Goal: Information Seeking & Learning: Learn about a topic

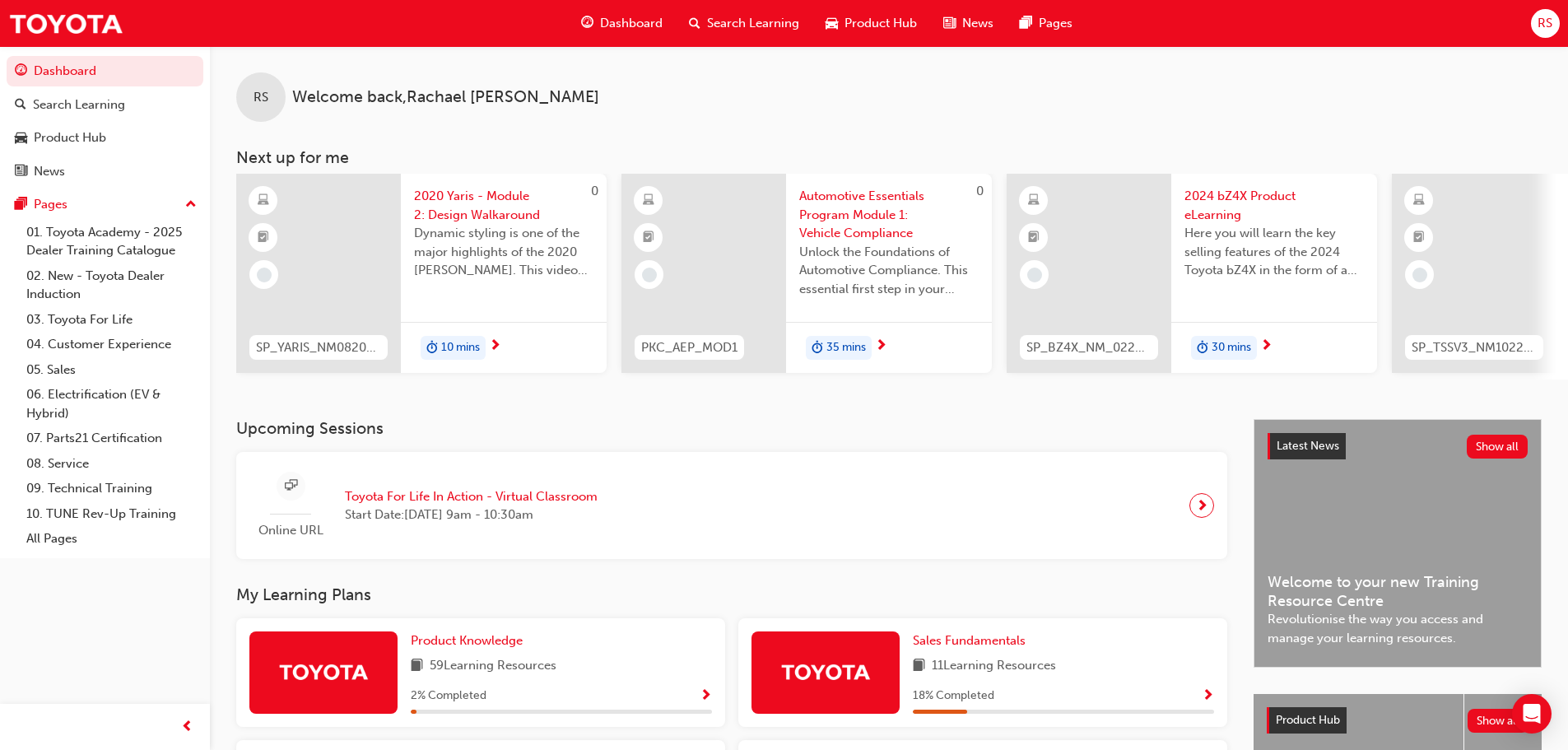
scroll to position [329, 0]
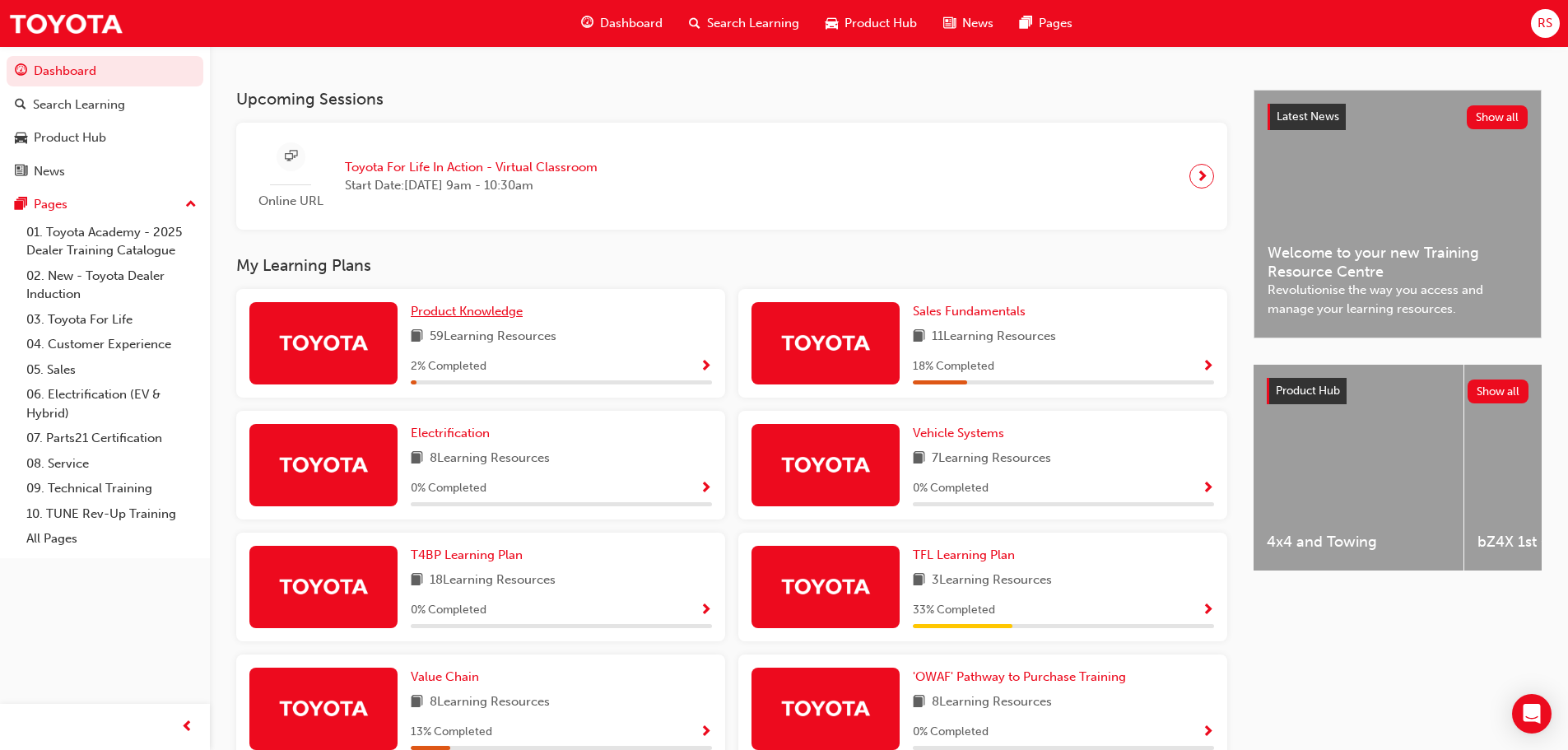
click at [485, 313] on span "Product Knowledge" at bounding box center [466, 311] width 112 height 15
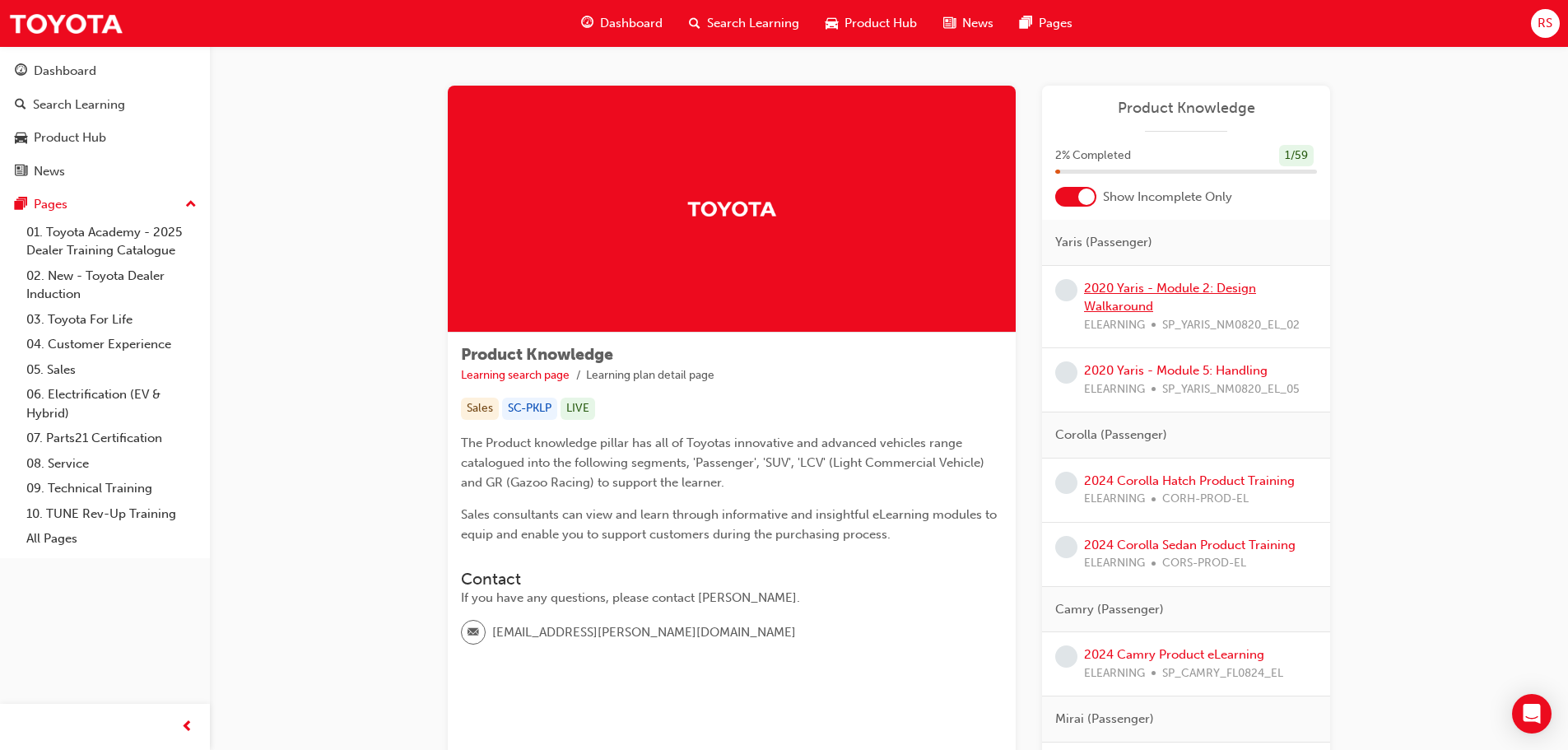
click at [1117, 299] on link "2020 Yaris - Module 2: Design Walkaround" at bounding box center [1170, 298] width 172 height 34
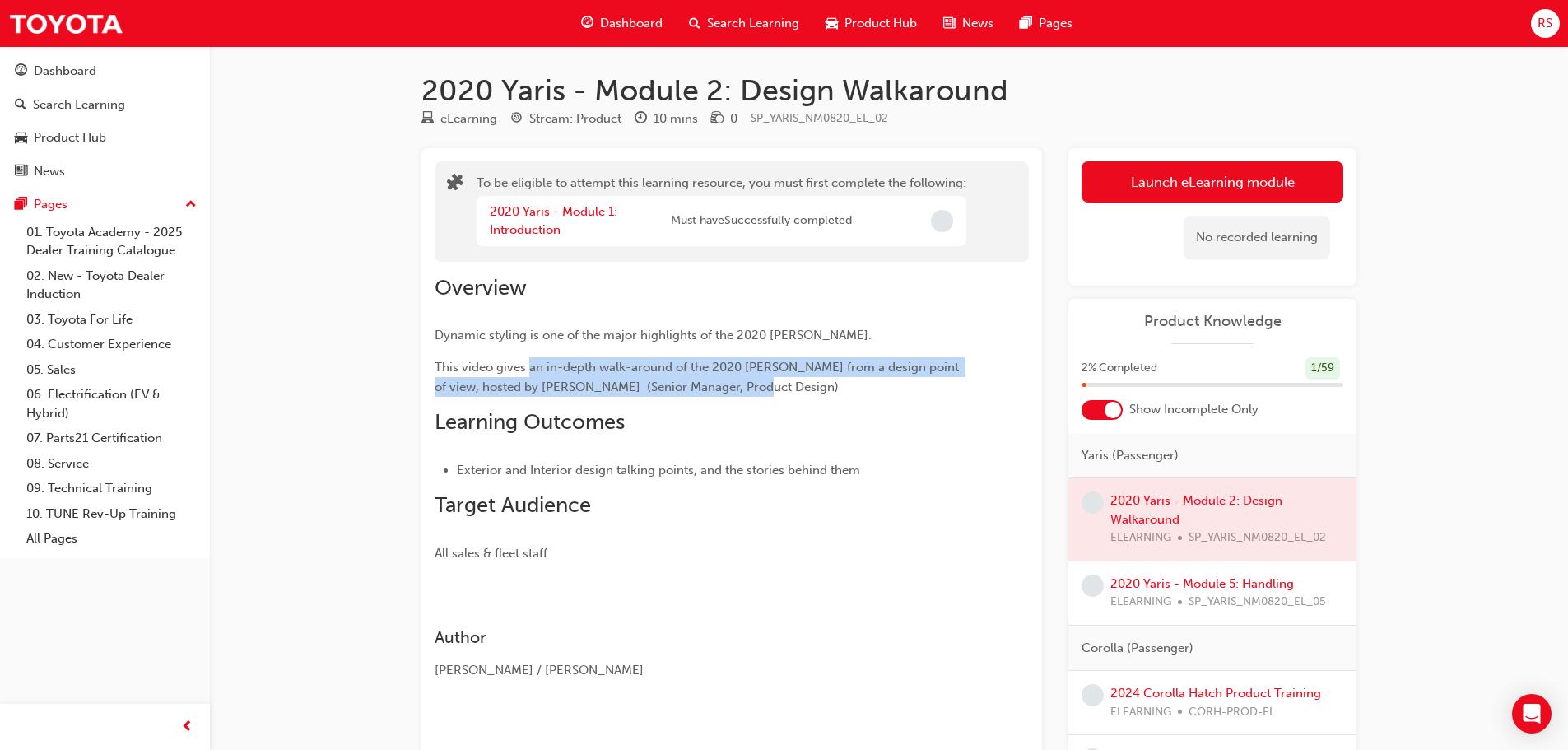
drag, startPoint x: 530, startPoint y: 367, endPoint x: 942, endPoint y: 401, distance: 413.4
click at [945, 397] on div "Overview Dynamic styling is one of the major highlights of the 2020 Yaris. This…" at bounding box center [702, 418] width 536 height 288
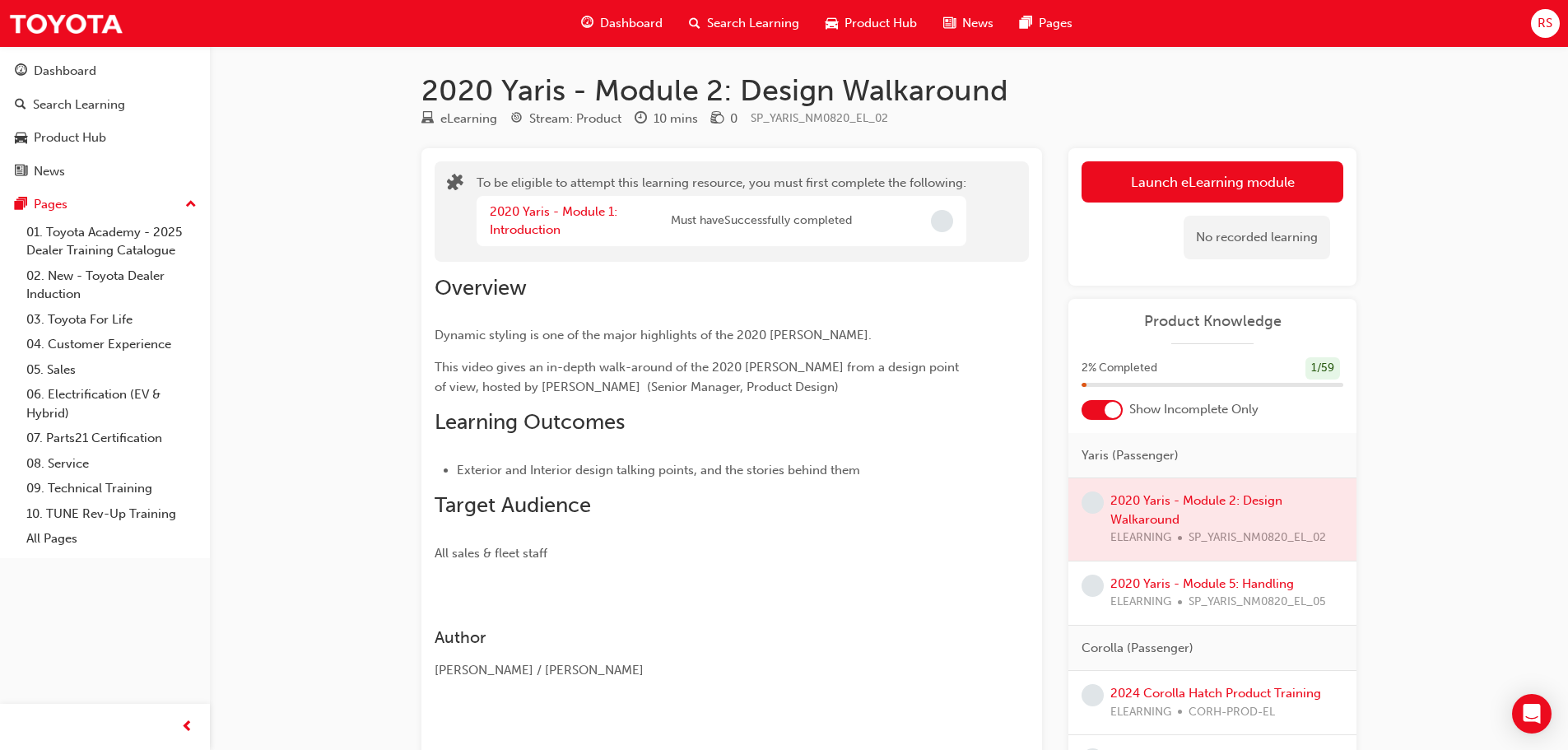
click at [849, 474] on span "Exterior and Interior design talking points, and the stories behind them" at bounding box center [659, 470] width 404 height 15
click at [1242, 169] on button "Launch eLearning module" at bounding box center [1213, 182] width 262 height 41
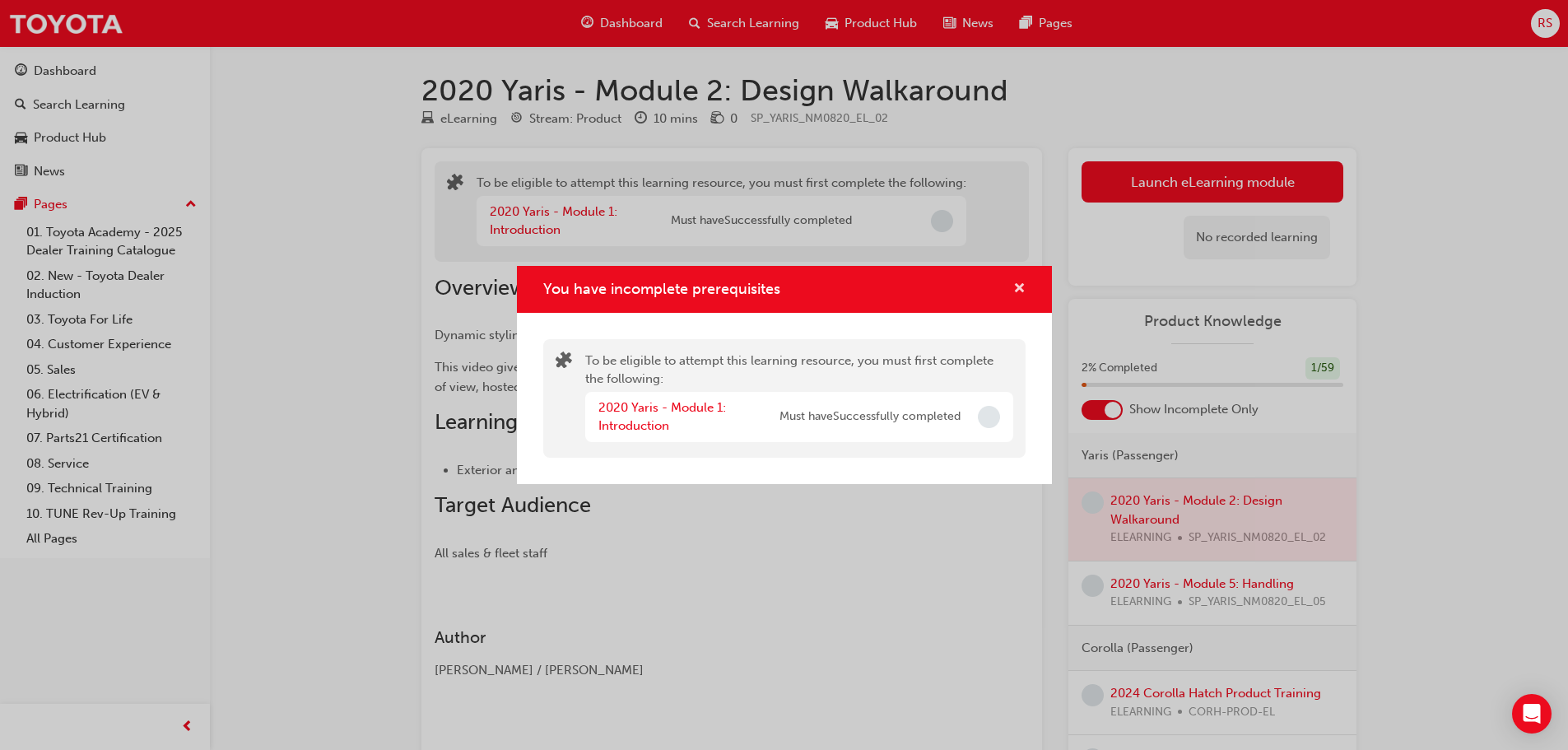
click at [1019, 282] on span "cross-icon" at bounding box center [1019, 289] width 12 height 15
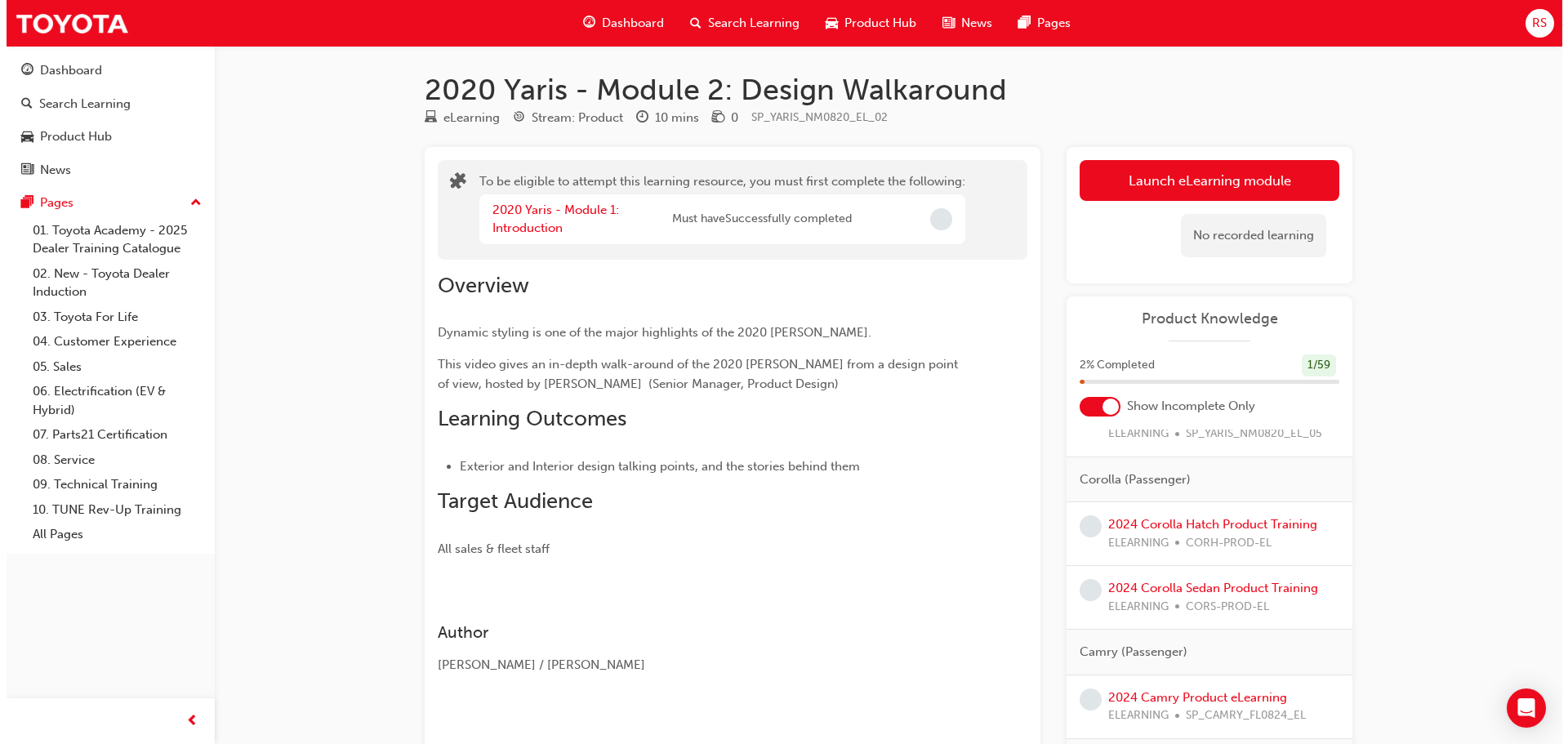
scroll to position [326, 0]
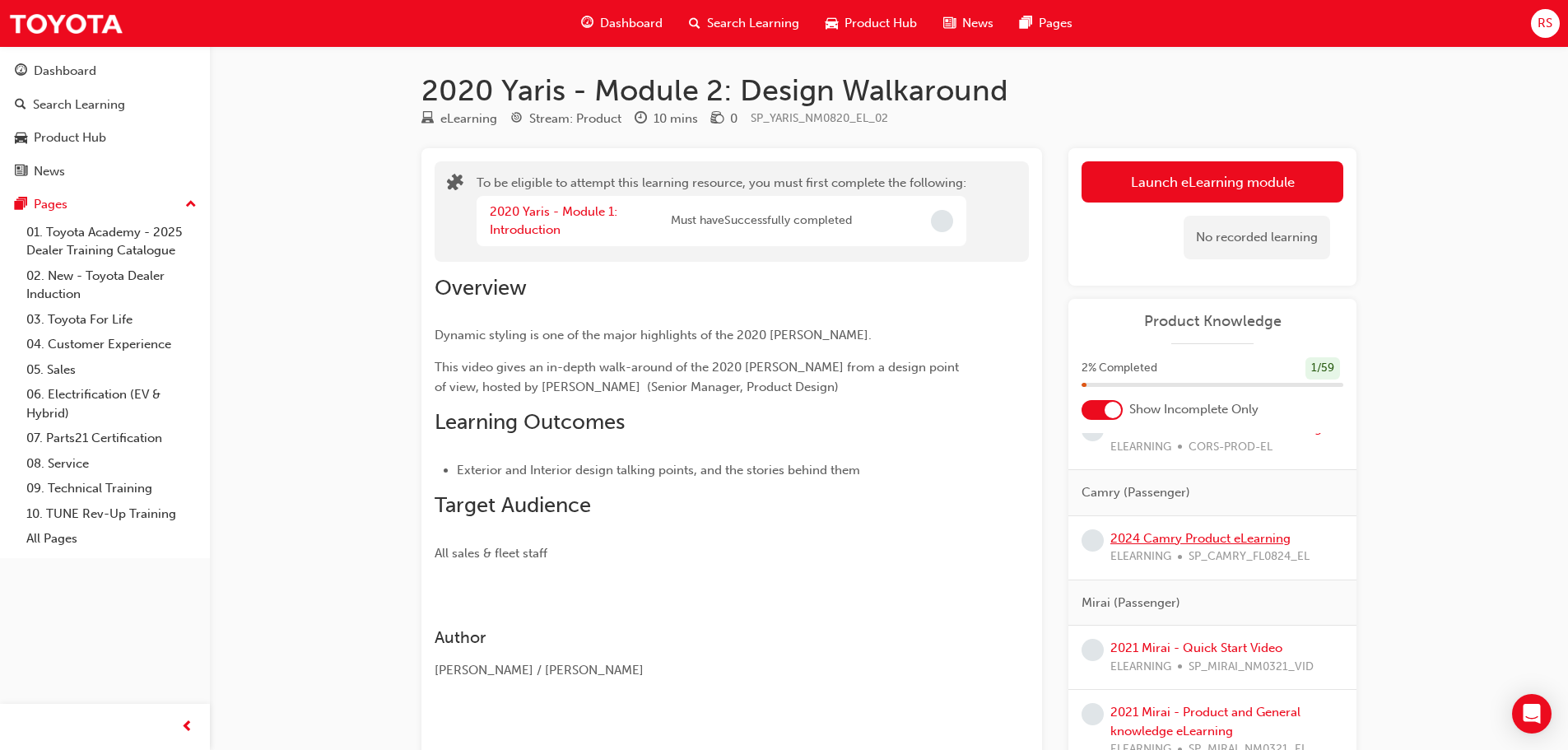
click at [1193, 535] on link "2024 Camry Product eLearning" at bounding box center [1201, 538] width 181 height 15
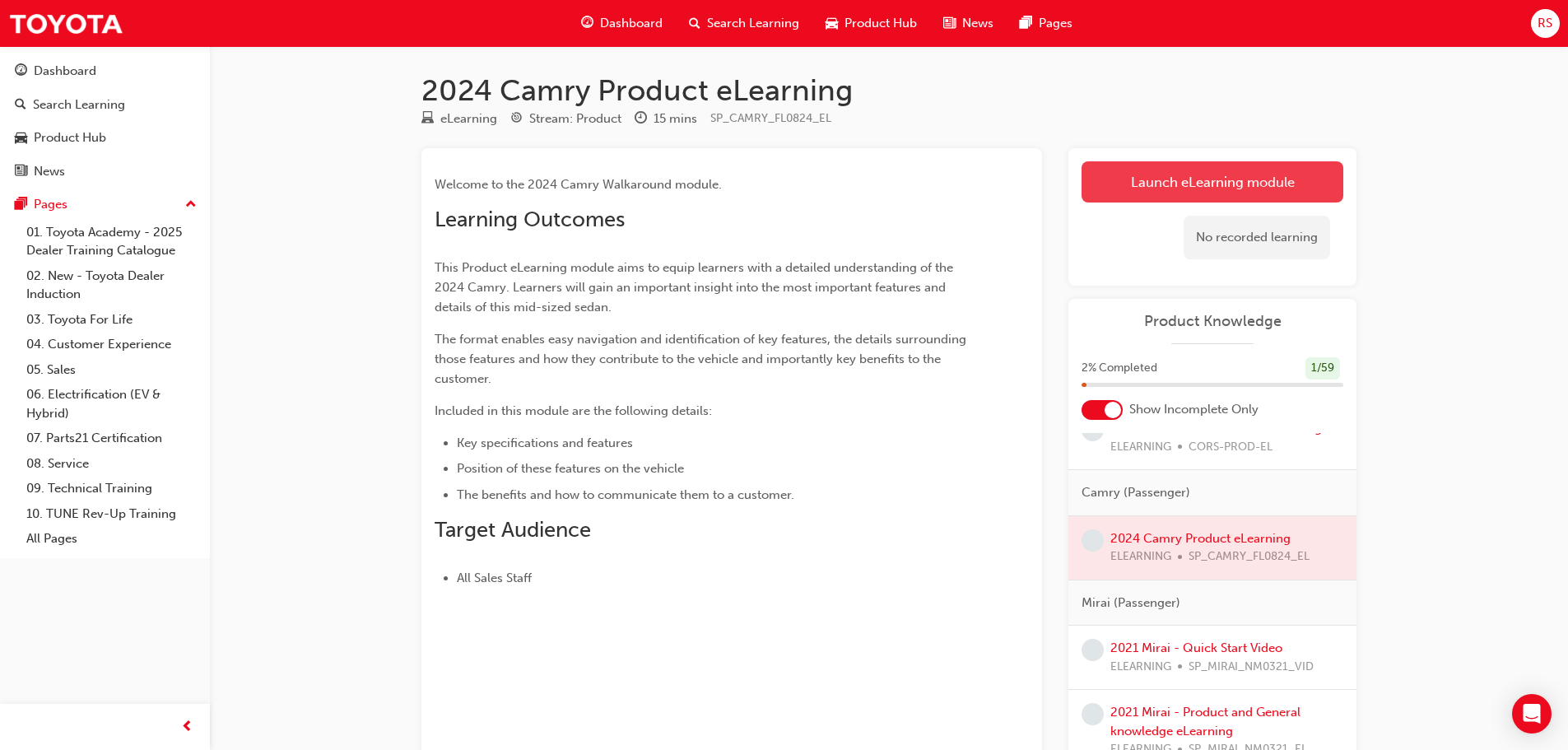
click at [1177, 179] on link "Launch eLearning module" at bounding box center [1213, 182] width 262 height 41
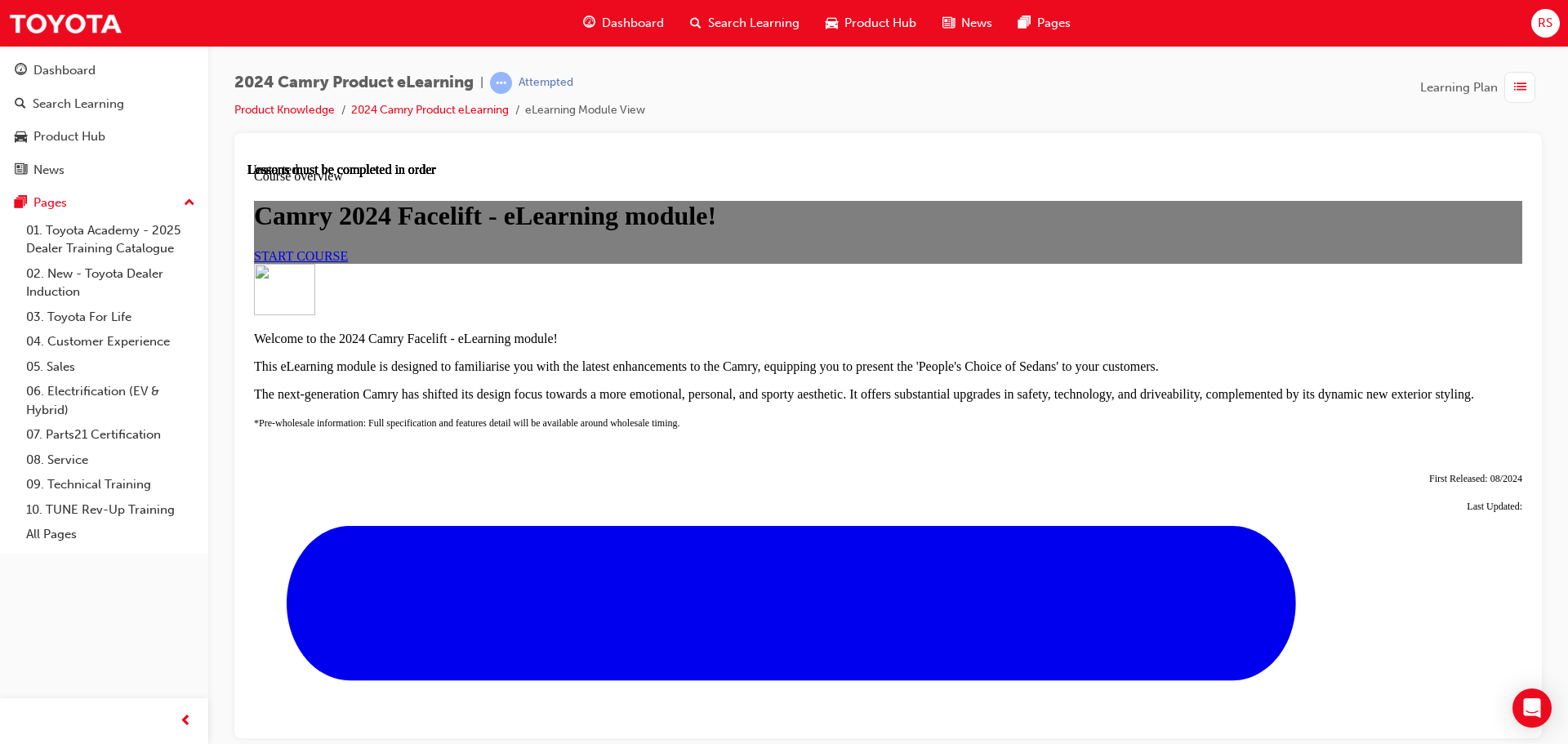
click at [347, 262] on span "START COURSE" at bounding box center [301, 255] width 94 height 14
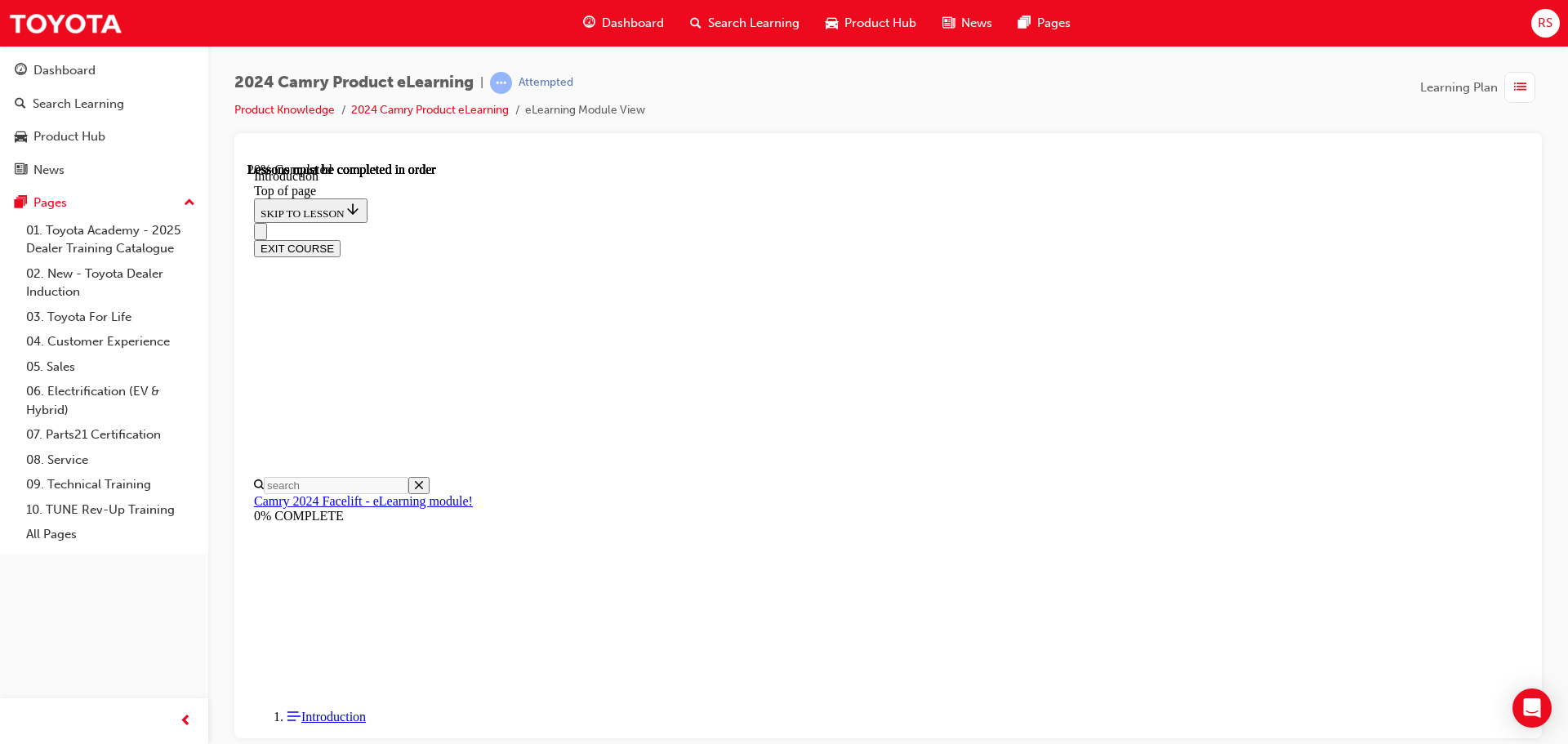
scroll to position [459, 0]
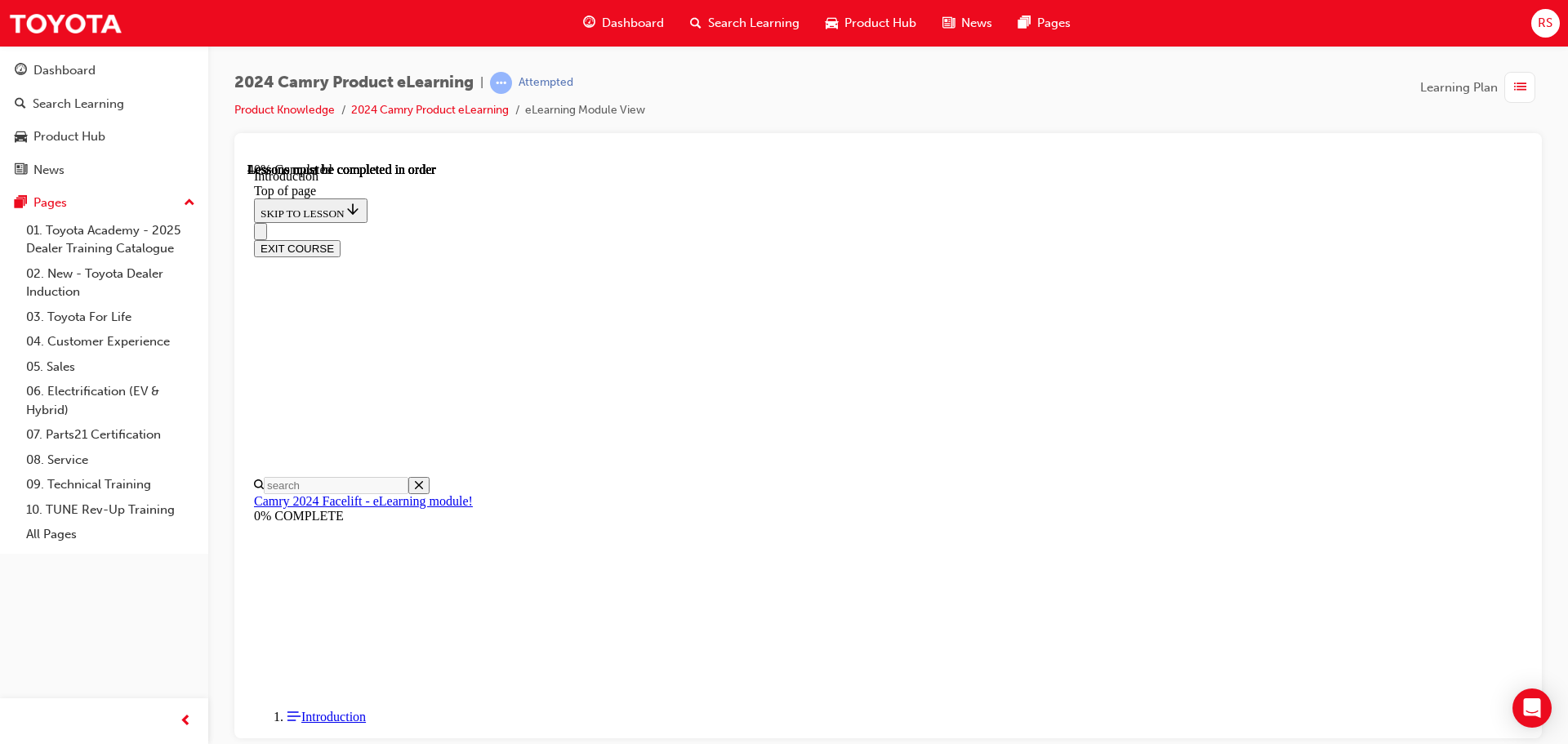
scroll to position [1858, 0]
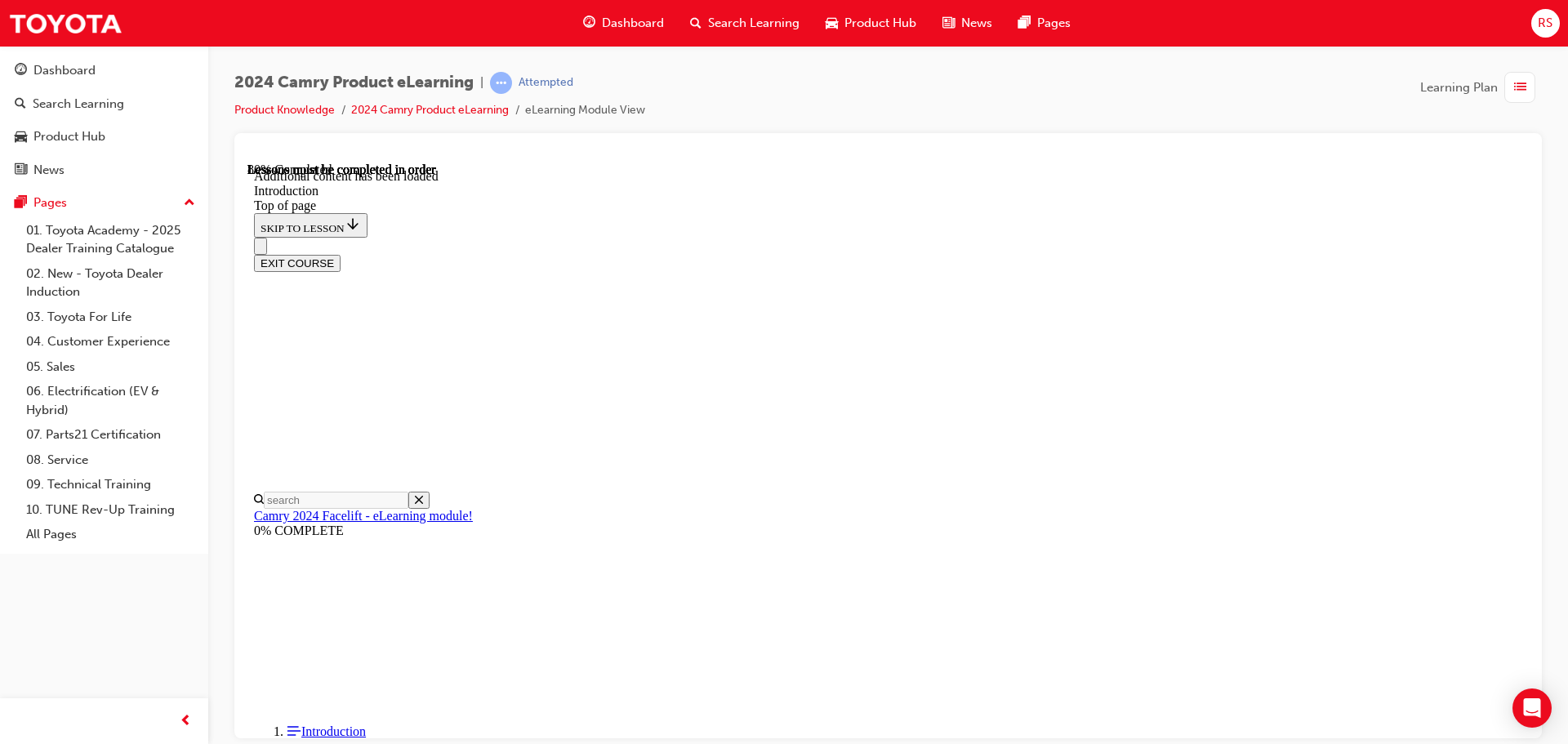
scroll to position [2025, 0]
drag, startPoint x: 760, startPoint y: 457, endPoint x: 1233, endPoint y: 486, distance: 473.9
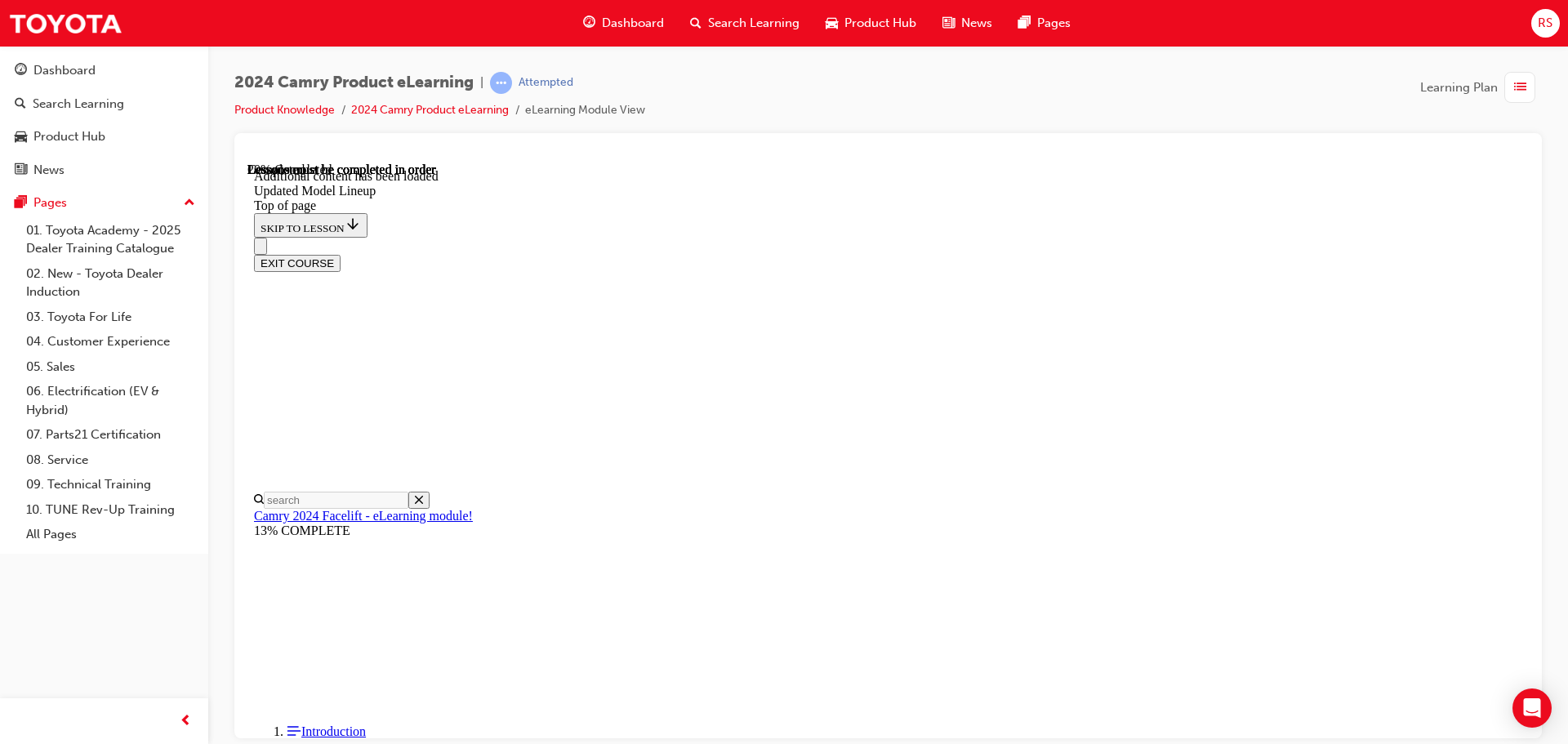
drag, startPoint x: 1444, startPoint y: 415, endPoint x: 1426, endPoint y: 421, distance: 19.0
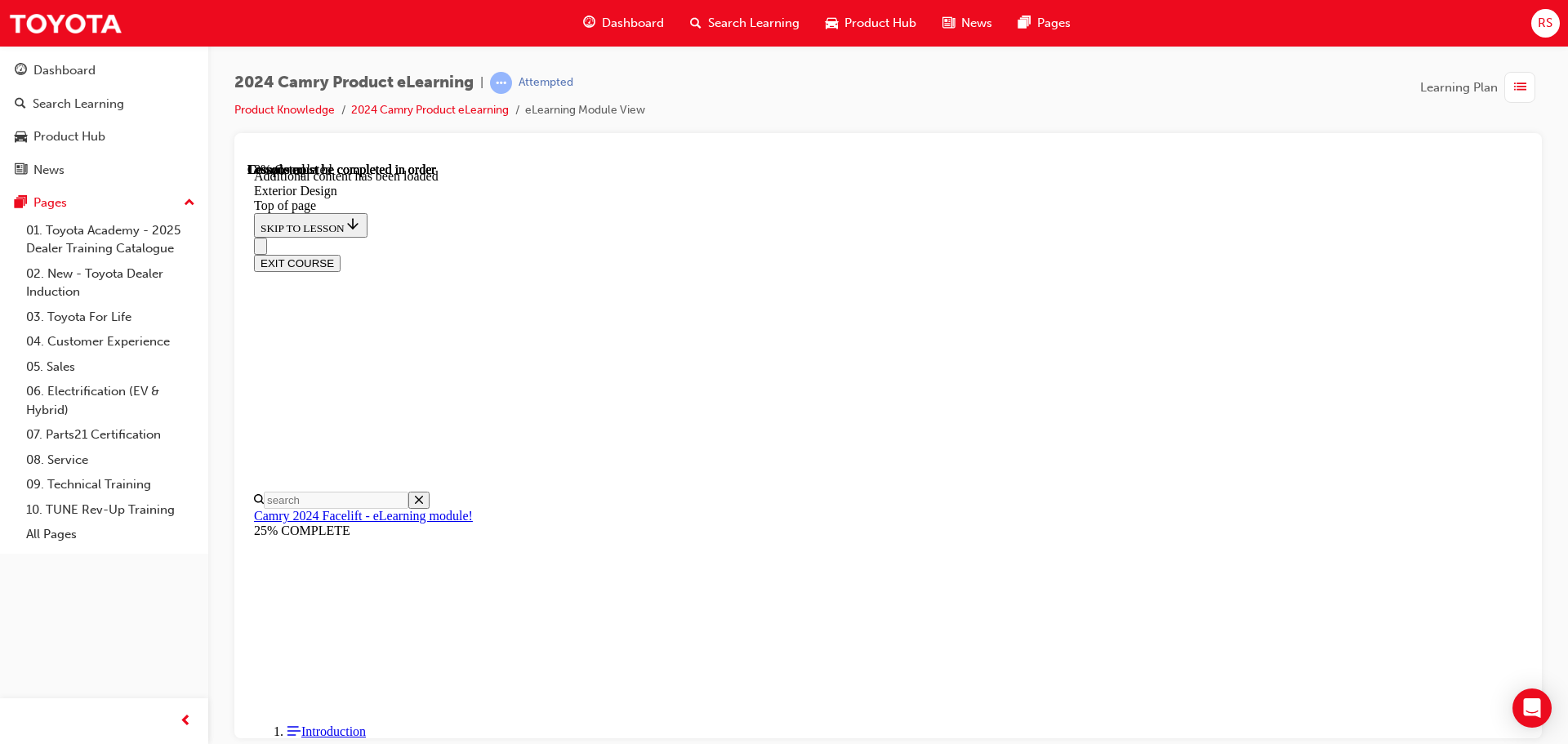
scroll to position [1140, 0]
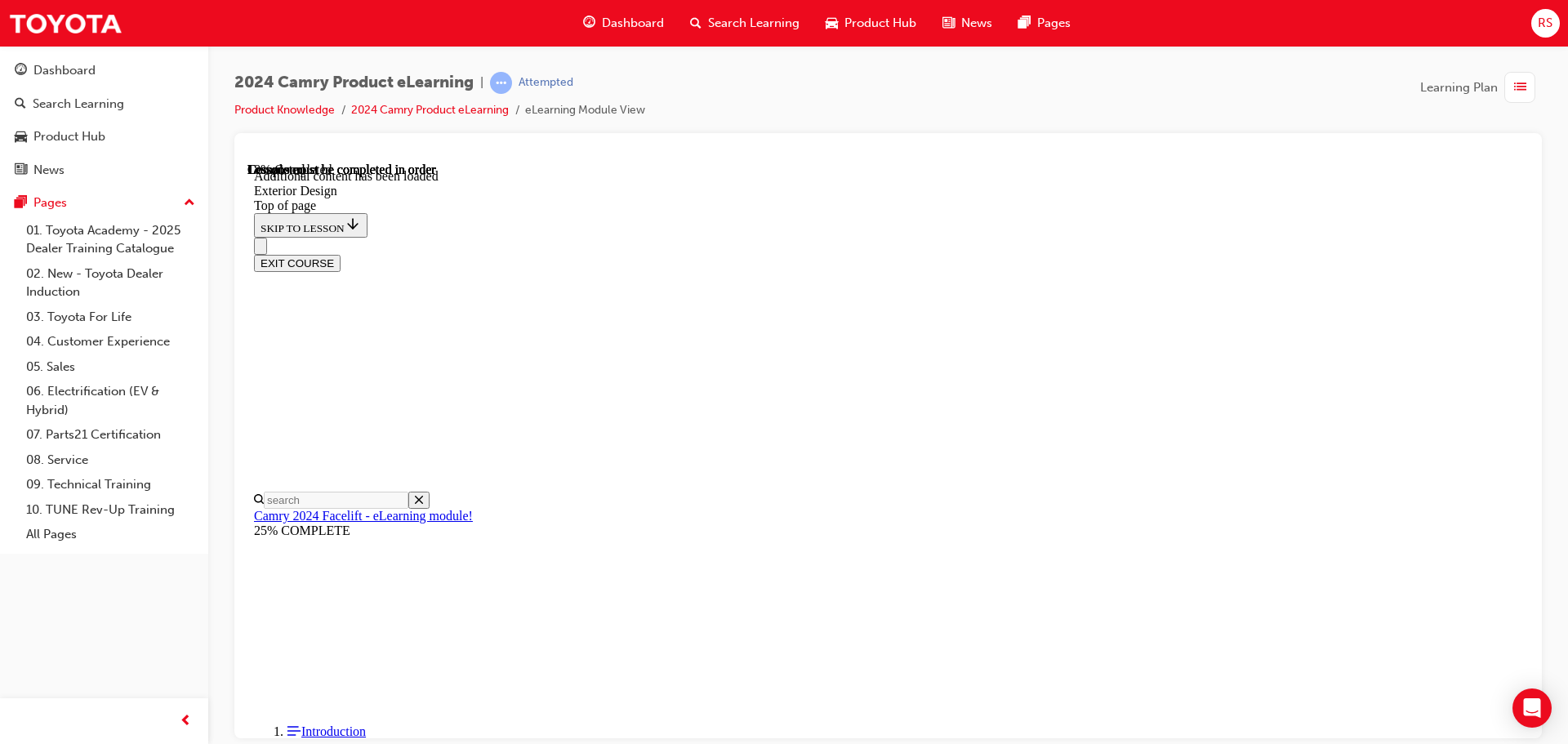
scroll to position [154, 0]
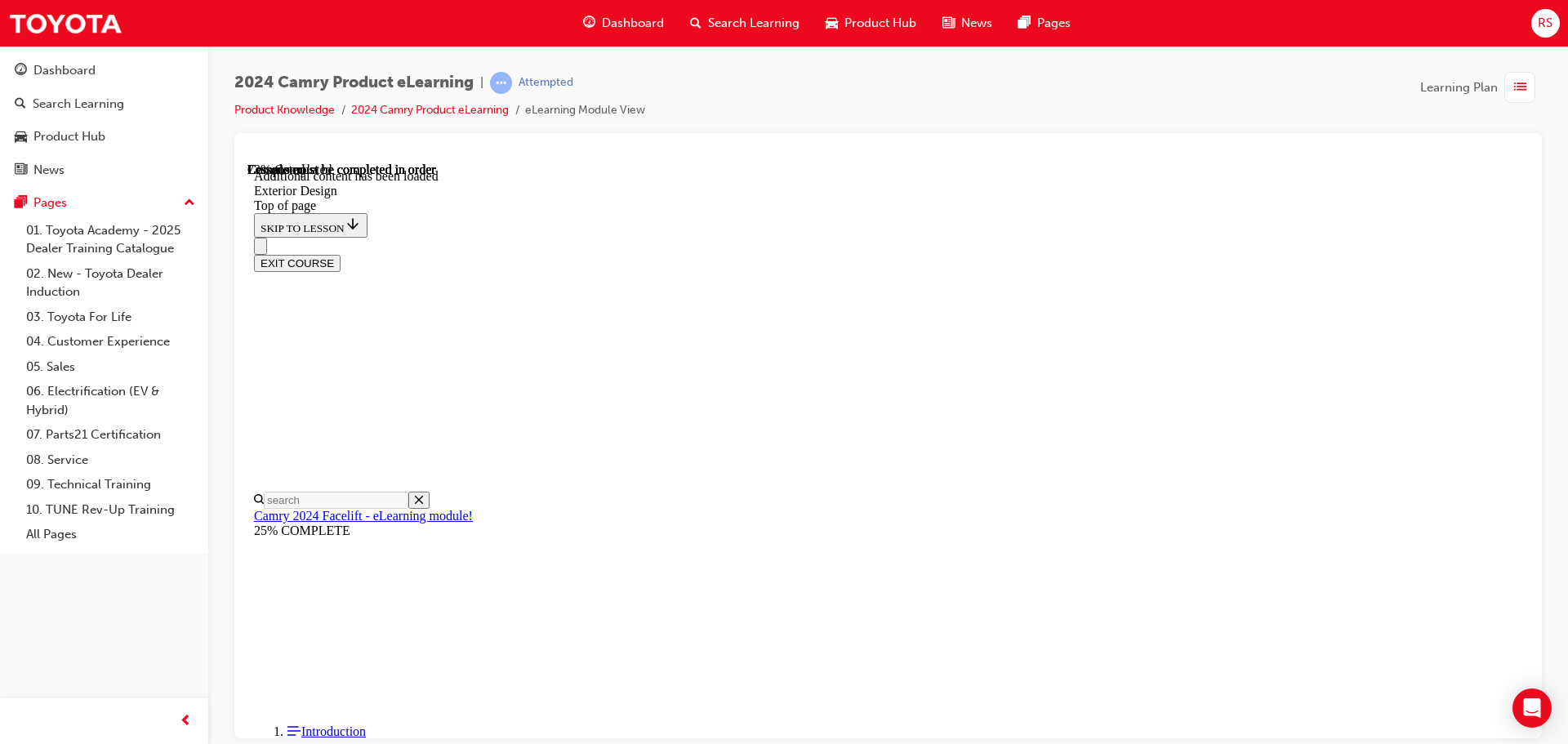
scroll to position [2707, 0]
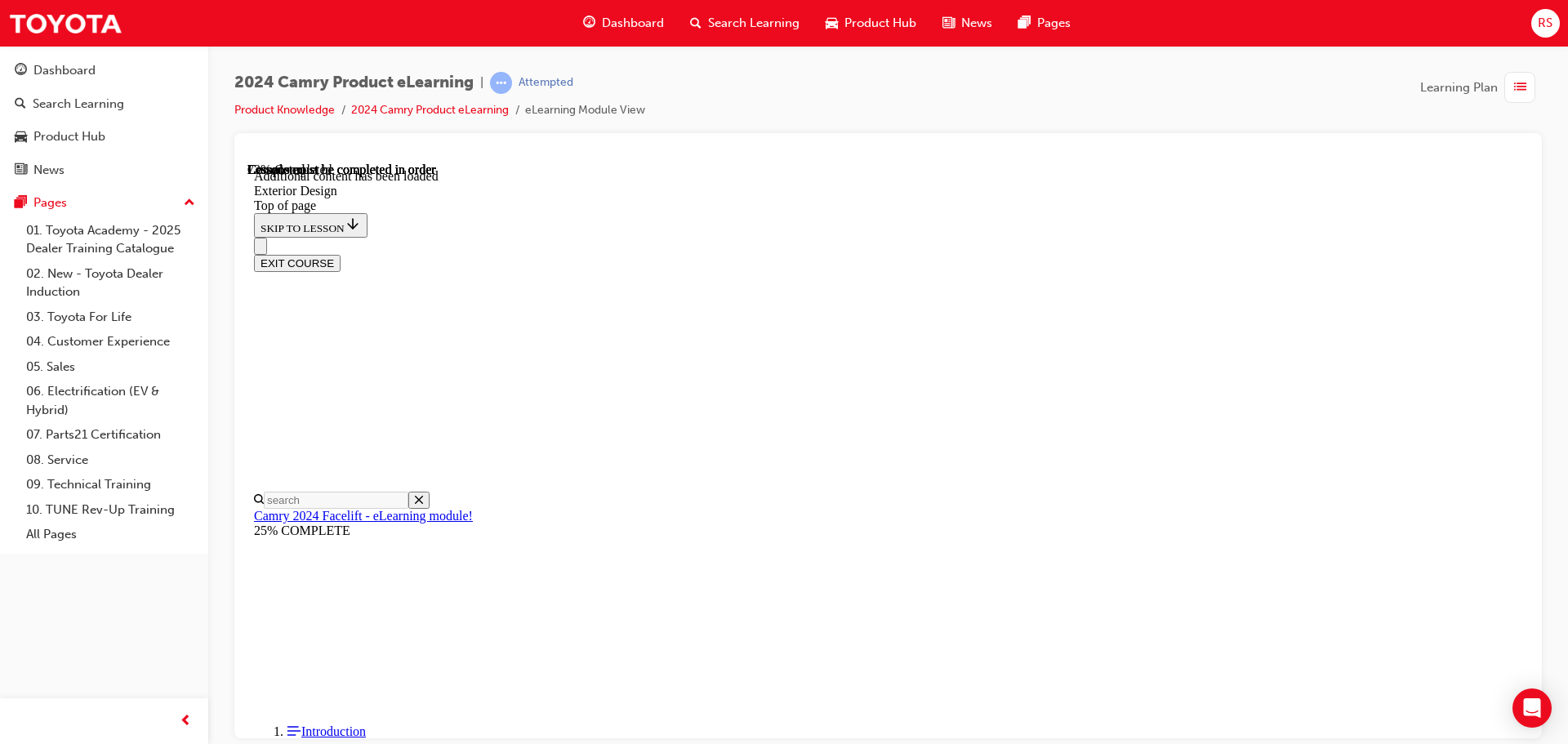
scroll to position [359, 0]
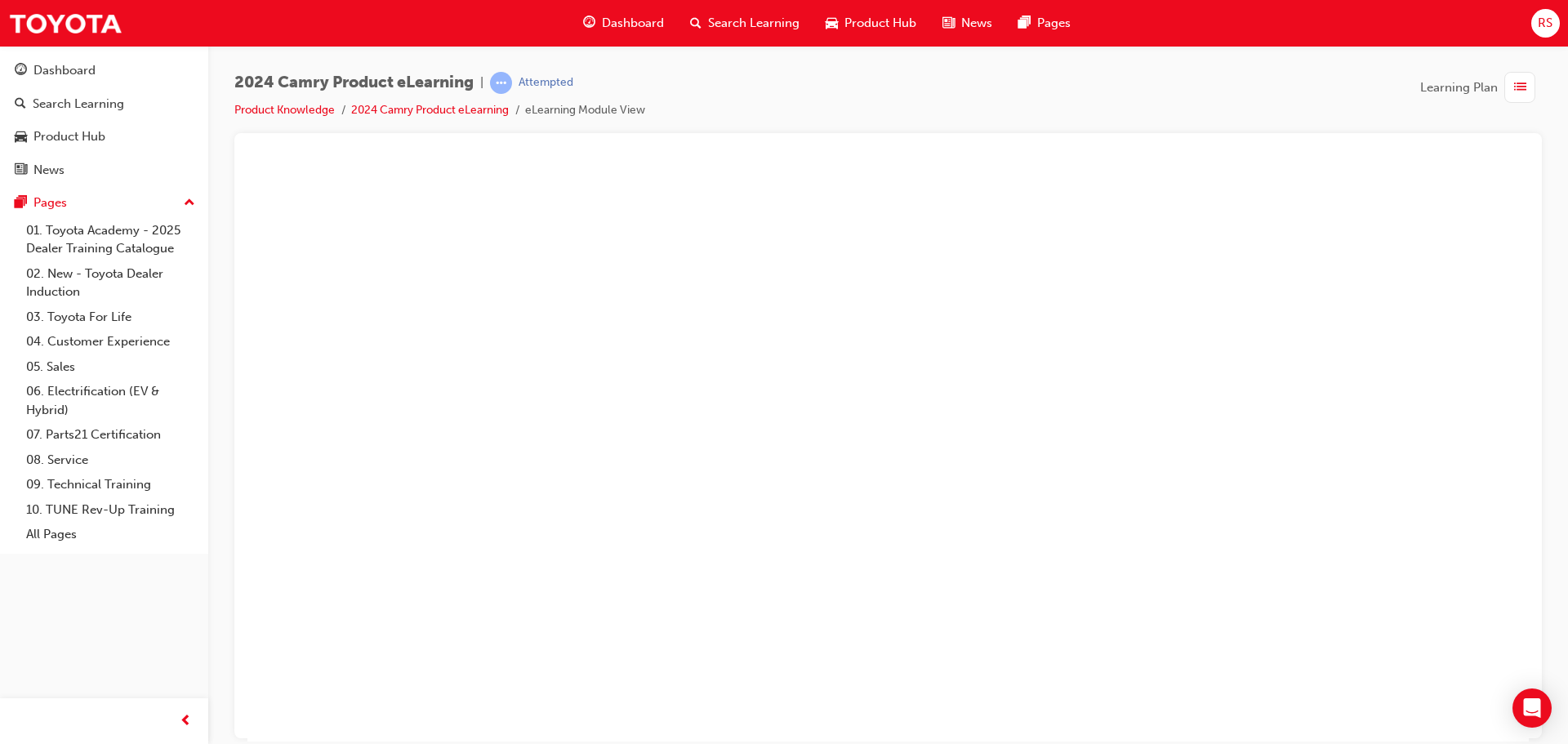
click at [1073, 453] on button "Unzoom image" at bounding box center [888, 451] width 1281 height 579
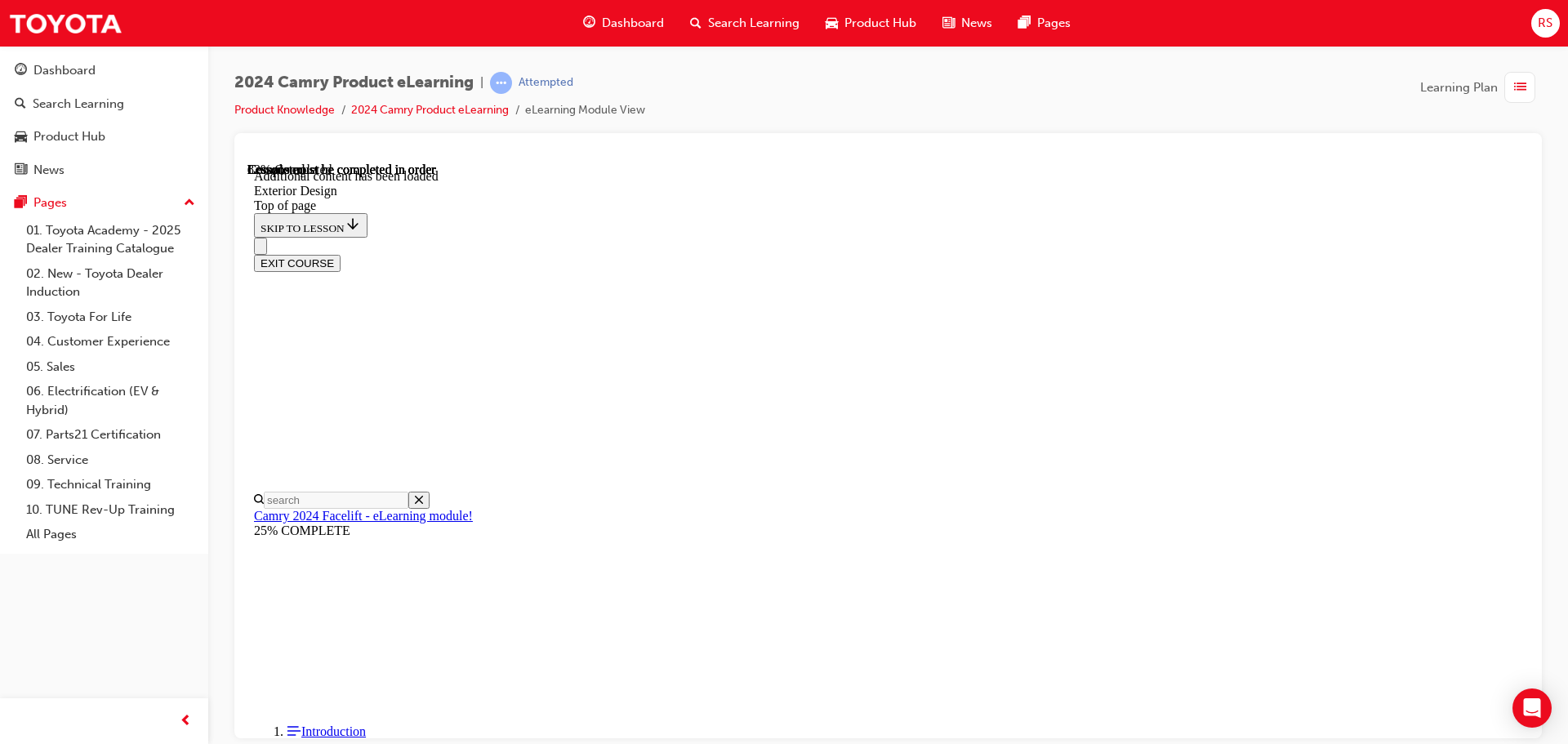
scroll to position [245, 0]
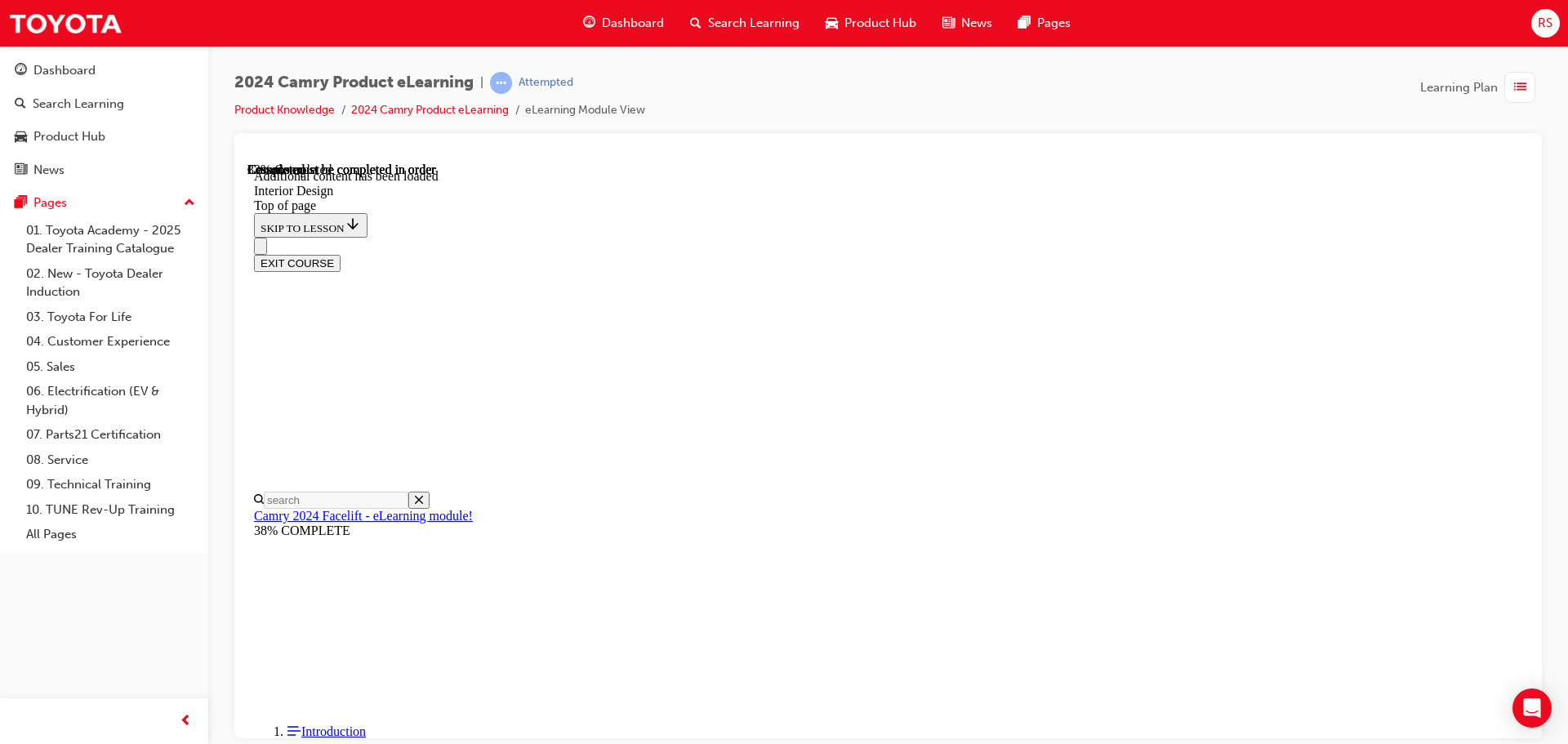
click at [852, 237] on div "EXIT COURSE" at bounding box center [882, 254] width 1256 height 35
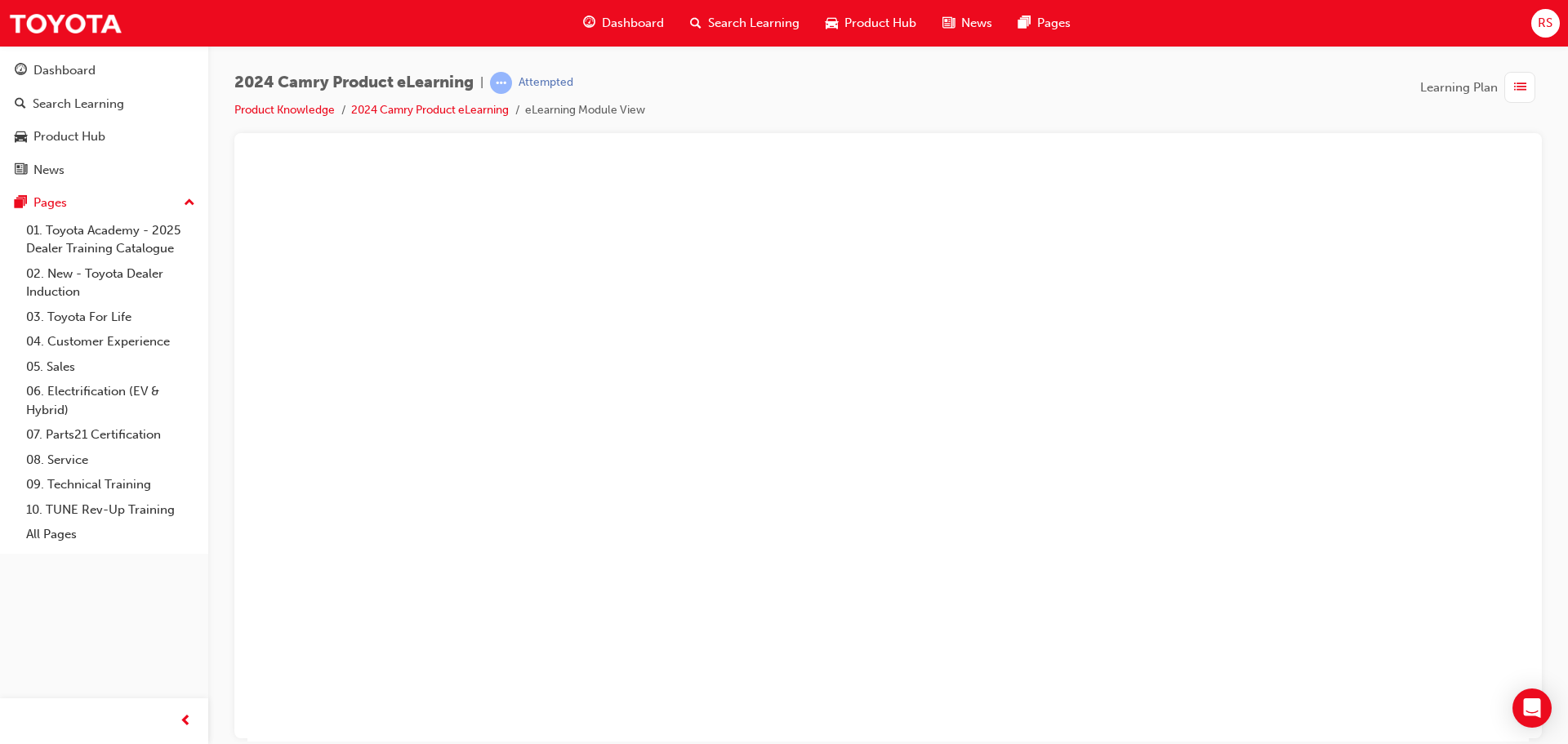
click at [1281, 359] on button "Unzoom image" at bounding box center [888, 451] width 1281 height 579
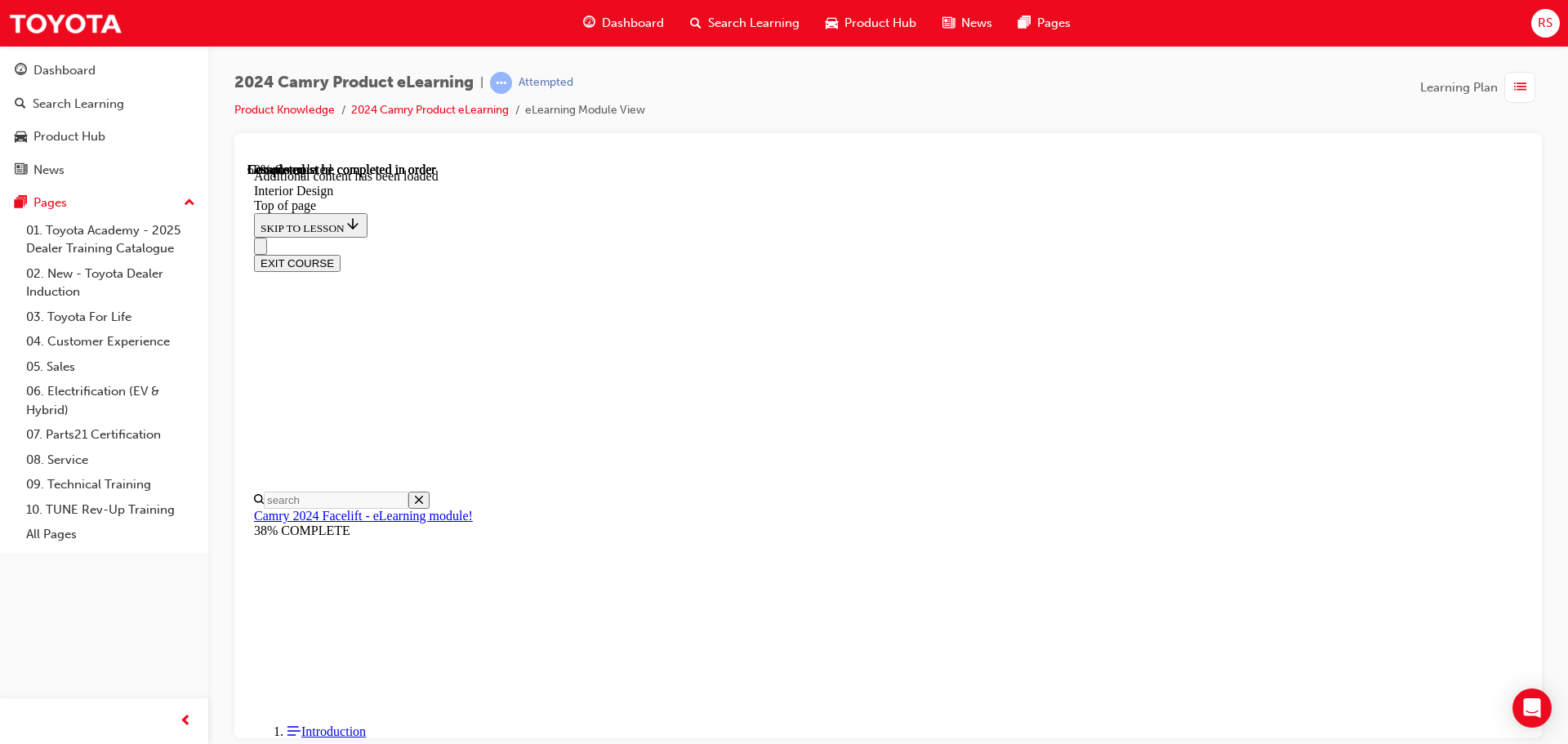
scroll to position [81, 0]
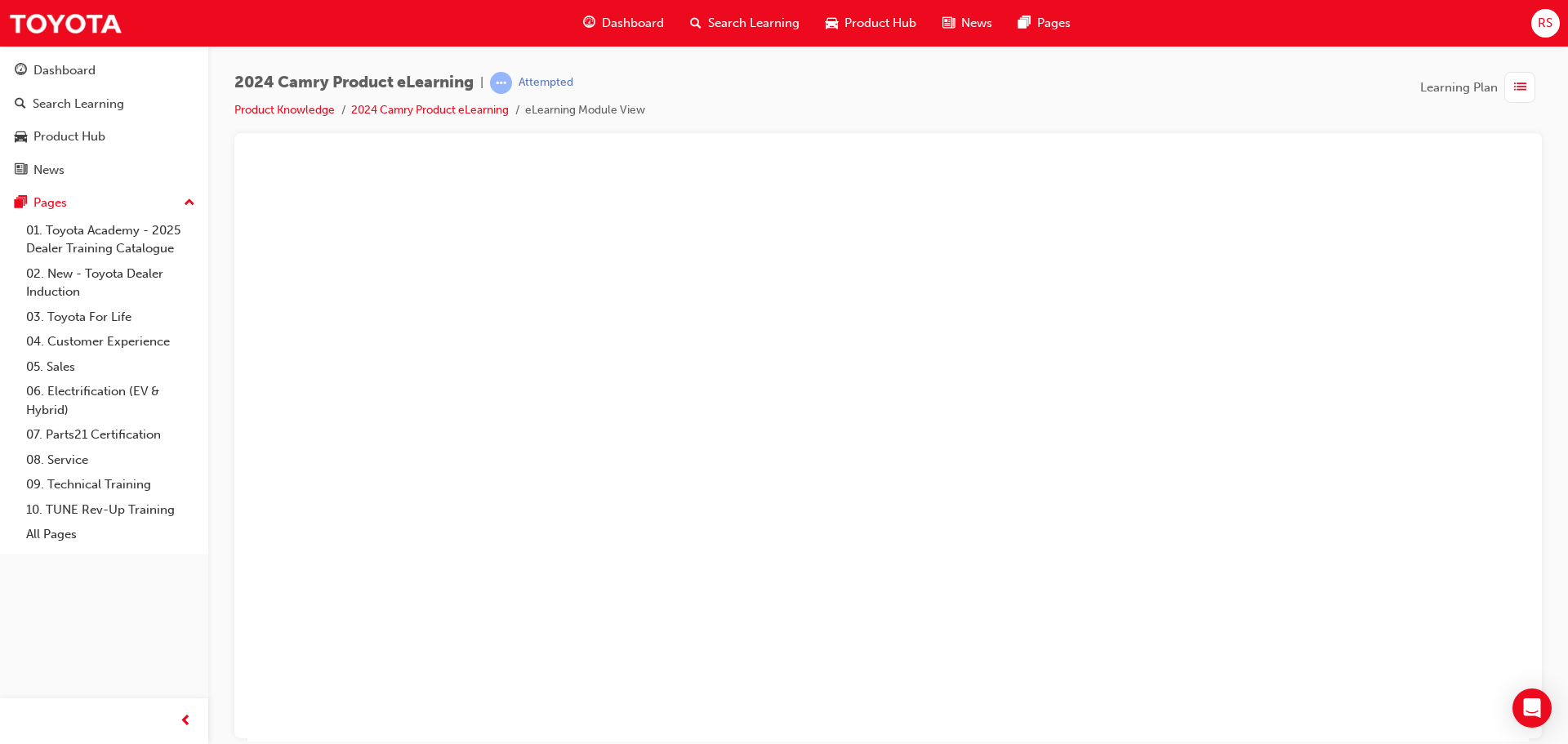
click at [1135, 293] on button "Unzoom image" at bounding box center [888, 451] width 1281 height 579
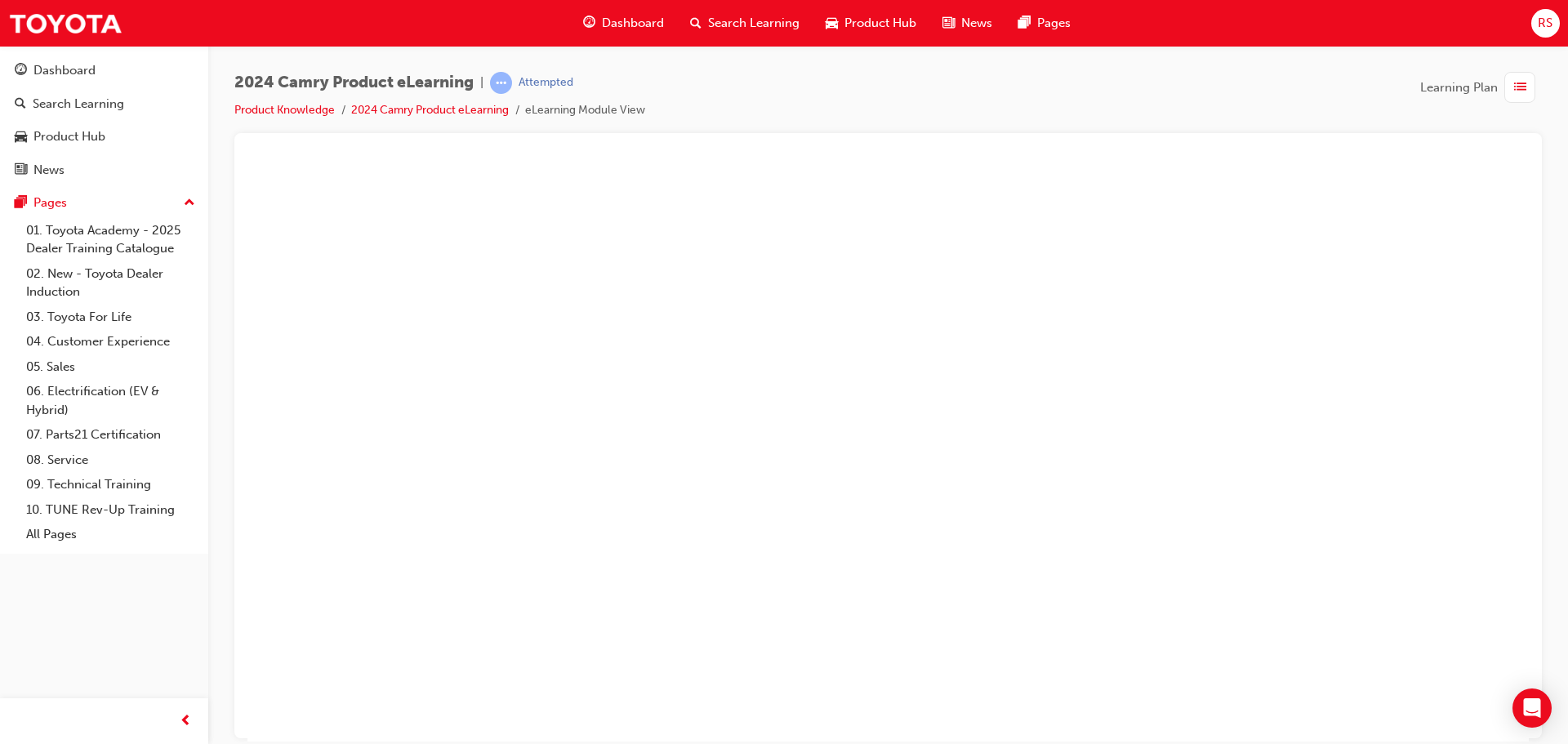
click at [1347, 444] on button "Unzoom image" at bounding box center [888, 451] width 1281 height 579
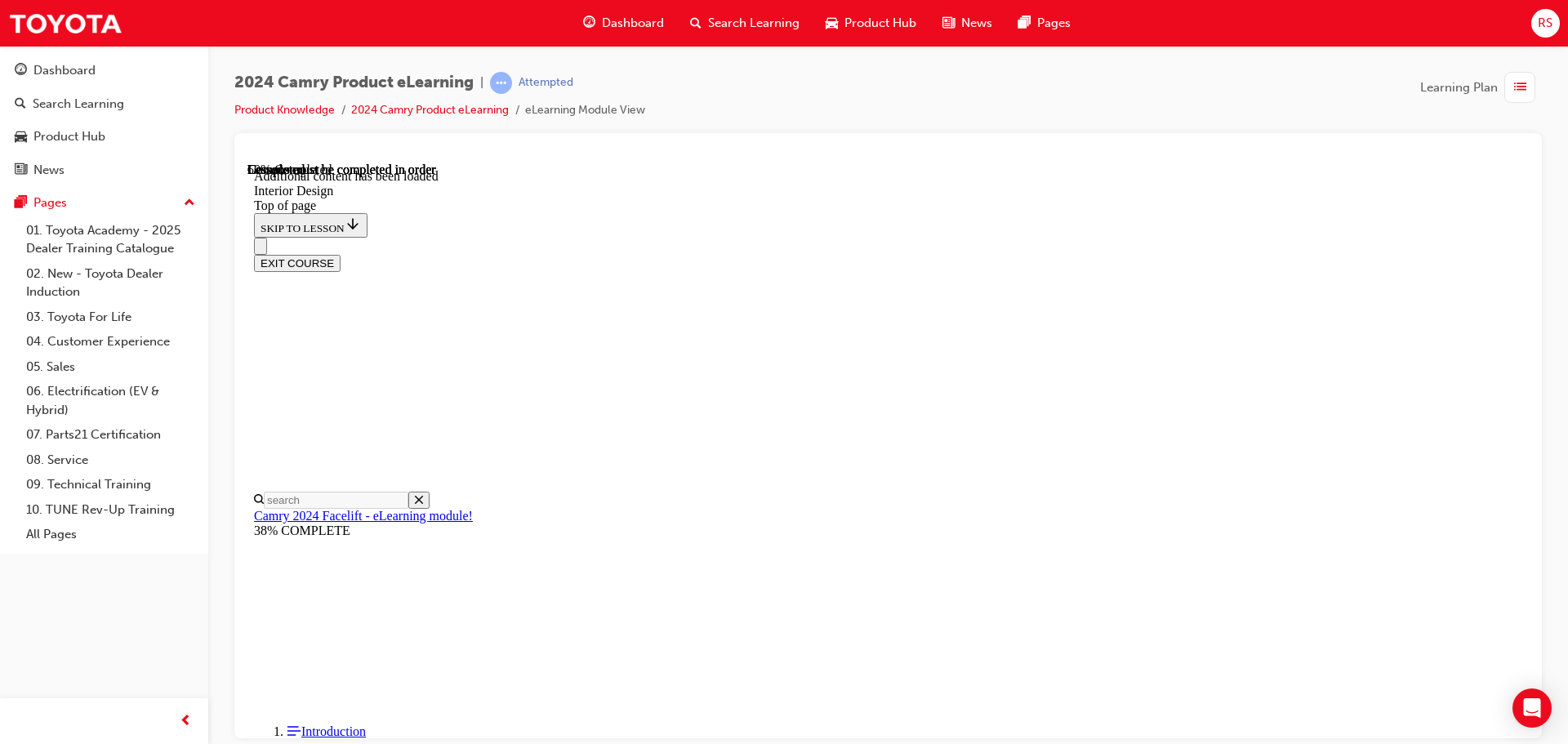
scroll to position [333, 0]
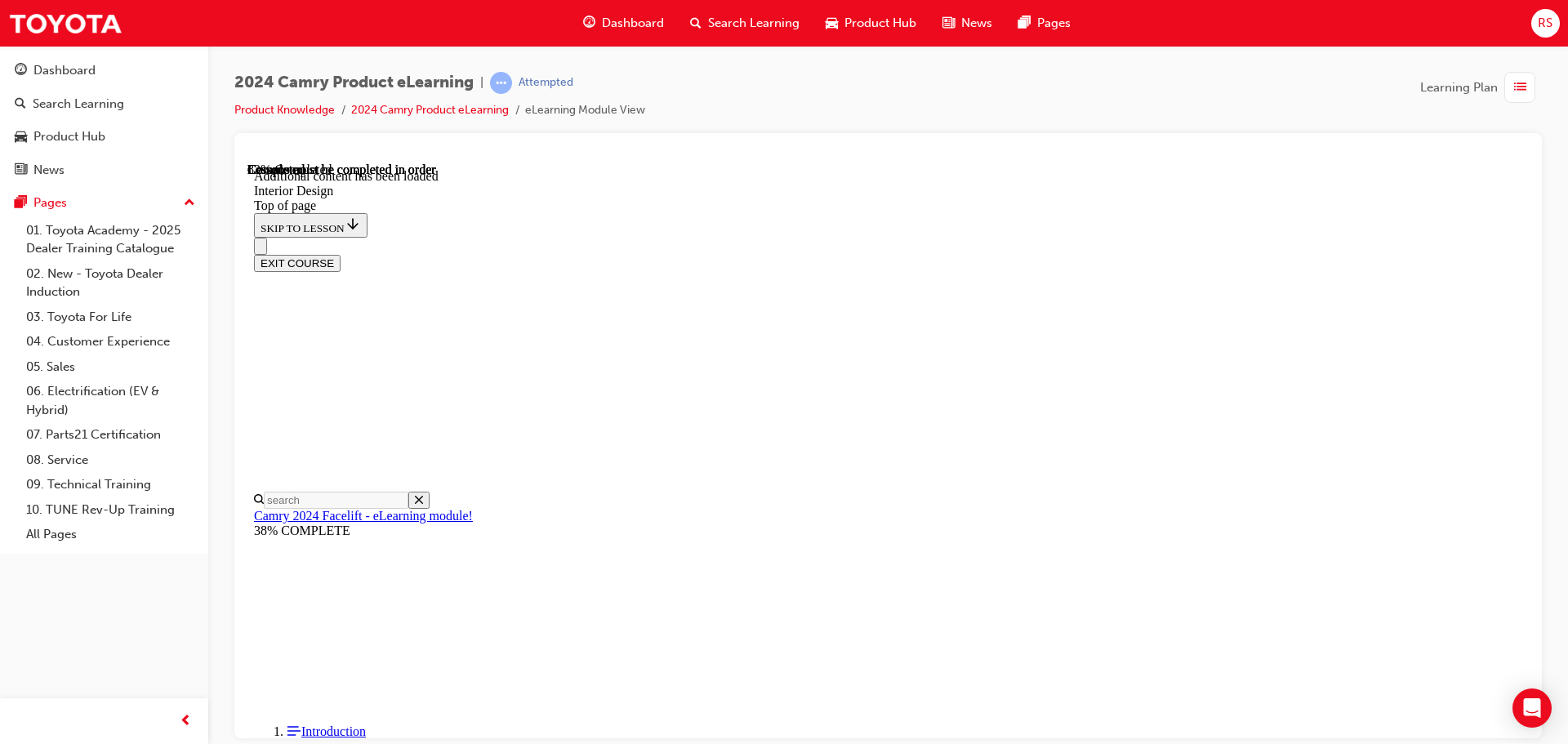
scroll to position [1381, 0]
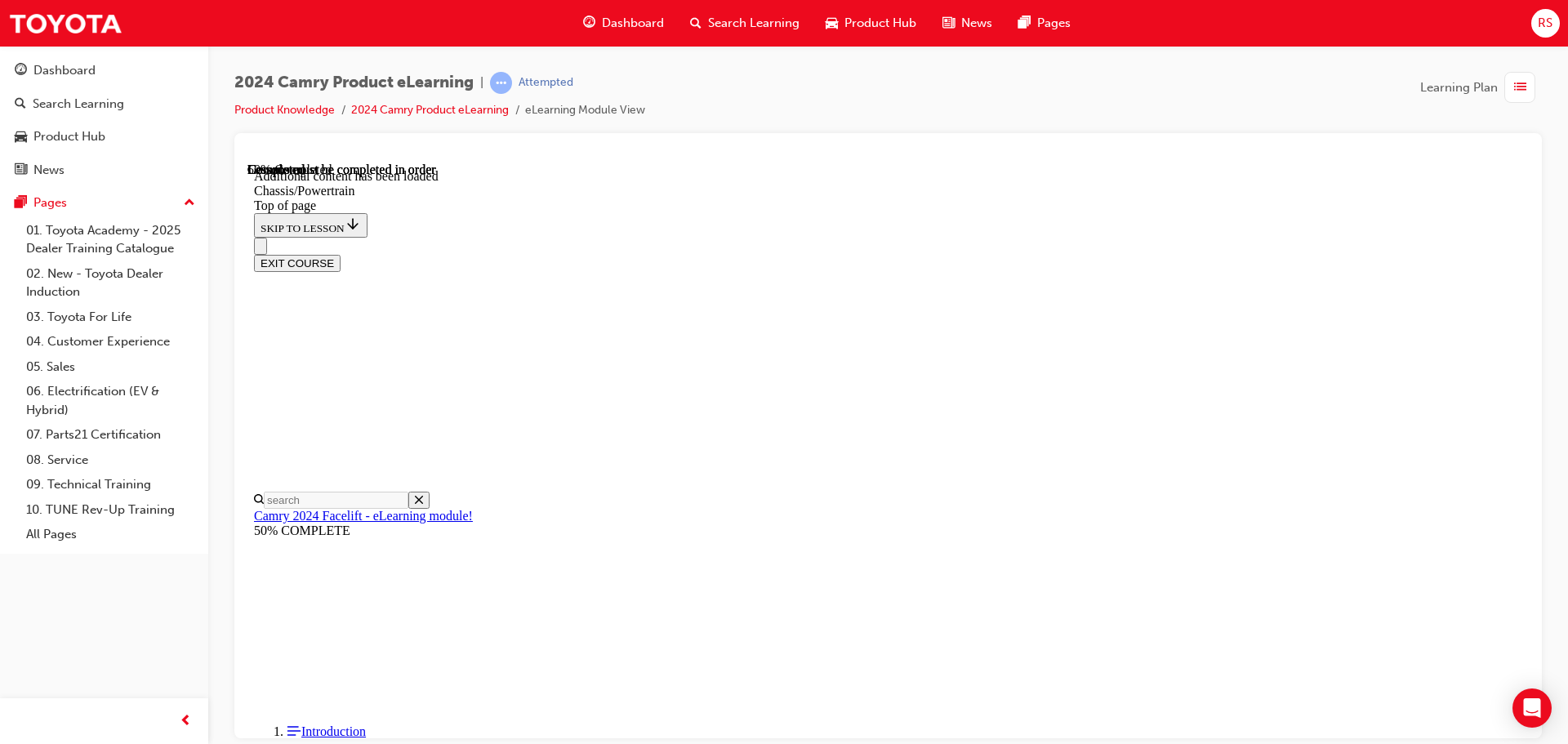
scroll to position [182, 0]
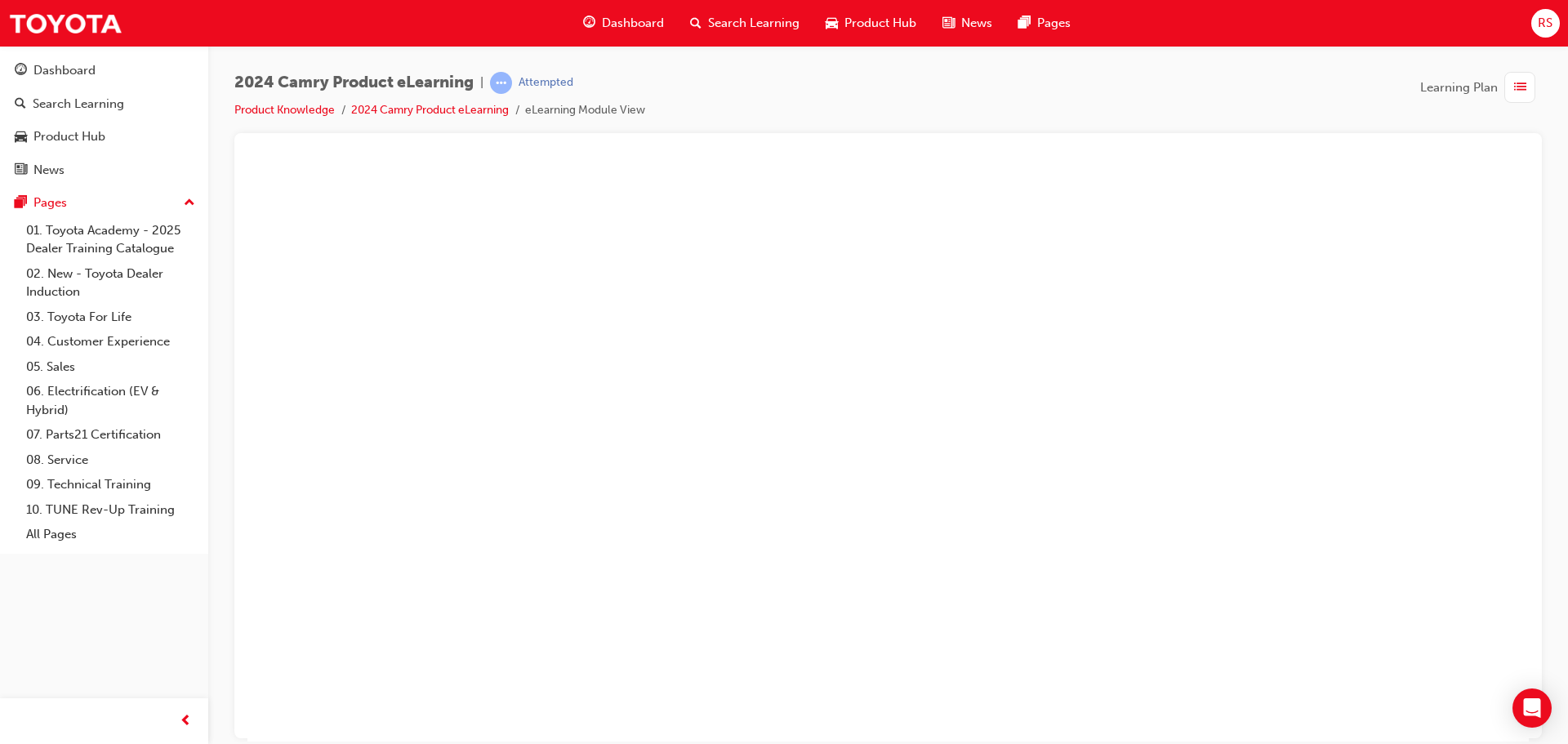
click at [959, 335] on button "Unzoom image" at bounding box center [888, 451] width 1281 height 579
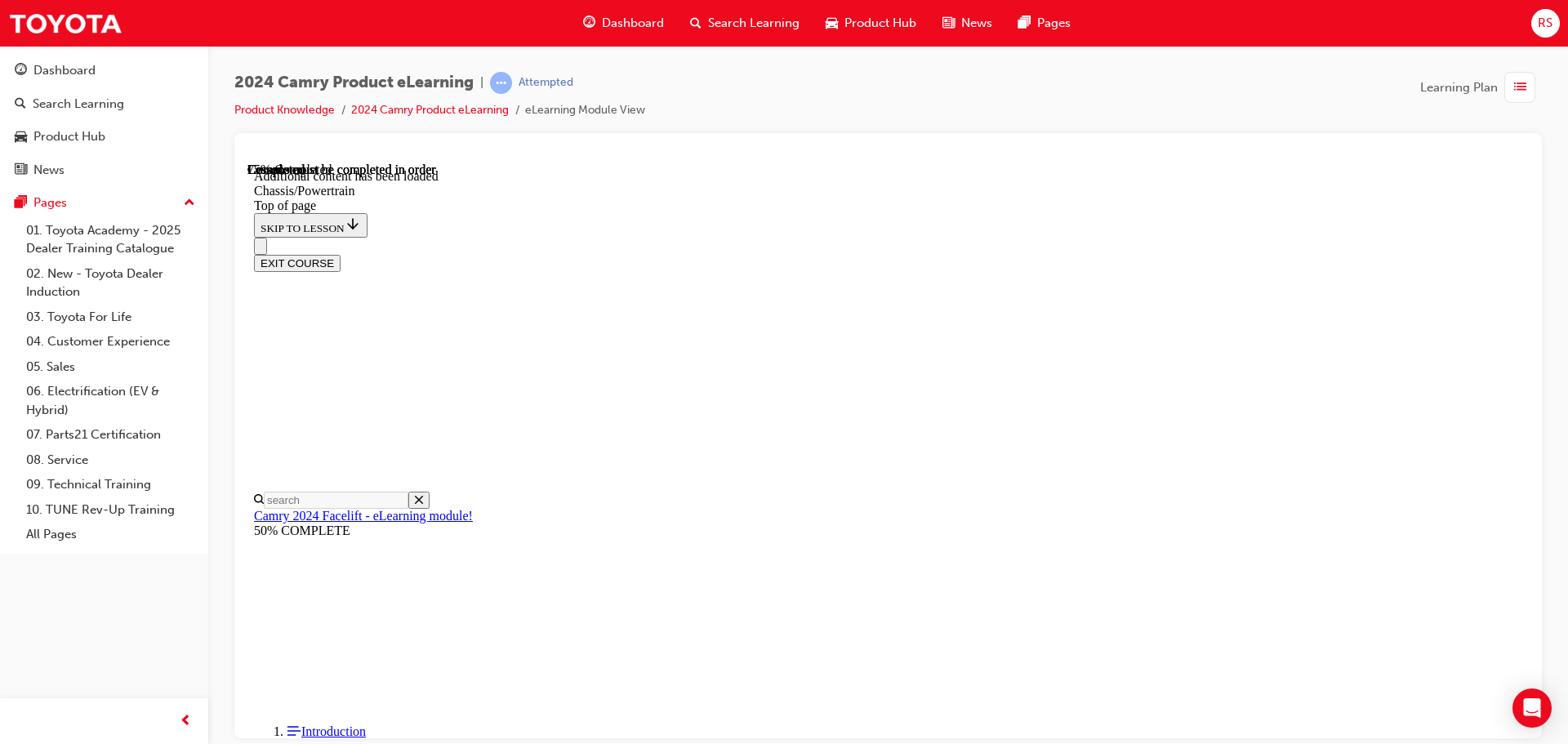
scroll to position [1989, 0]
drag, startPoint x: 1005, startPoint y: 382, endPoint x: 1156, endPoint y: 491, distance: 186.2
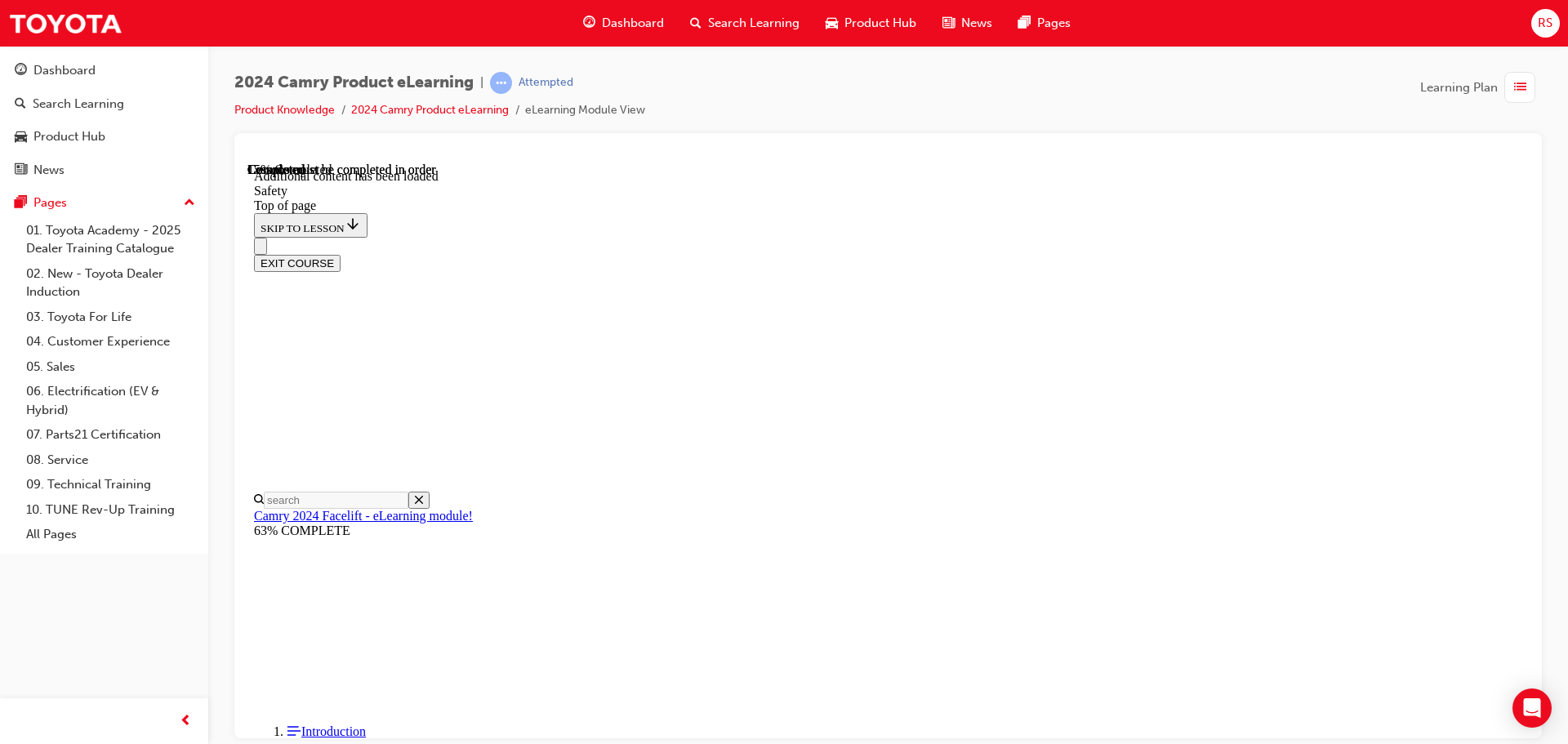
scroll to position [594, 0]
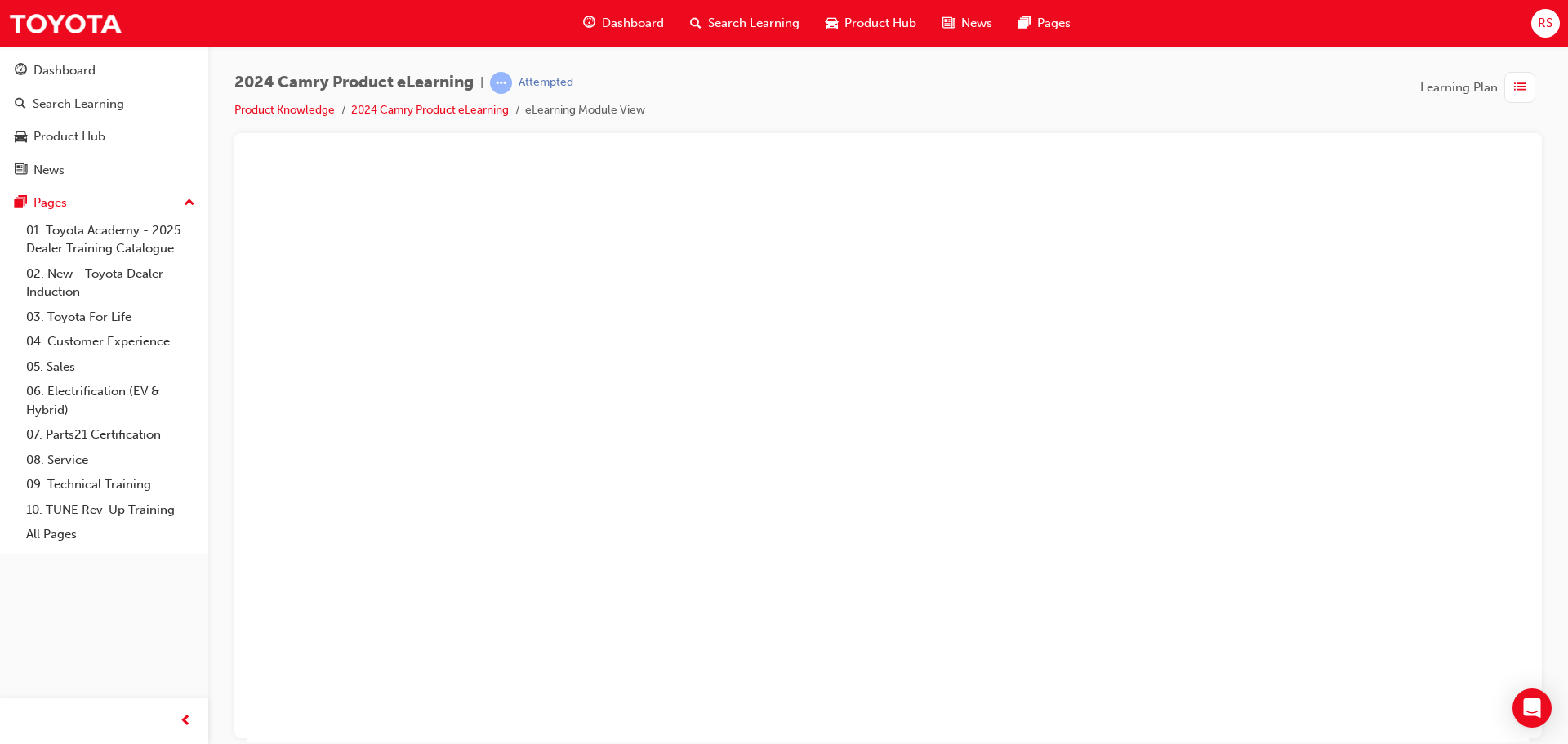
click at [1019, 471] on button "Unzoom image" at bounding box center [888, 451] width 1281 height 579
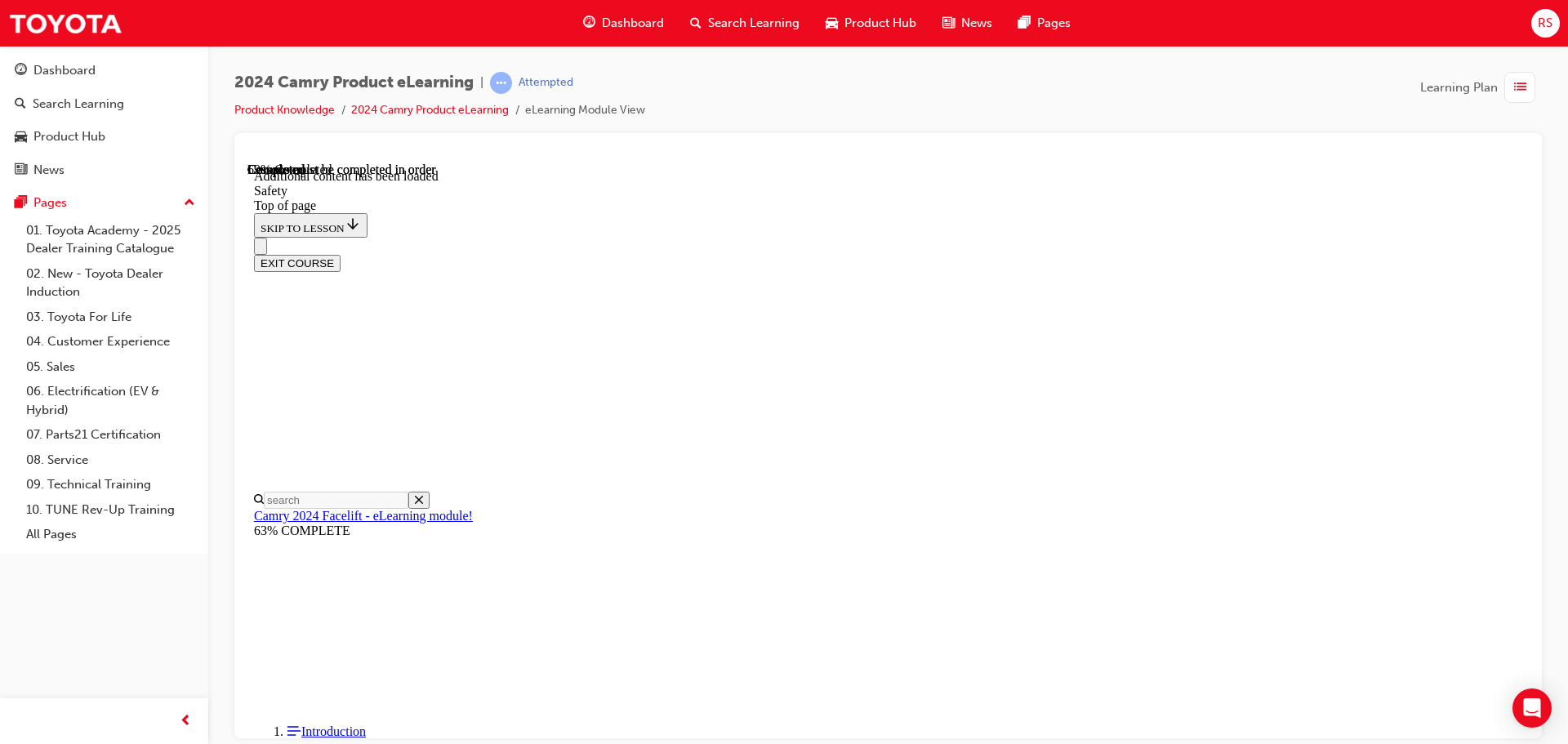
scroll to position [2922, 0]
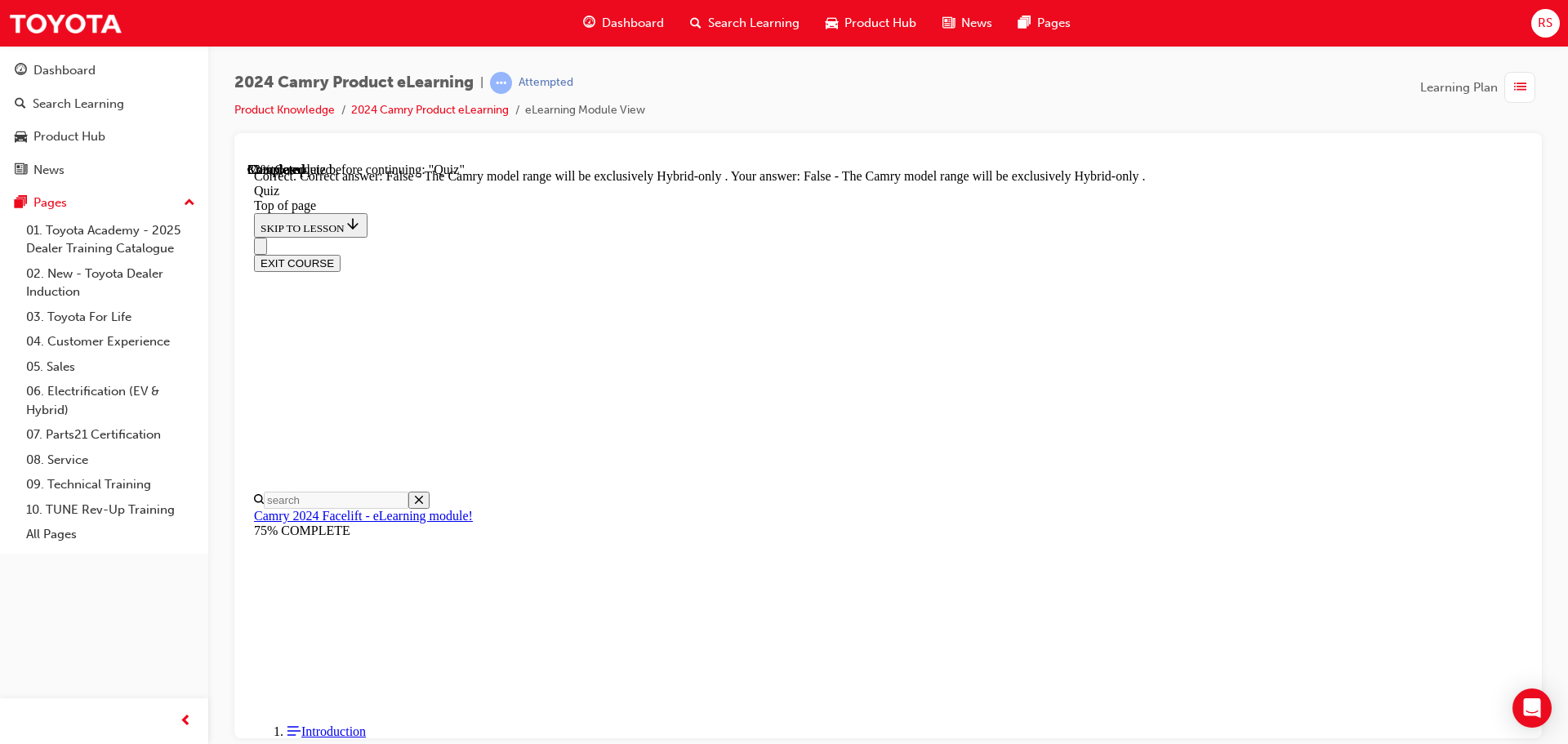
scroll to position [215, 0]
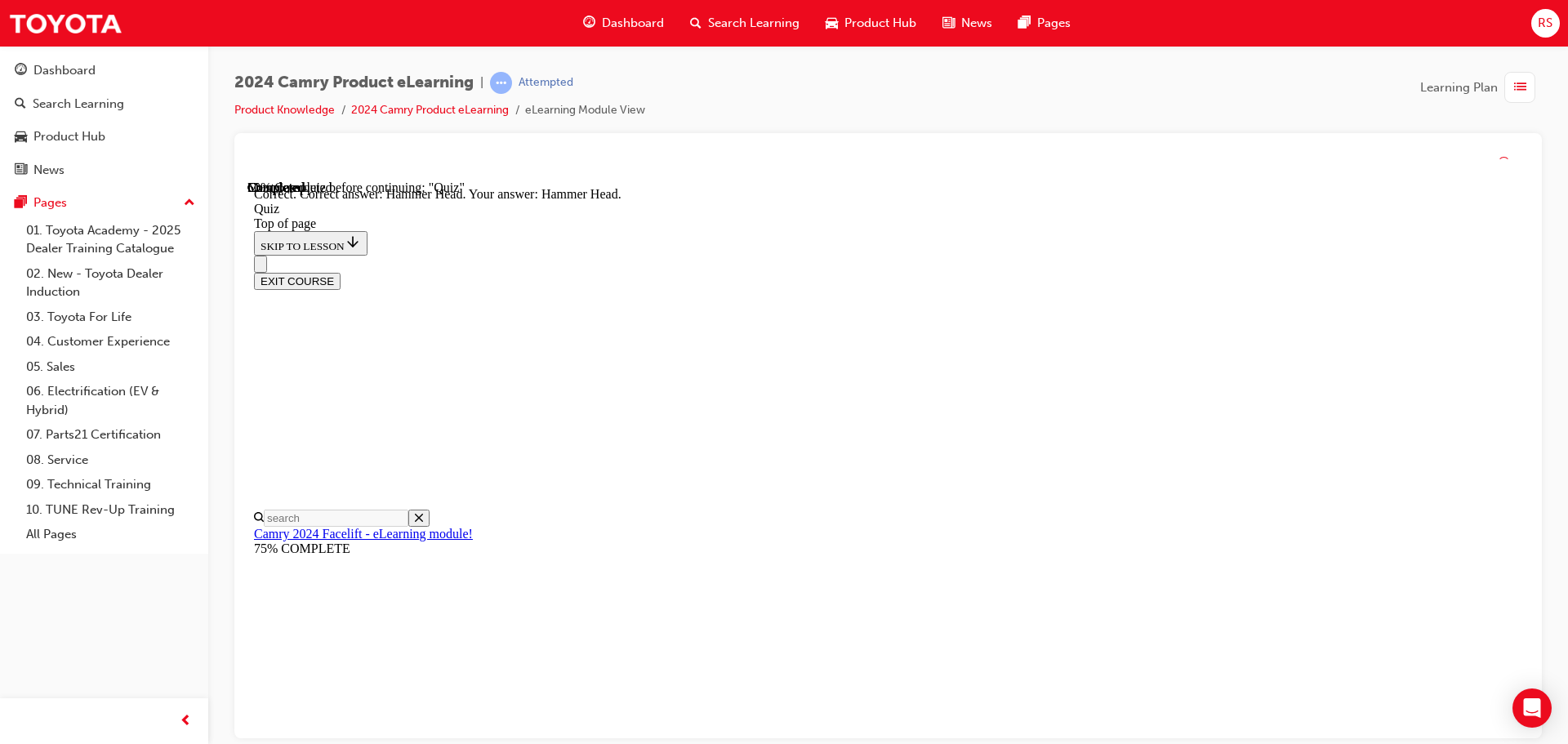
scroll to position [329, 0]
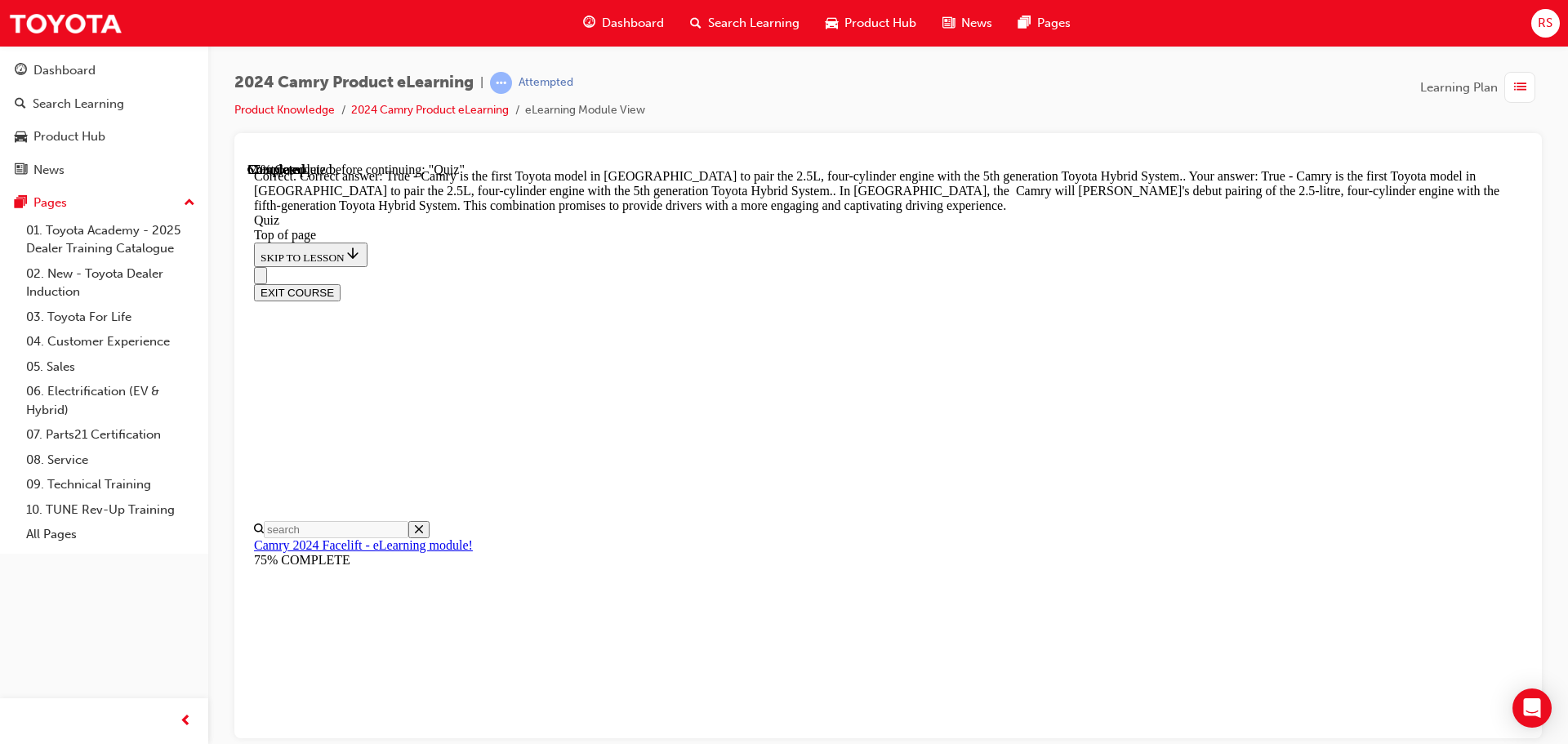
scroll to position [370, 0]
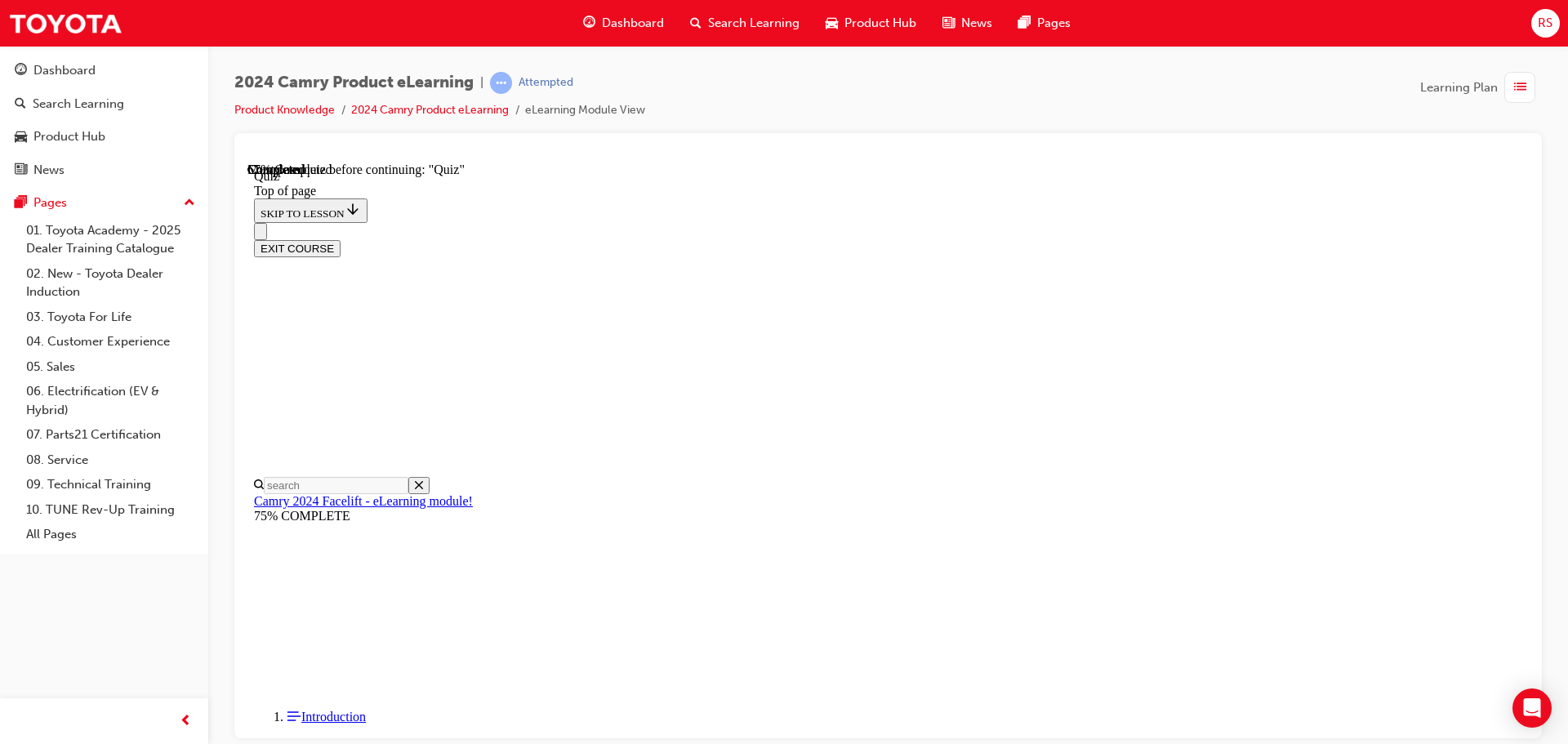
scroll to position [132, 0]
drag, startPoint x: 746, startPoint y: 583, endPoint x: 744, endPoint y: 605, distance: 22.1
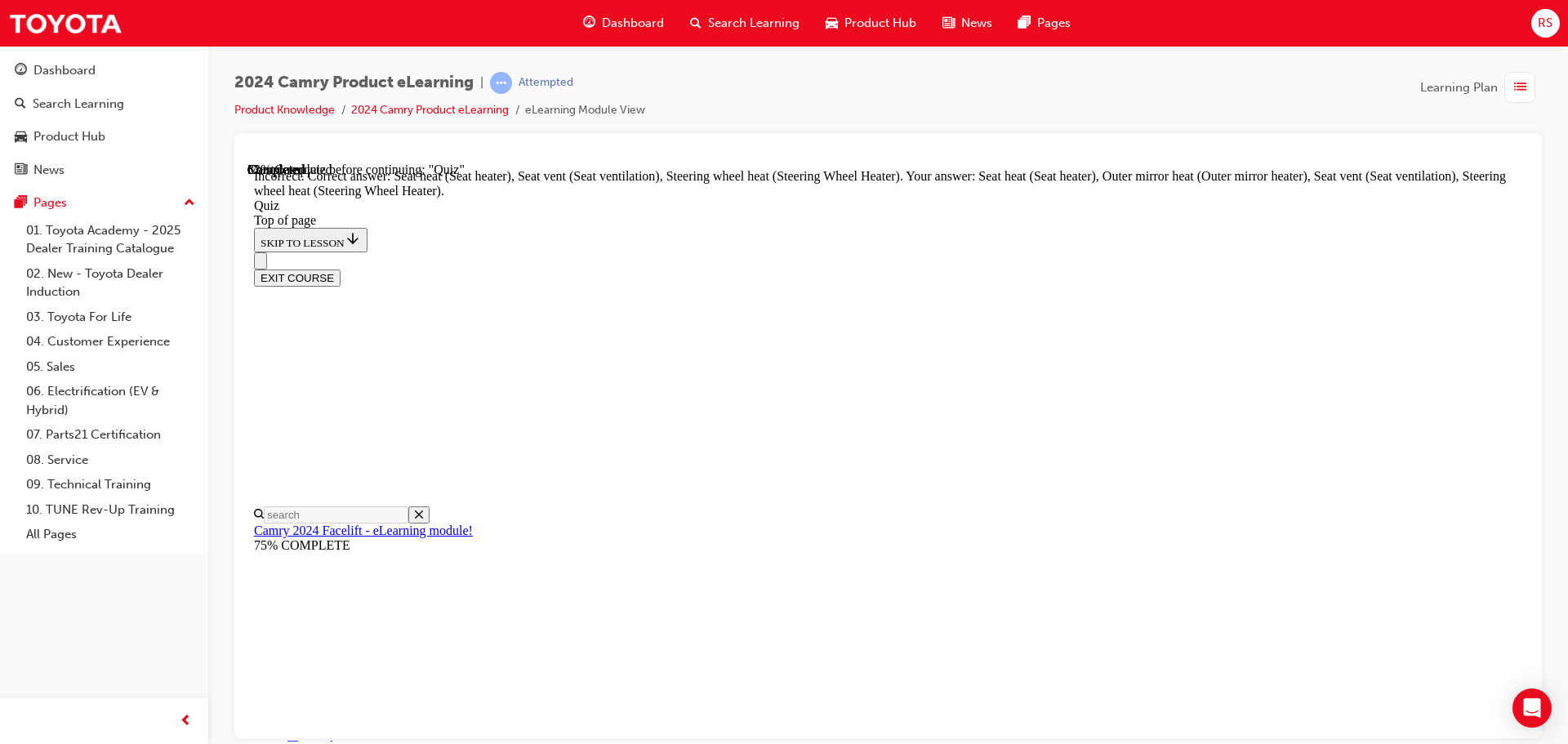
scroll to position [356, 0]
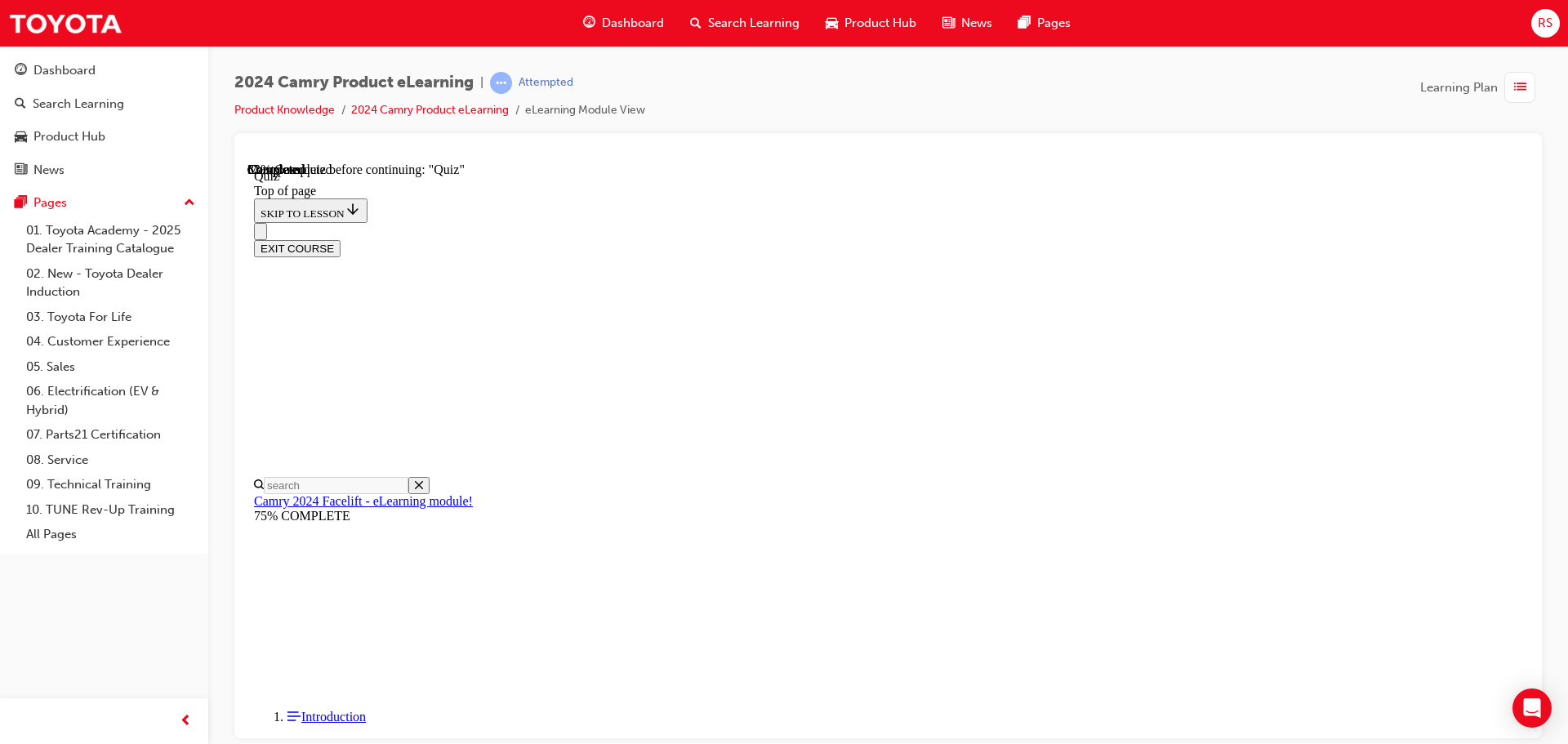
scroll to position [294, 0]
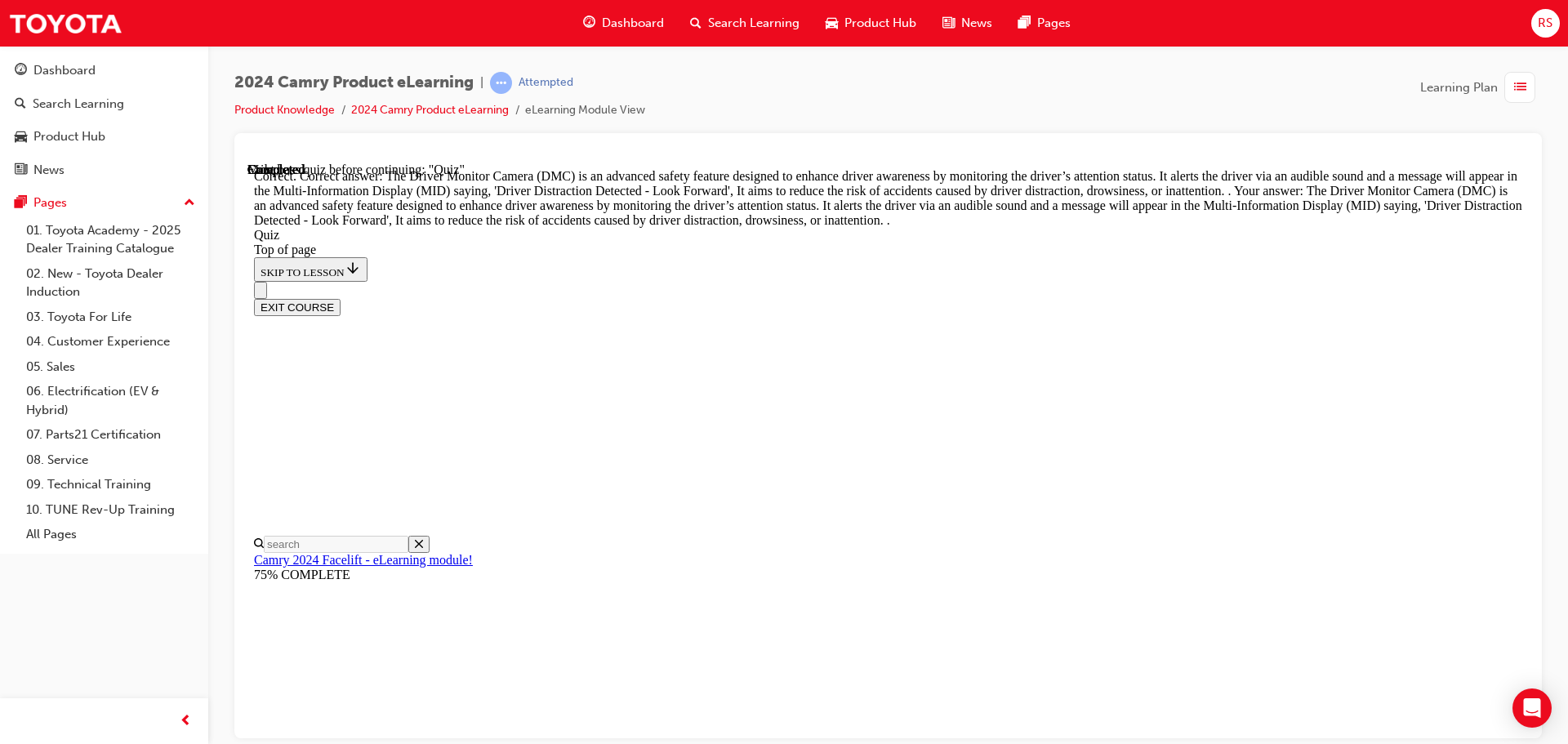
scroll to position [537, 0]
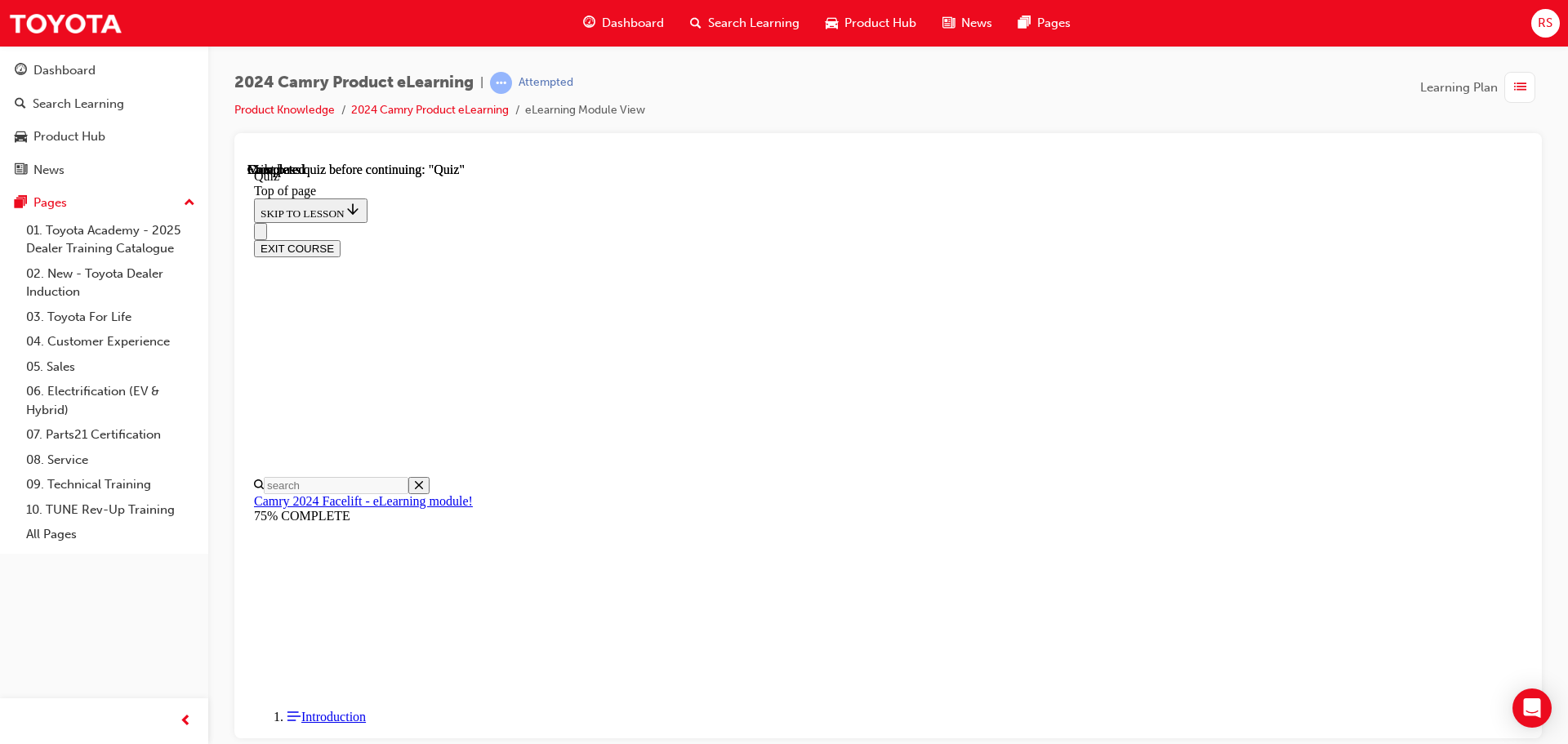
scroll to position [308, 0]
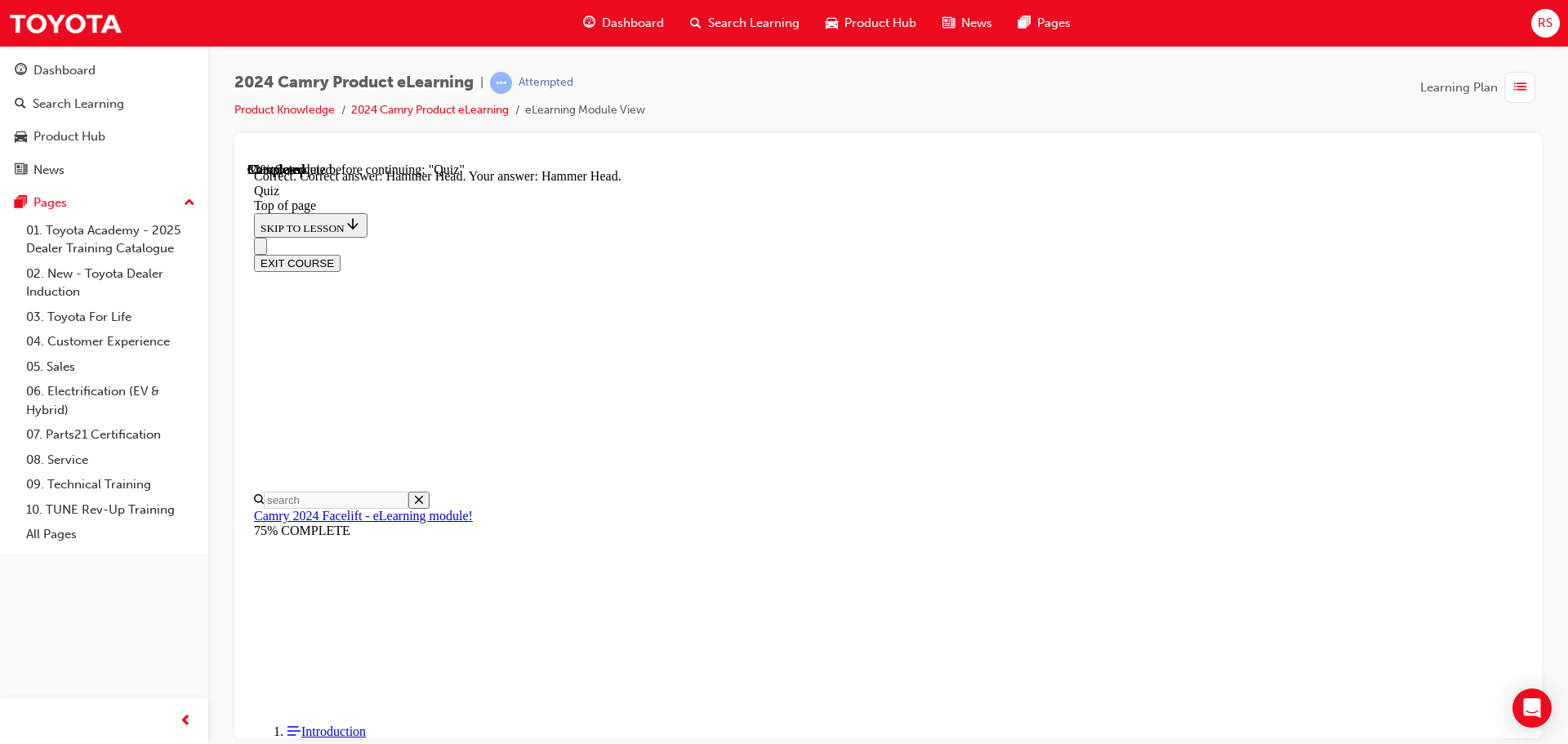
scroll to position [329, 0]
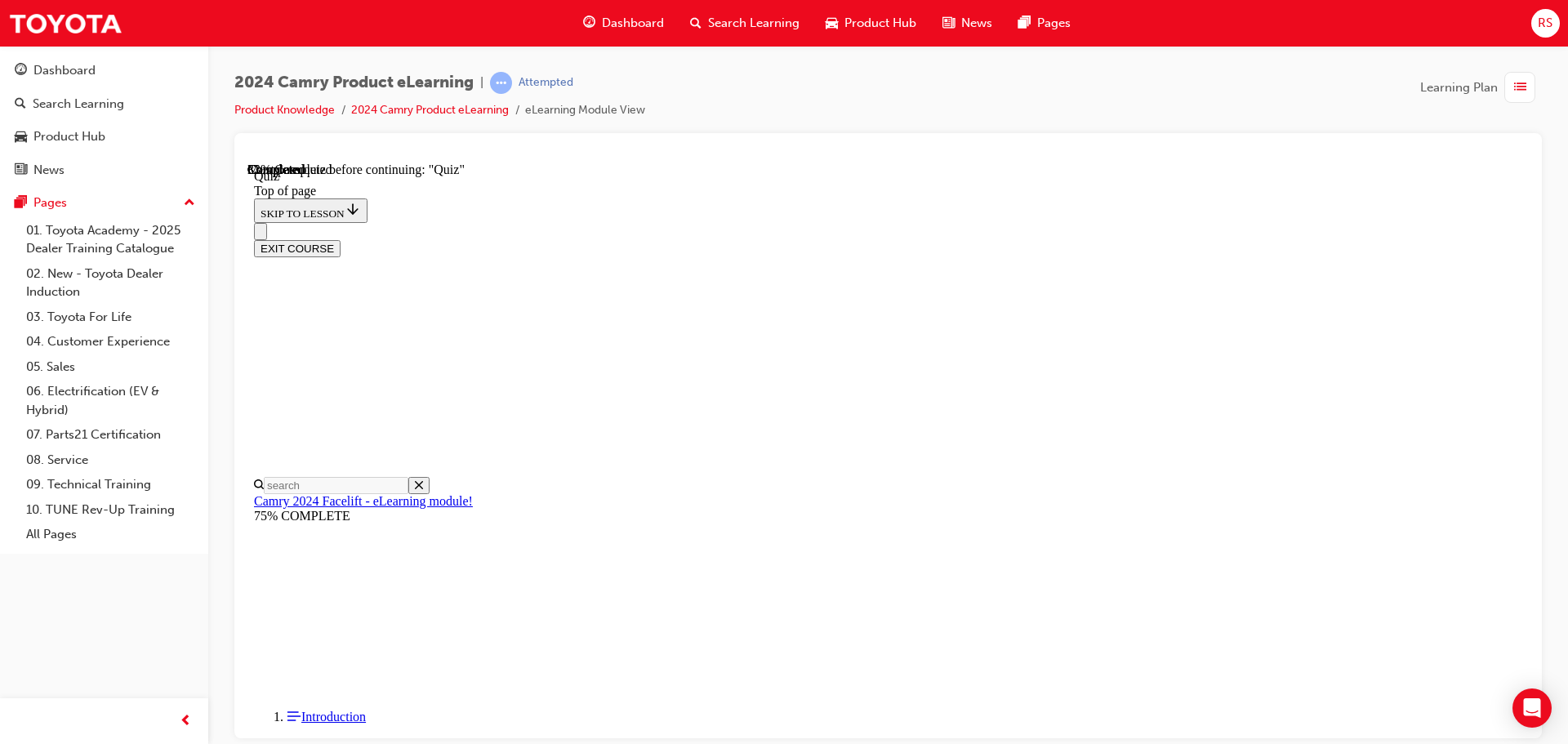
drag, startPoint x: 741, startPoint y: 579, endPoint x: 804, endPoint y: 625, distance: 78.0
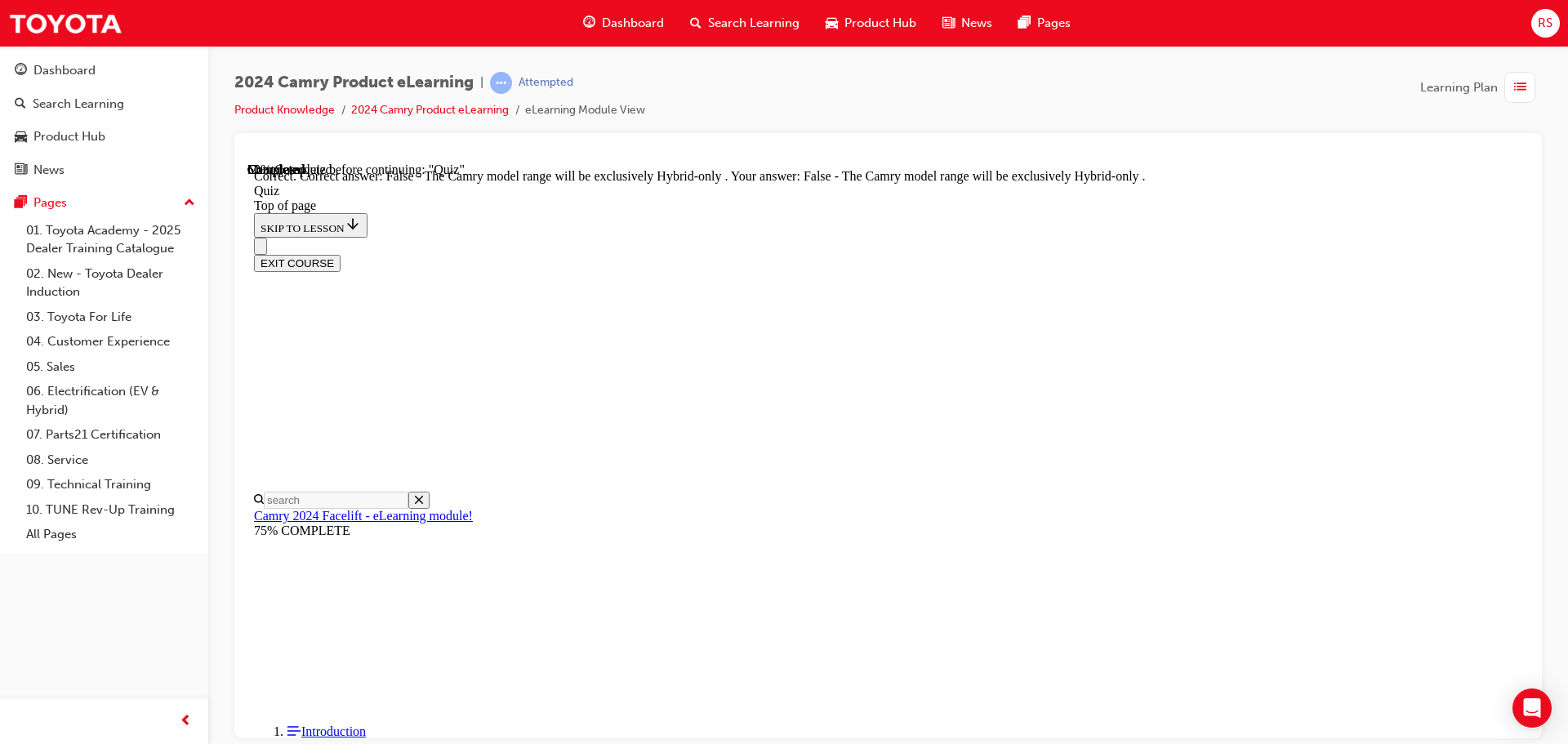
scroll to position [215, 0]
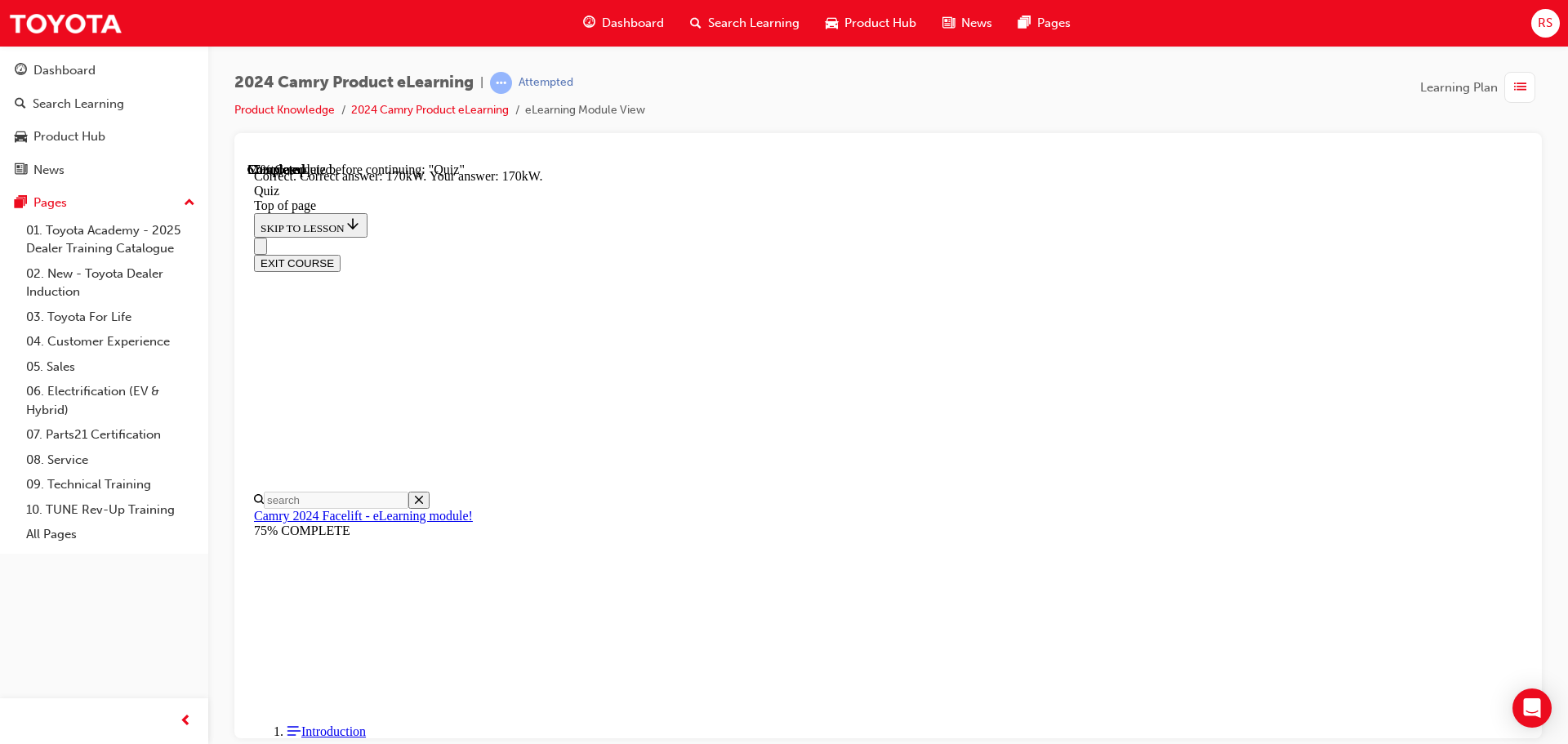
scroll to position [356, 0]
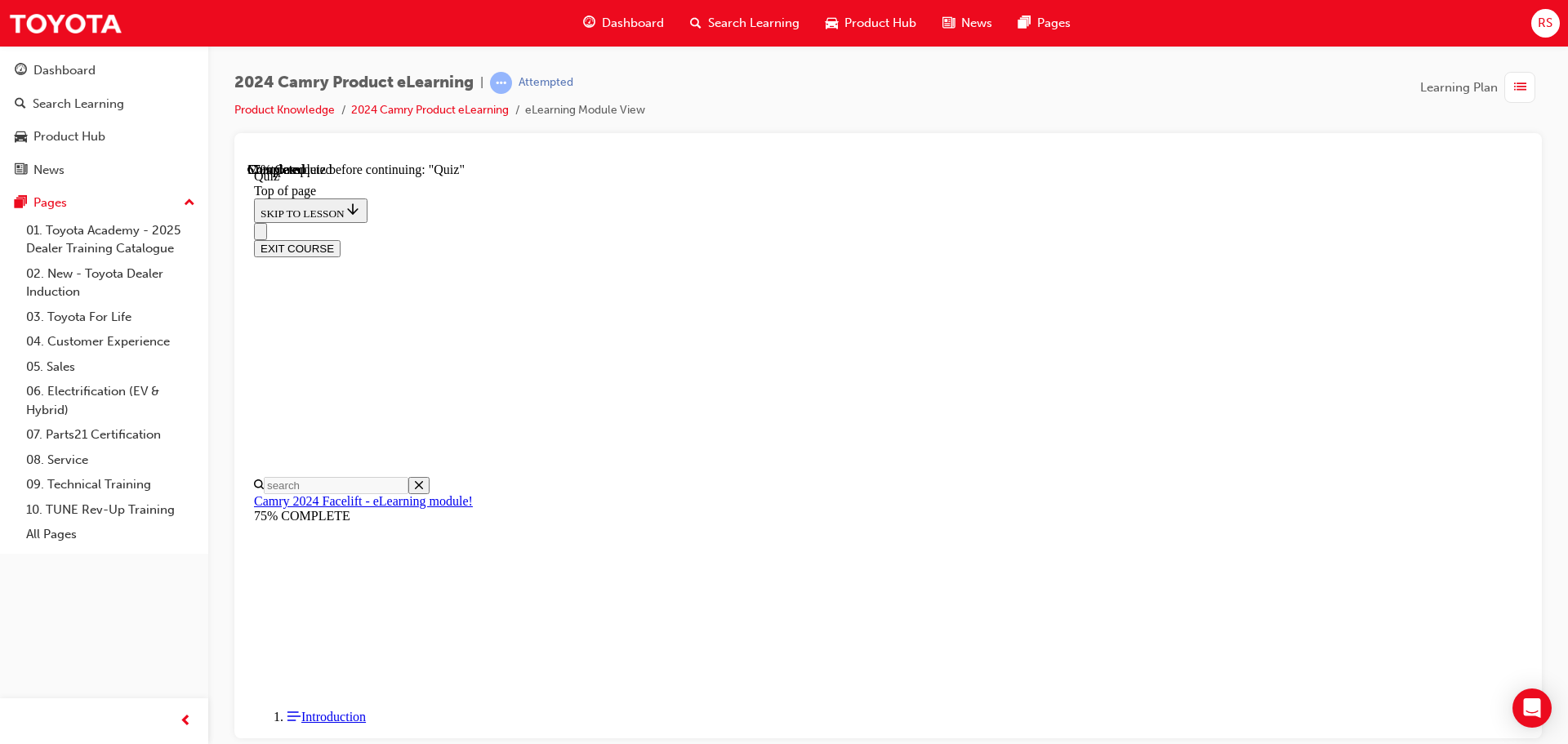
scroll to position [132, 0]
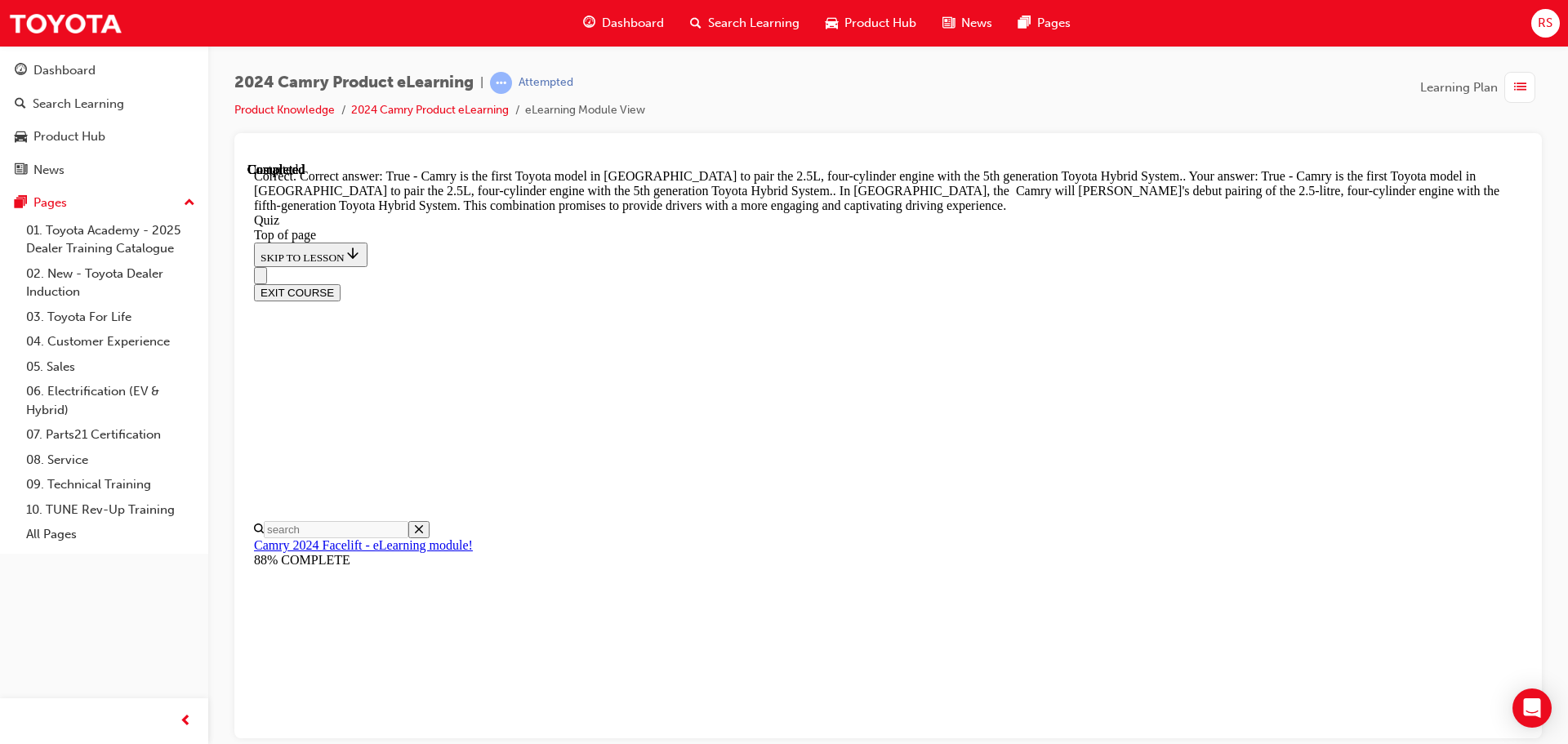
scroll to position [370, 0]
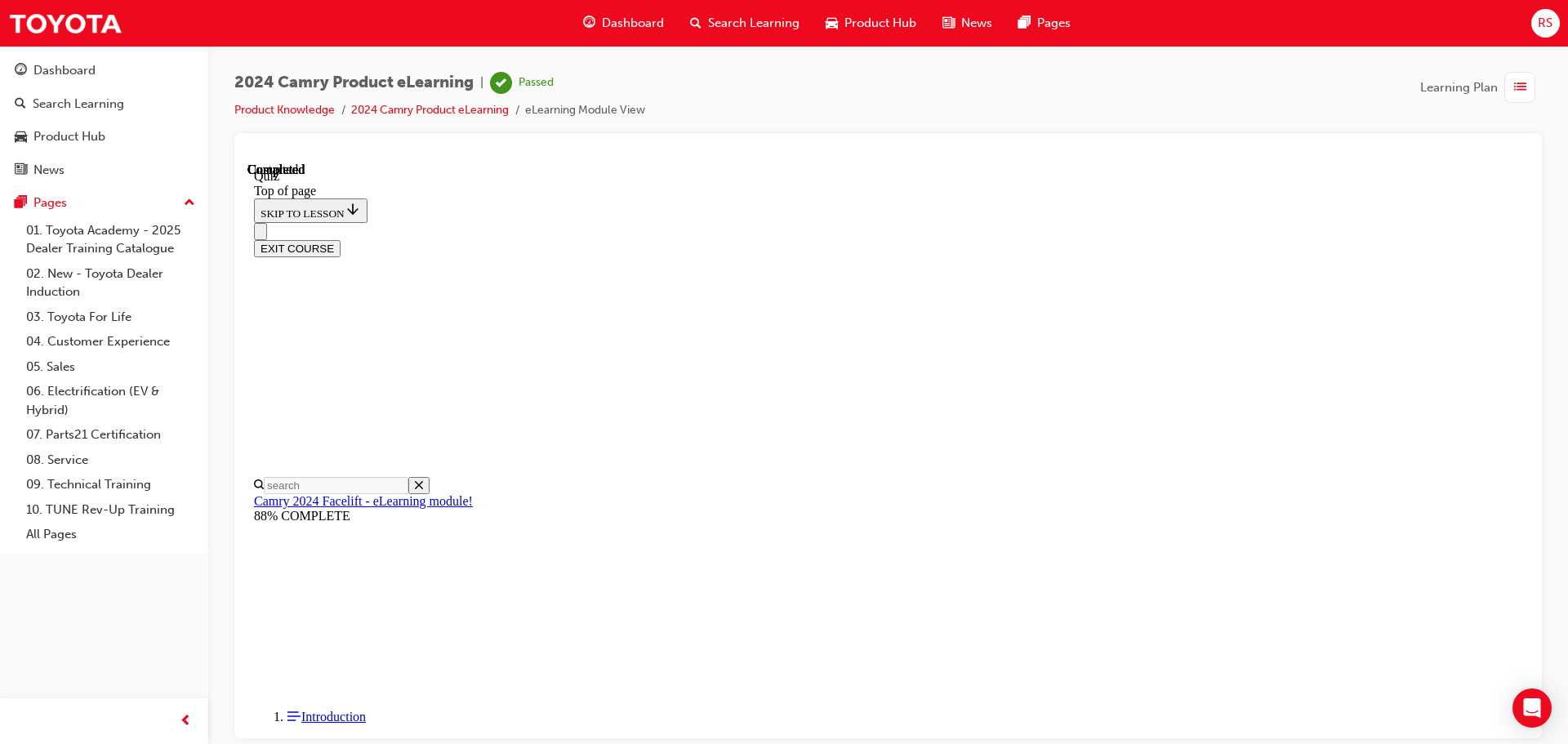
scroll to position [308, 0]
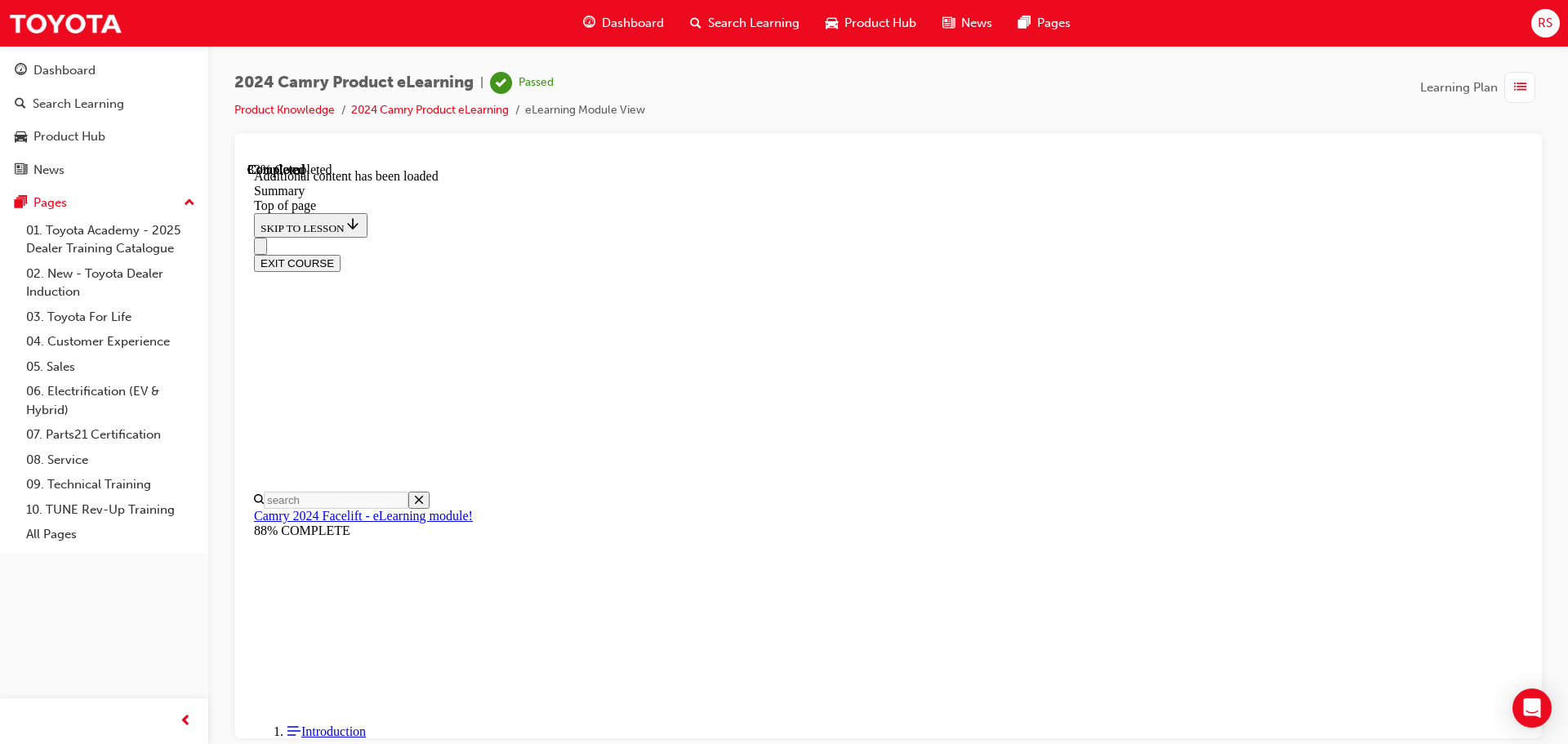
scroll to position [783, 0]
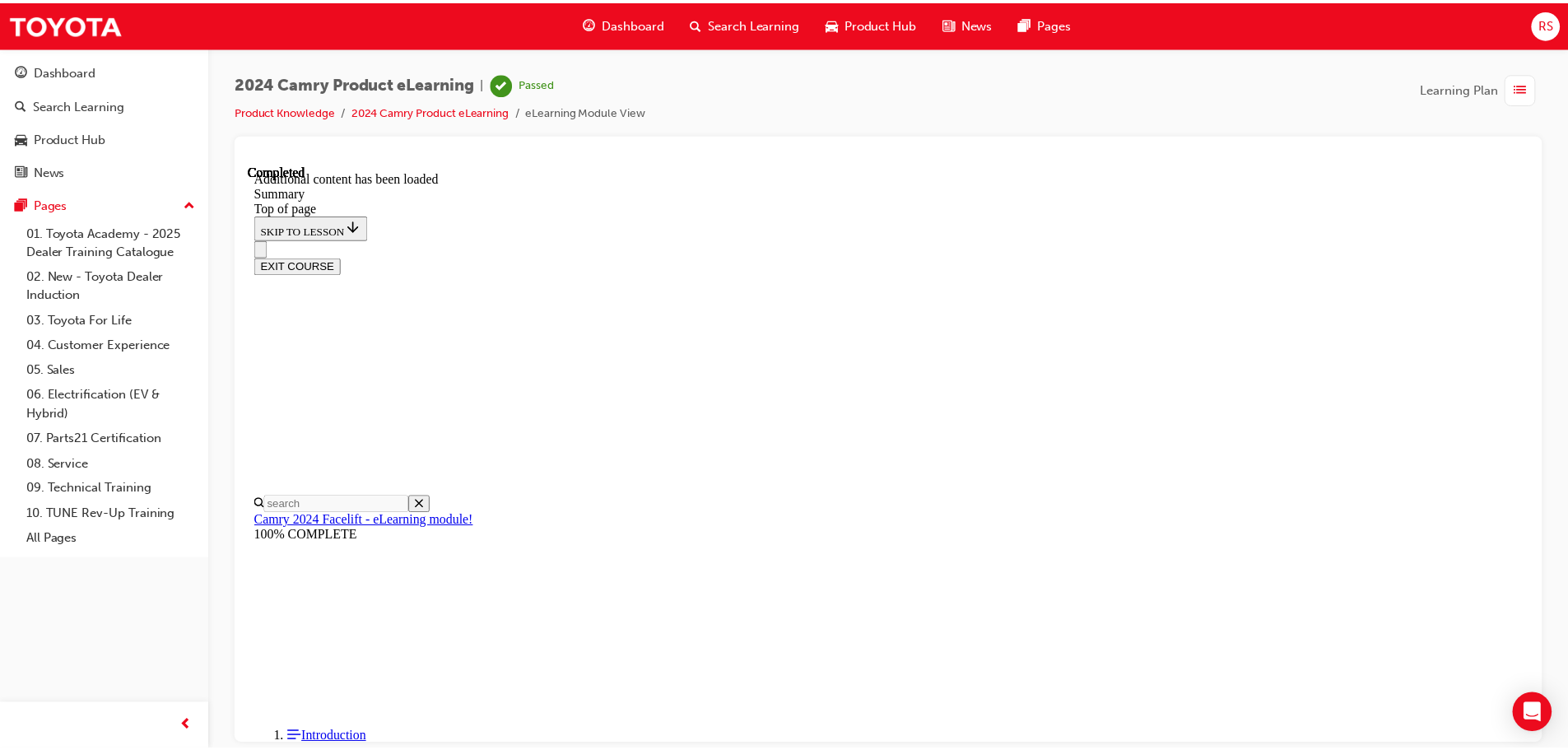
scroll to position [1849, 0]
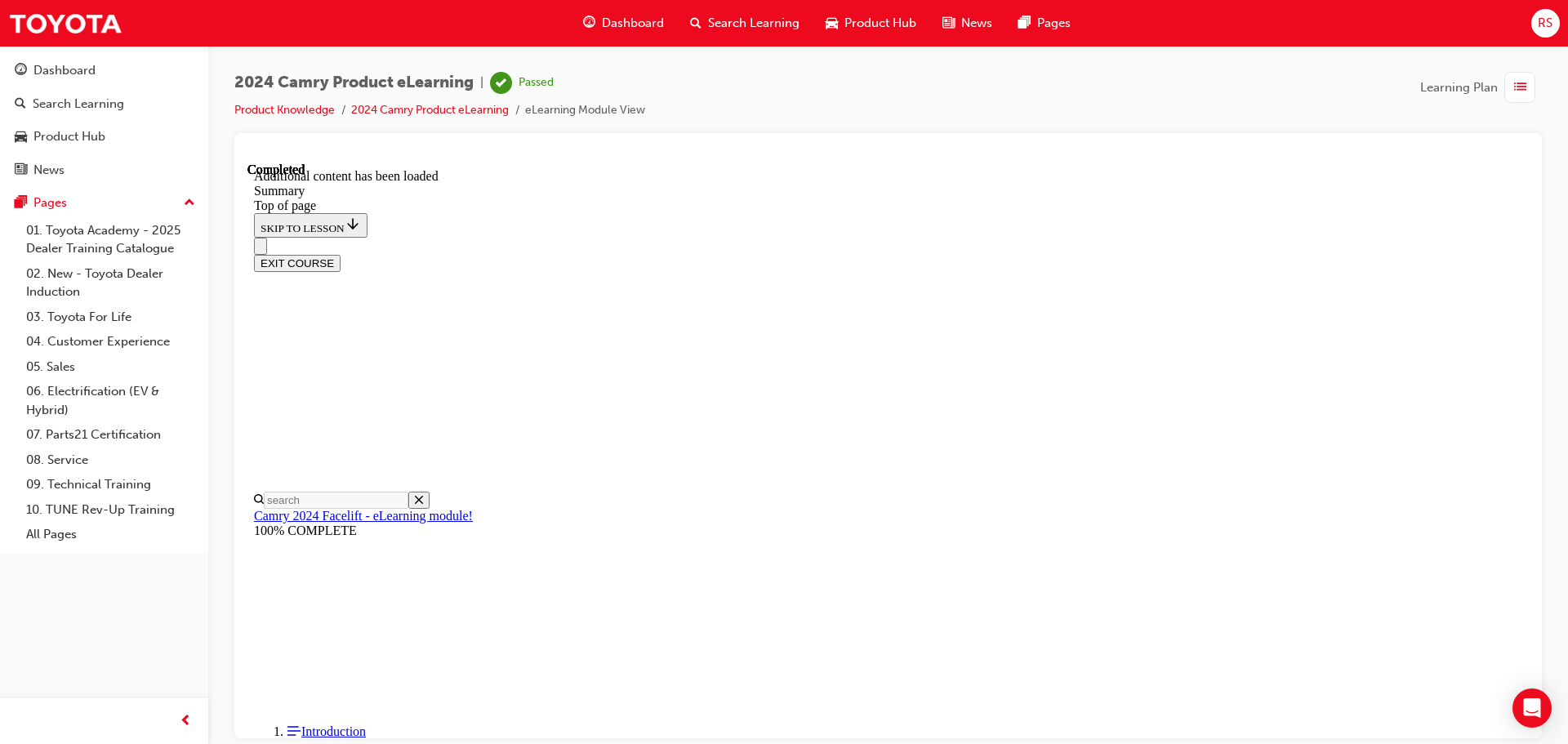
click at [645, 19] on span "Dashboard" at bounding box center [633, 23] width 62 height 19
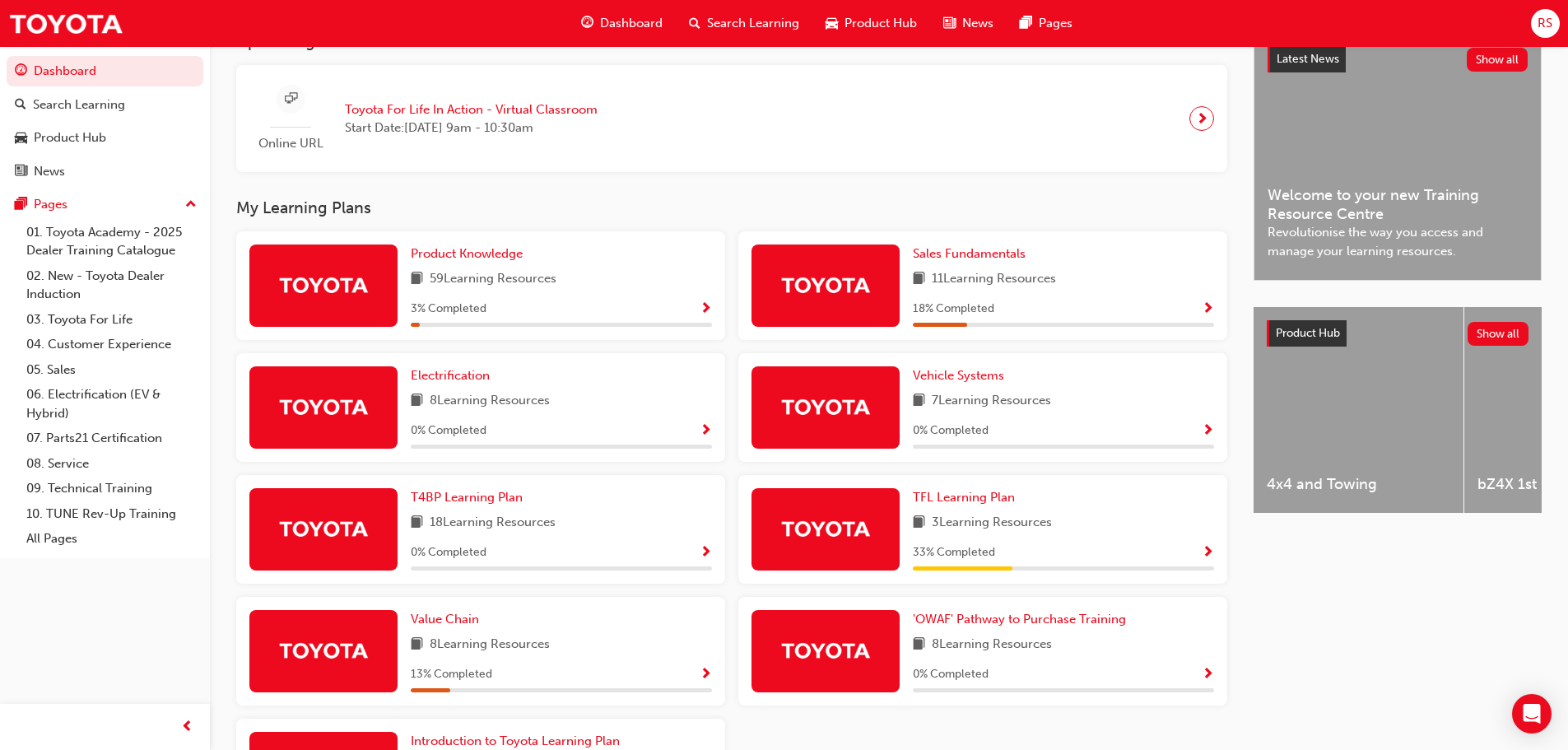
scroll to position [304, 0]
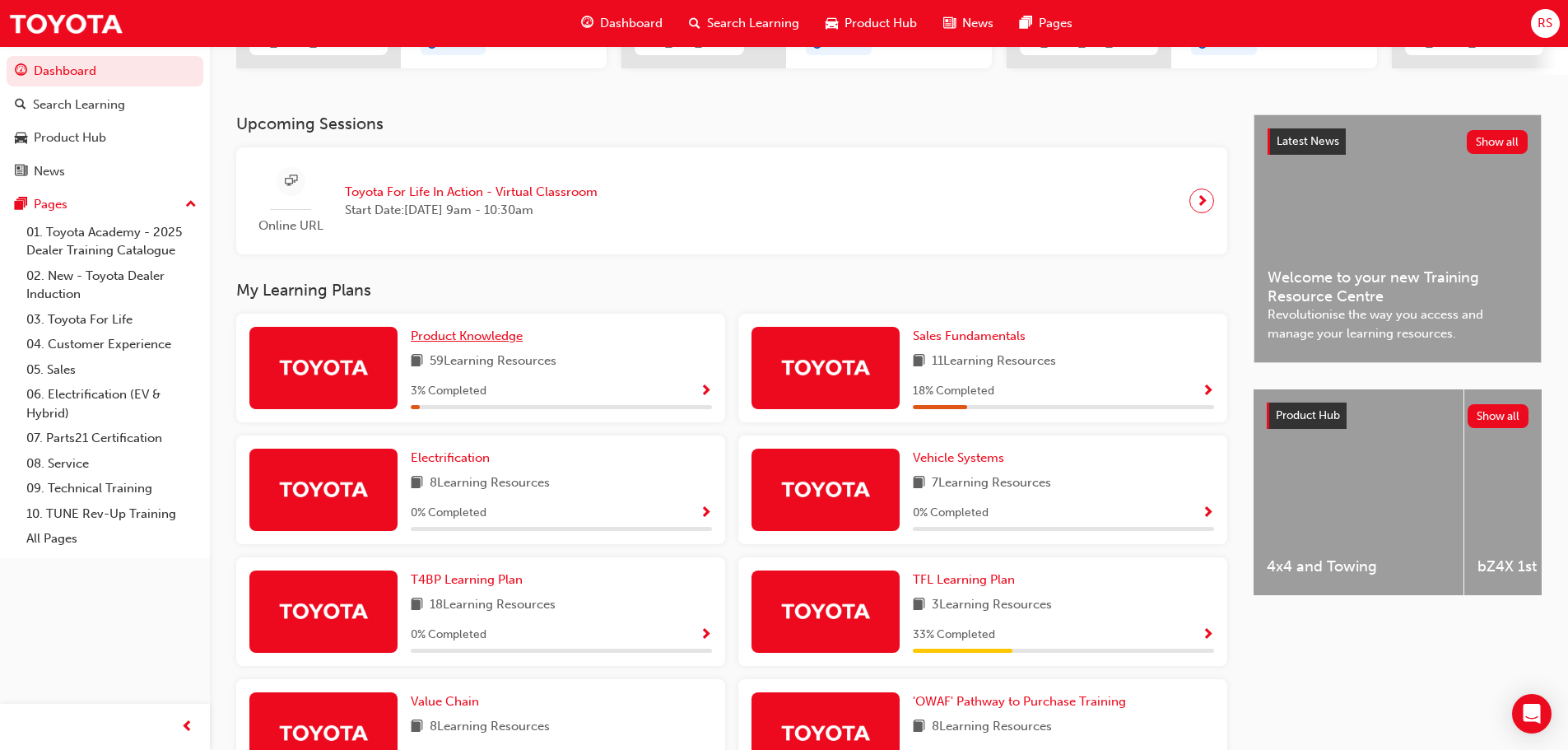
click at [500, 338] on span "Product Knowledge" at bounding box center [466, 335] width 112 height 15
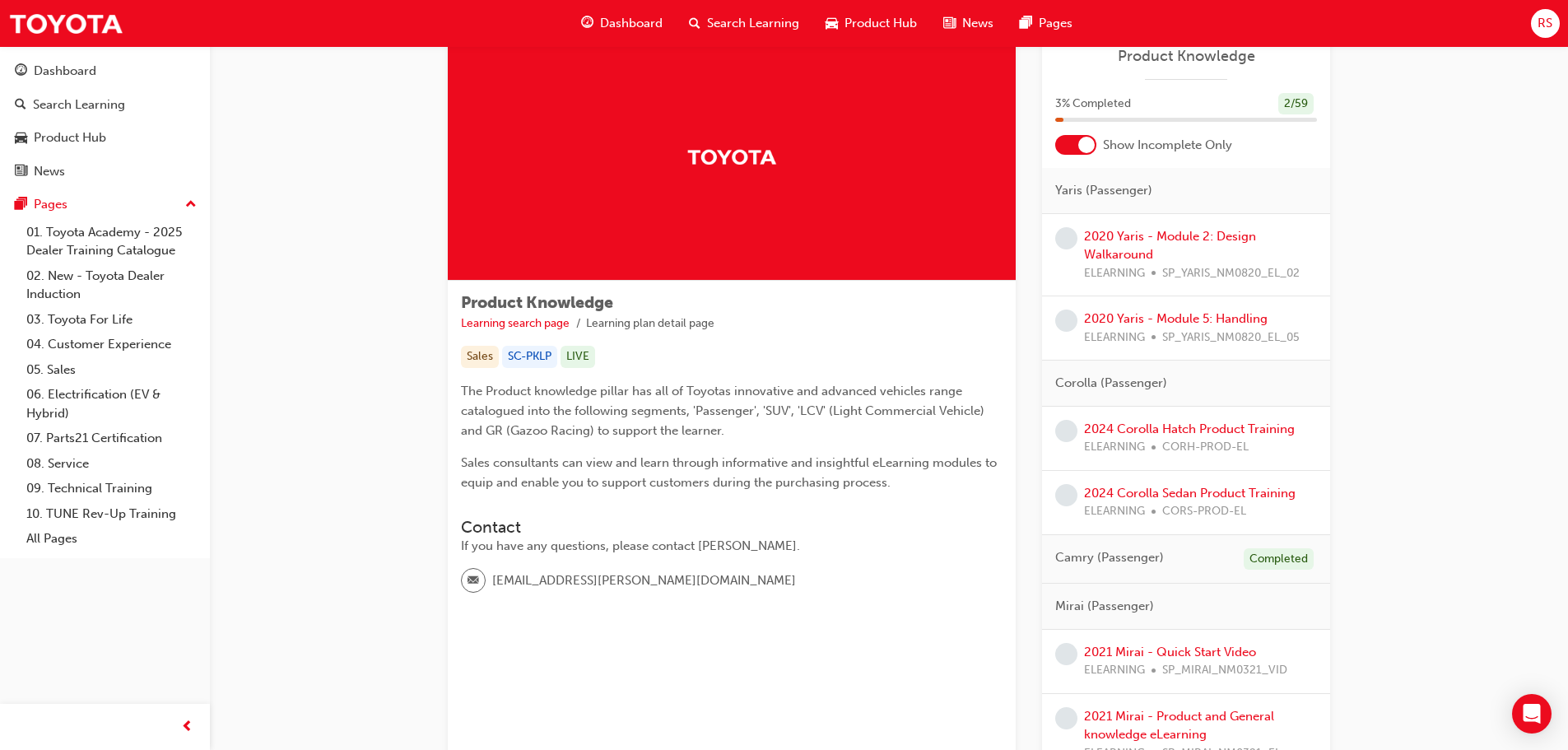
scroll to position [5, 0]
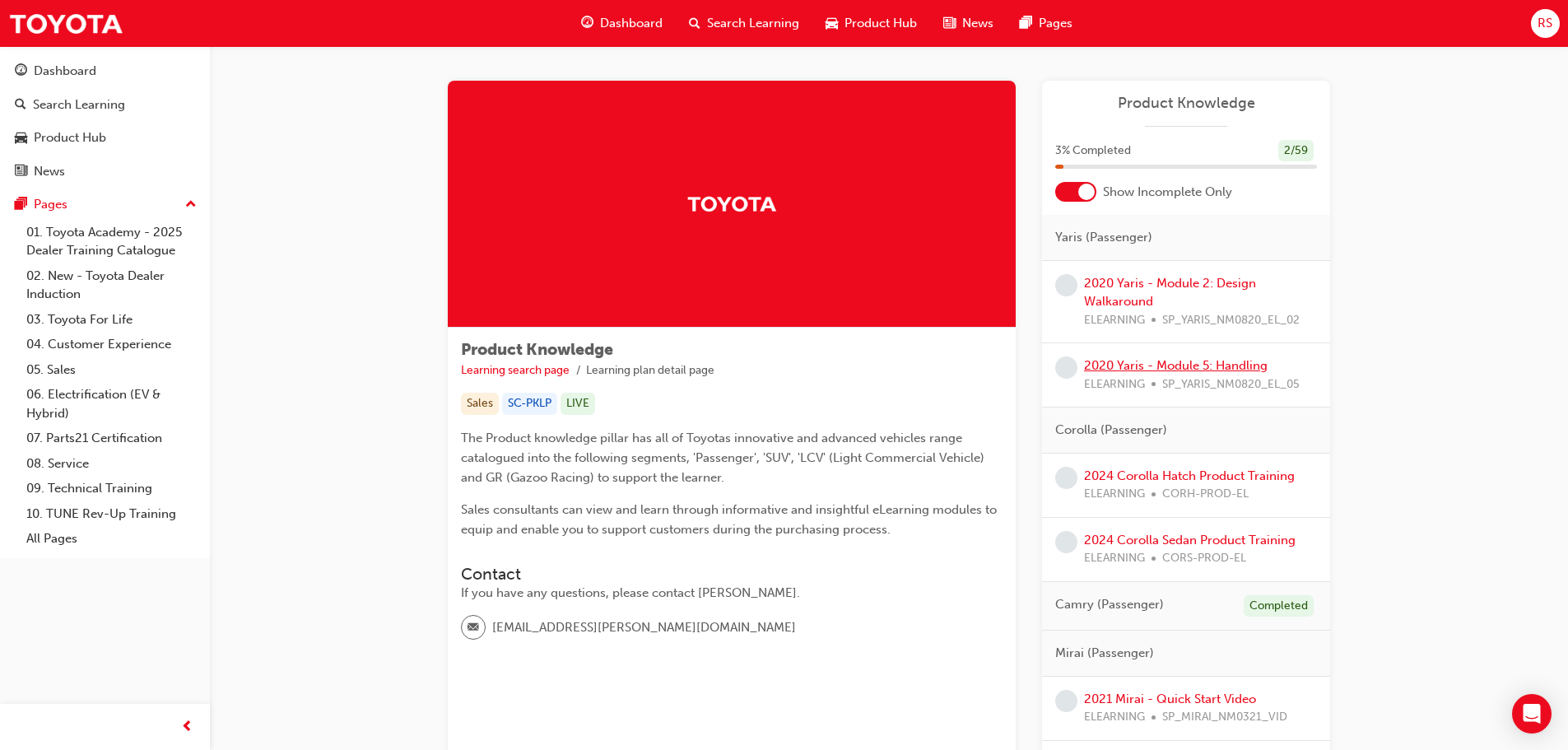
click at [1129, 367] on link "2020 Yaris - Module 5: Handling" at bounding box center [1175, 366] width 183 height 15
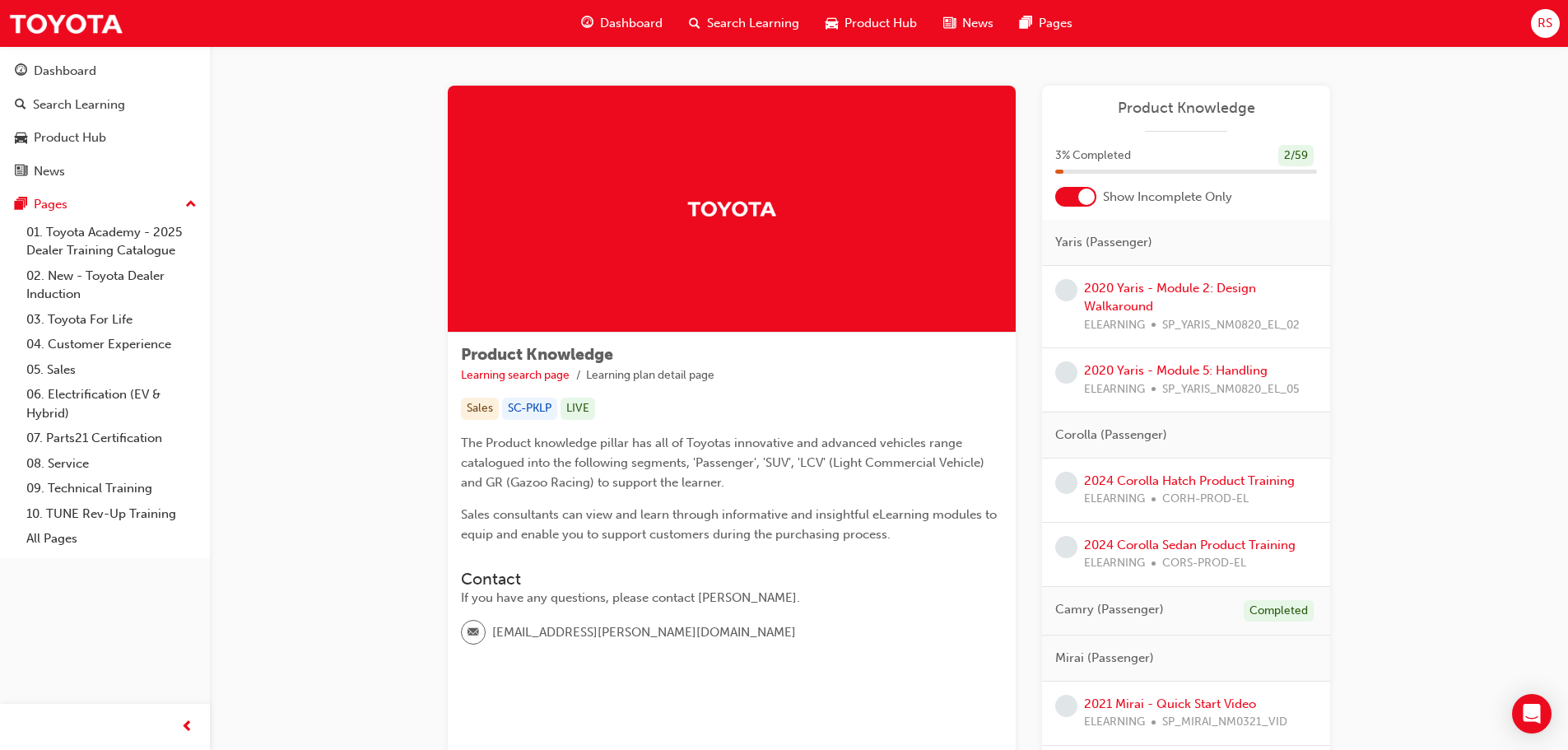
click at [1077, 200] on div at bounding box center [1076, 196] width 41 height 19
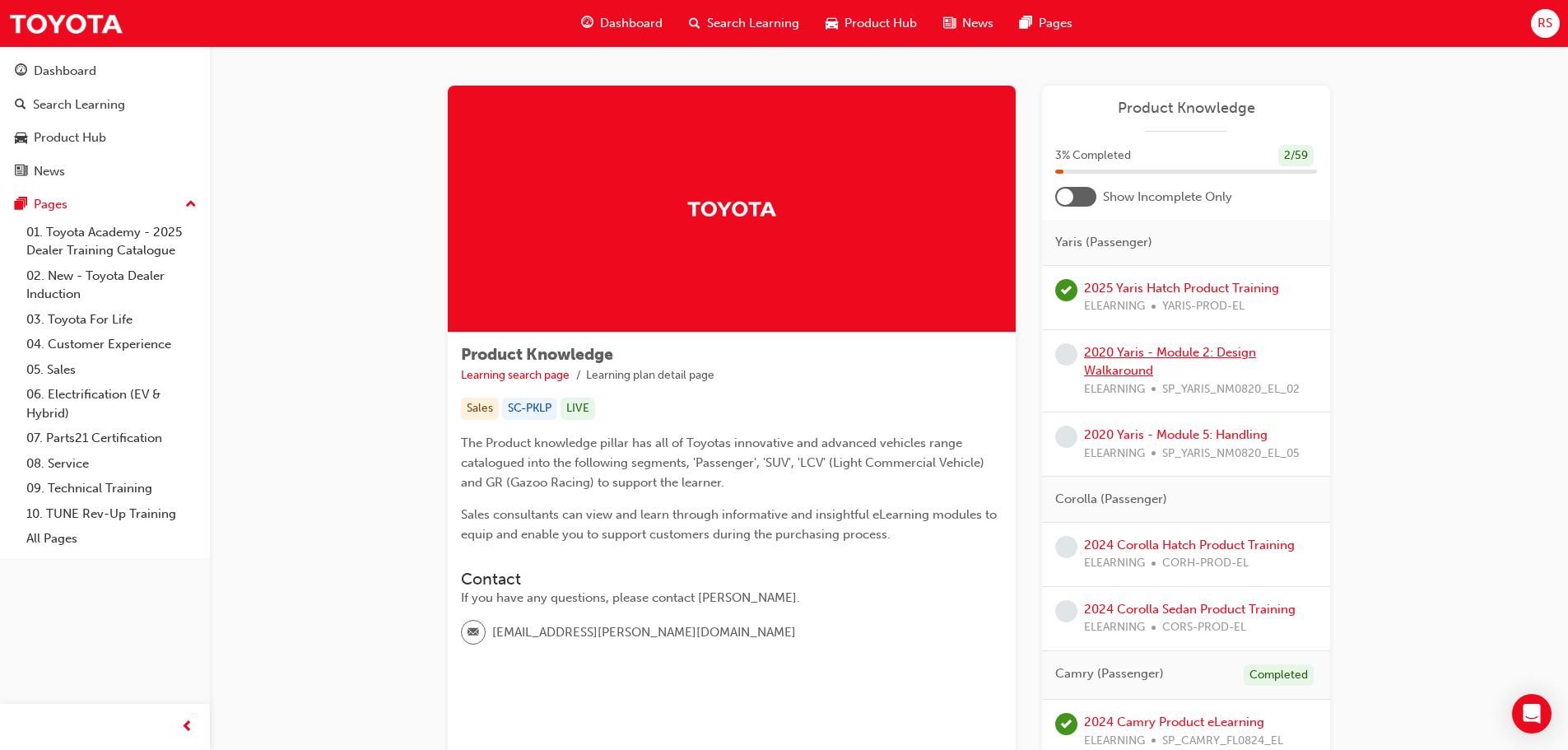
click at [1118, 365] on link "2020 Yaris - Module 2: Design Walkaround" at bounding box center [1170, 361] width 172 height 34
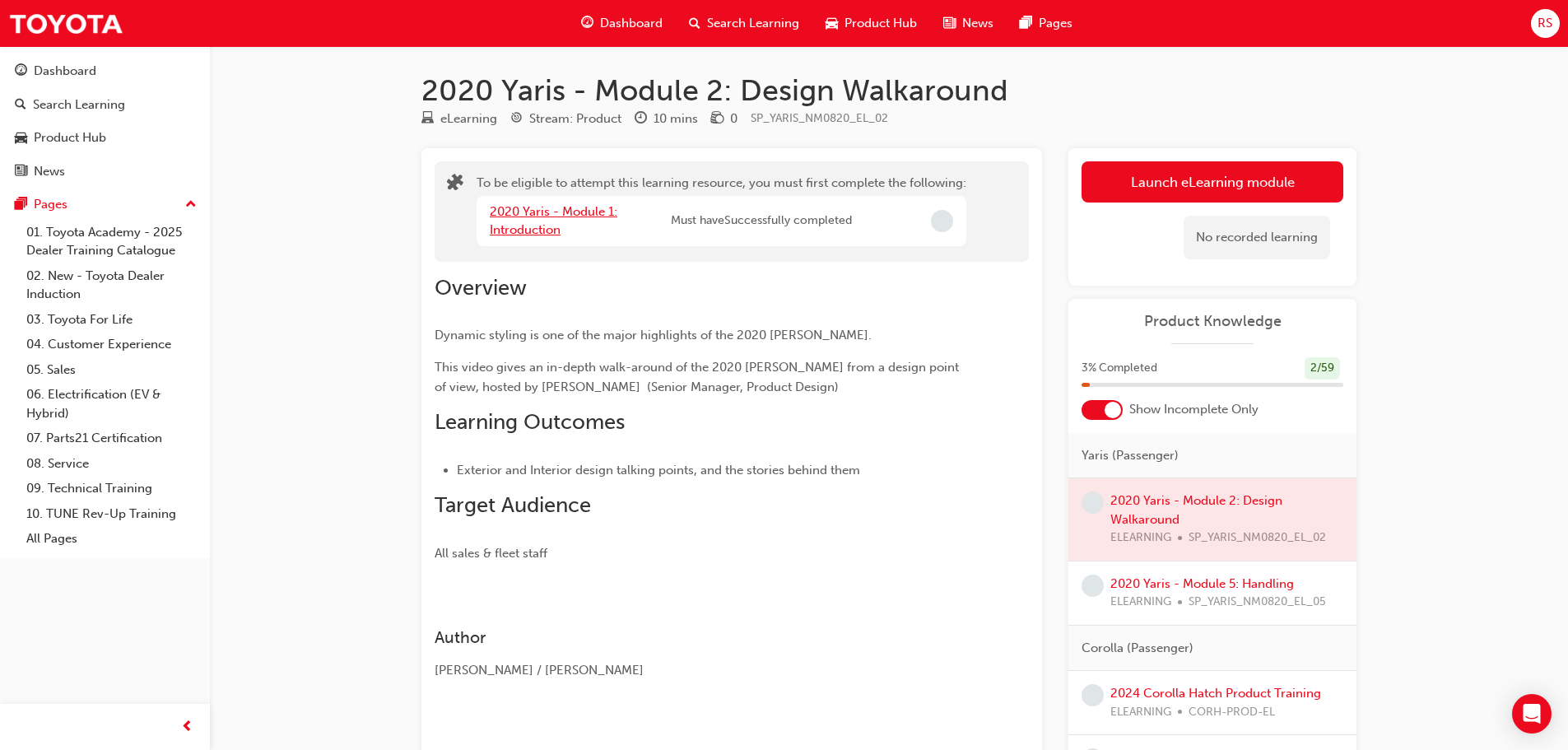
click at [539, 229] on link "2020 Yaris - Module 1: Introduction" at bounding box center [553, 220] width 127 height 34
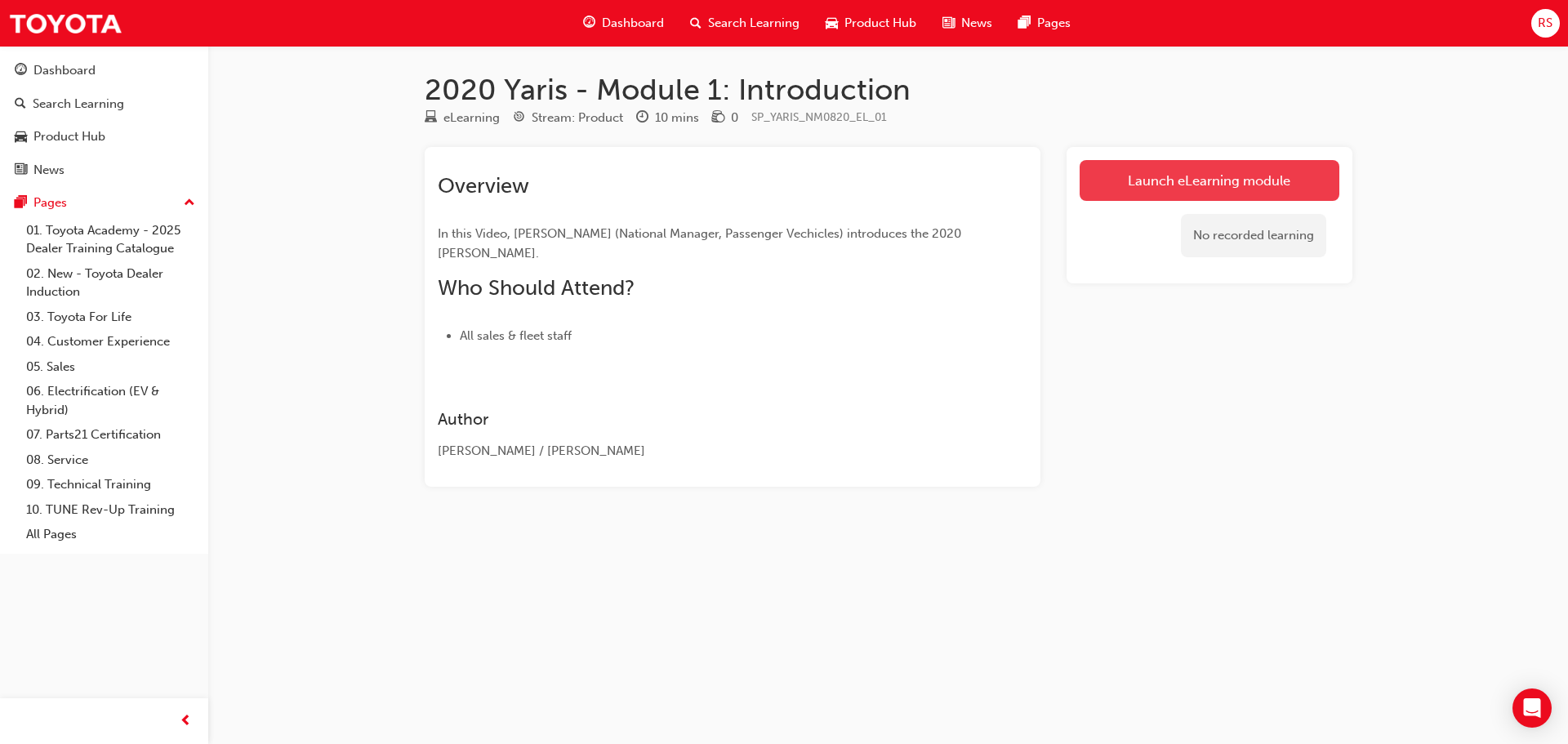
click at [1164, 179] on link "Launch eLearning module" at bounding box center [1210, 180] width 260 height 41
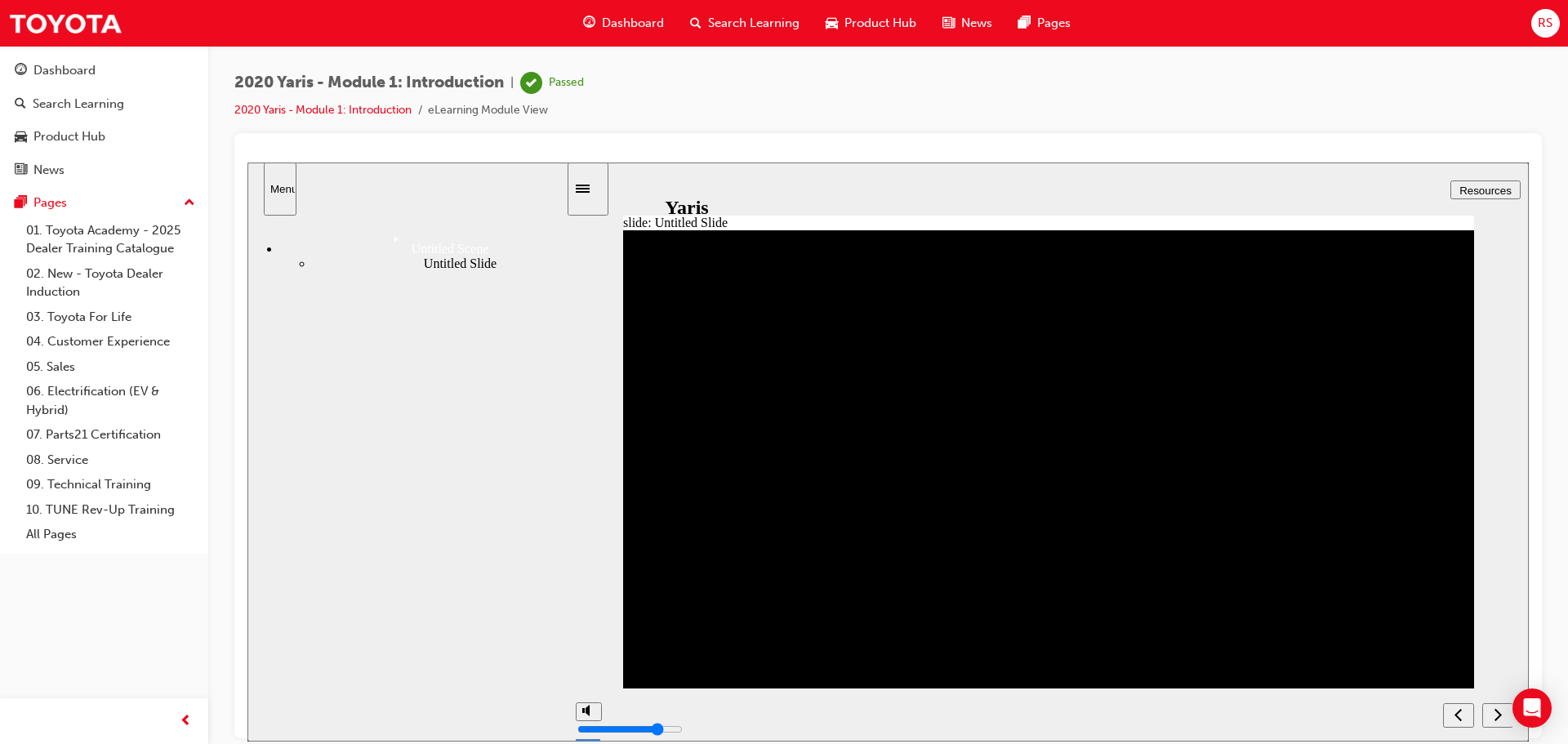
click at [1496, 712] on icon "next" at bounding box center [1498, 714] width 8 height 15
click at [1499, 716] on icon "next" at bounding box center [1498, 712] width 7 height 12
click at [623, 25] on span "Dashboard" at bounding box center [633, 23] width 62 height 19
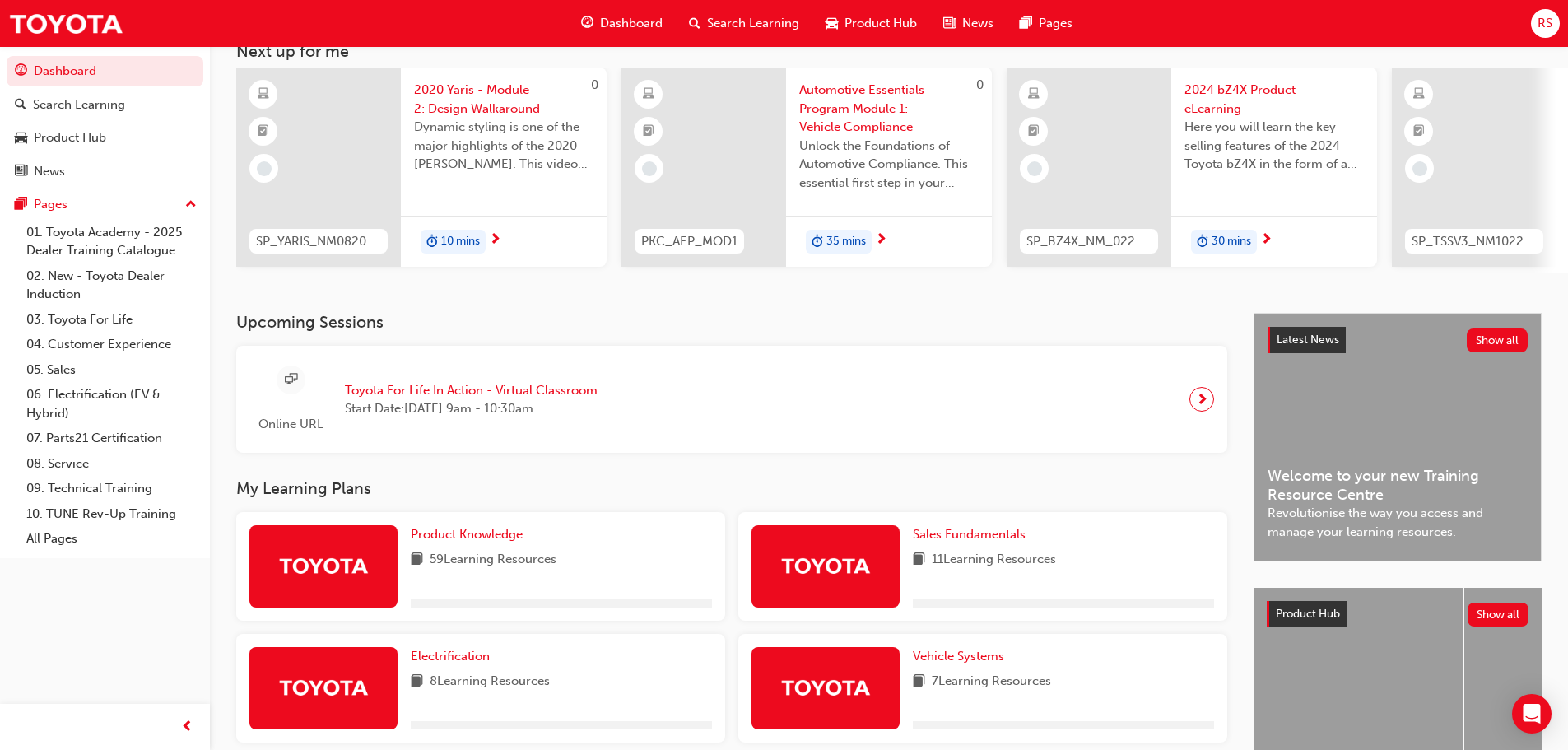
scroll to position [247, 0]
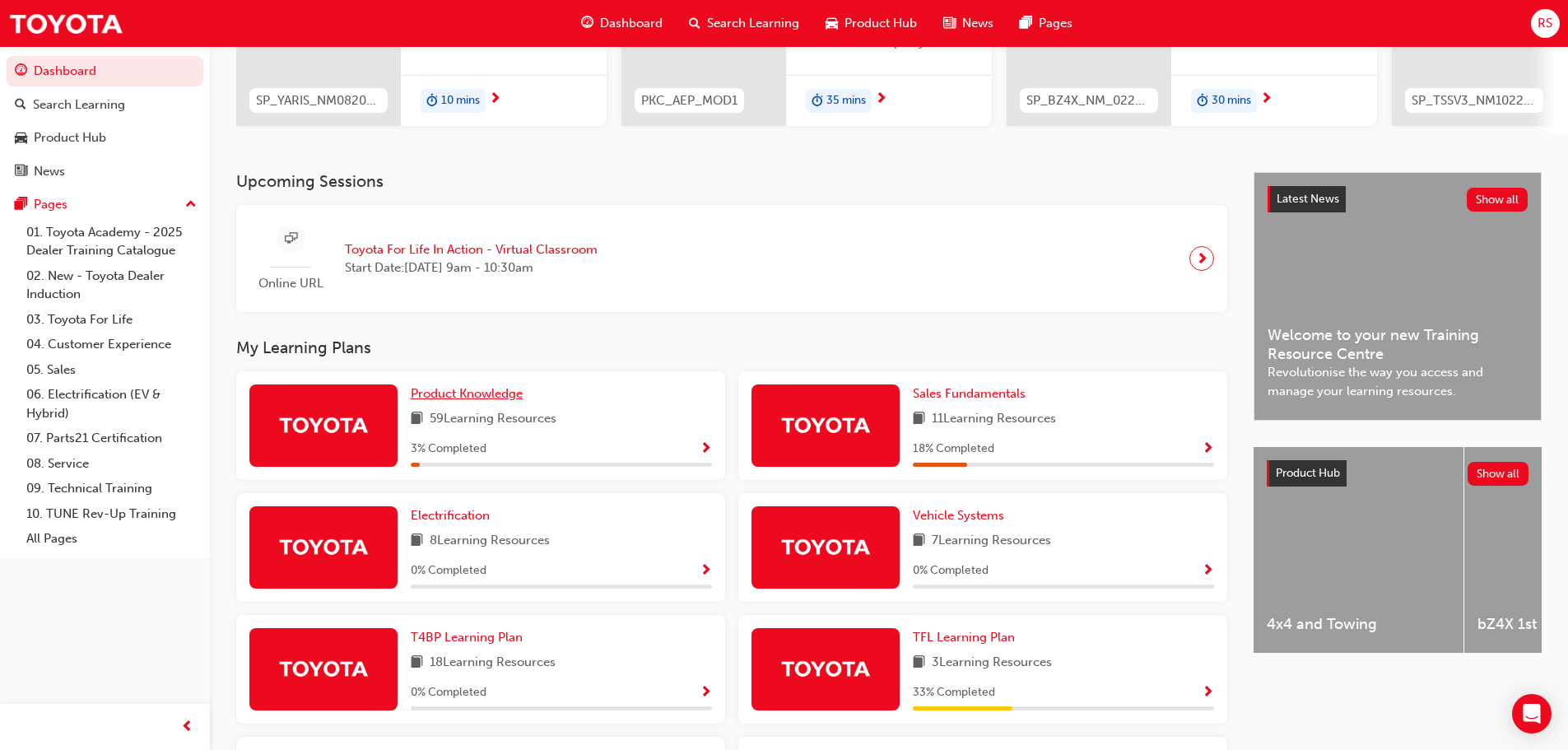
click at [470, 397] on span "Product Knowledge" at bounding box center [466, 393] width 112 height 15
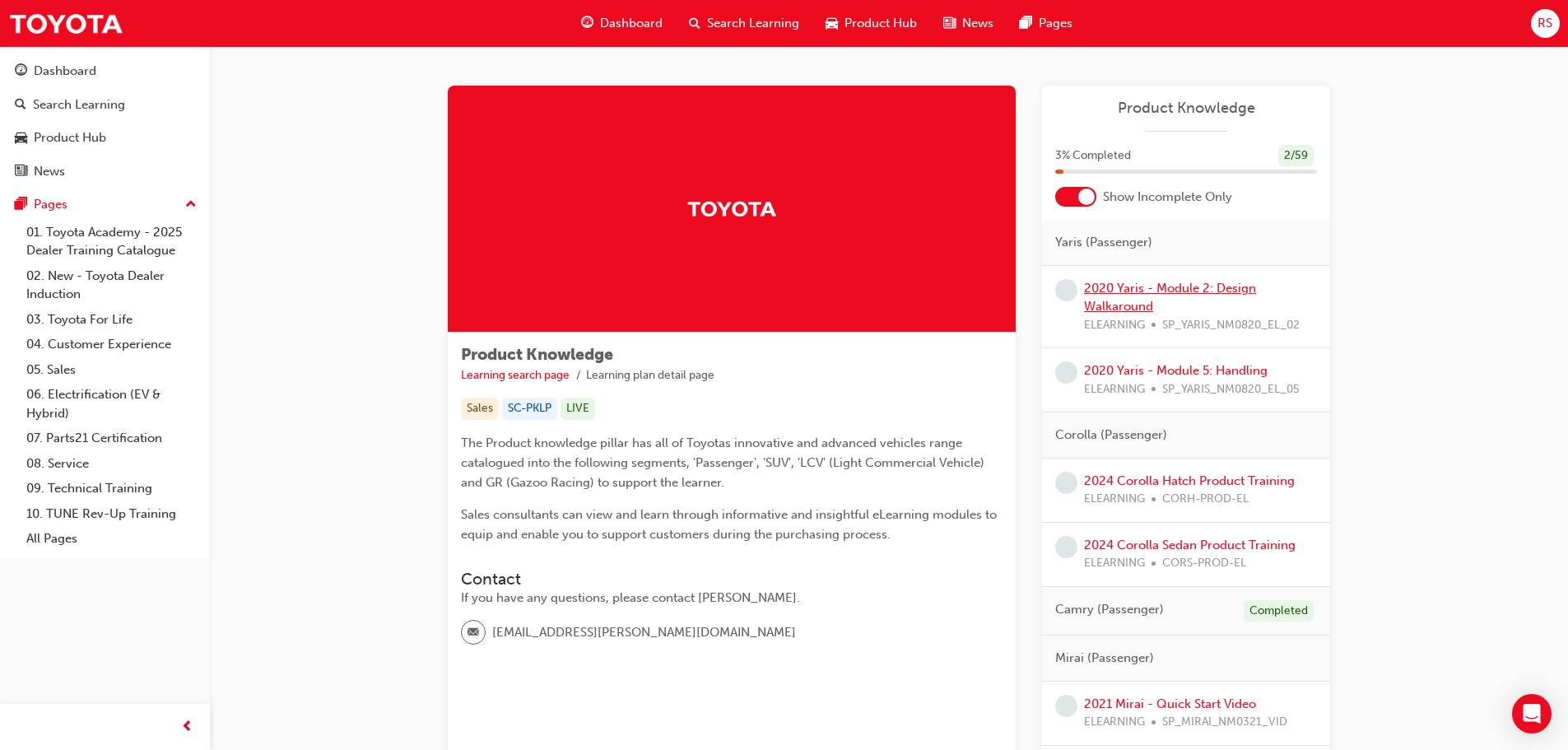
click at [1131, 285] on link "2020 Yaris - Module 2: Design Walkaround" at bounding box center [1170, 298] width 172 height 34
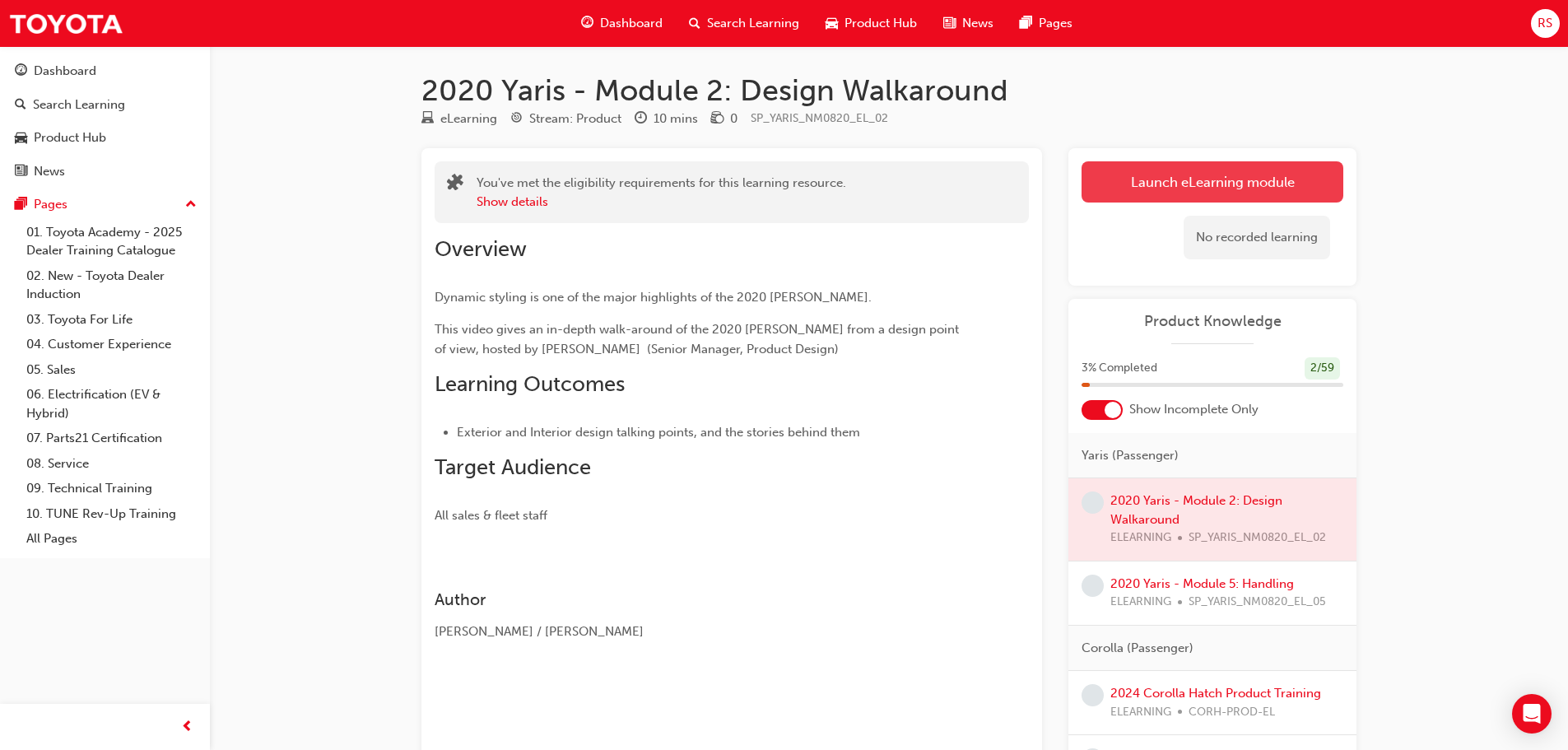
click at [1192, 182] on link "Launch eLearning module" at bounding box center [1213, 182] width 262 height 41
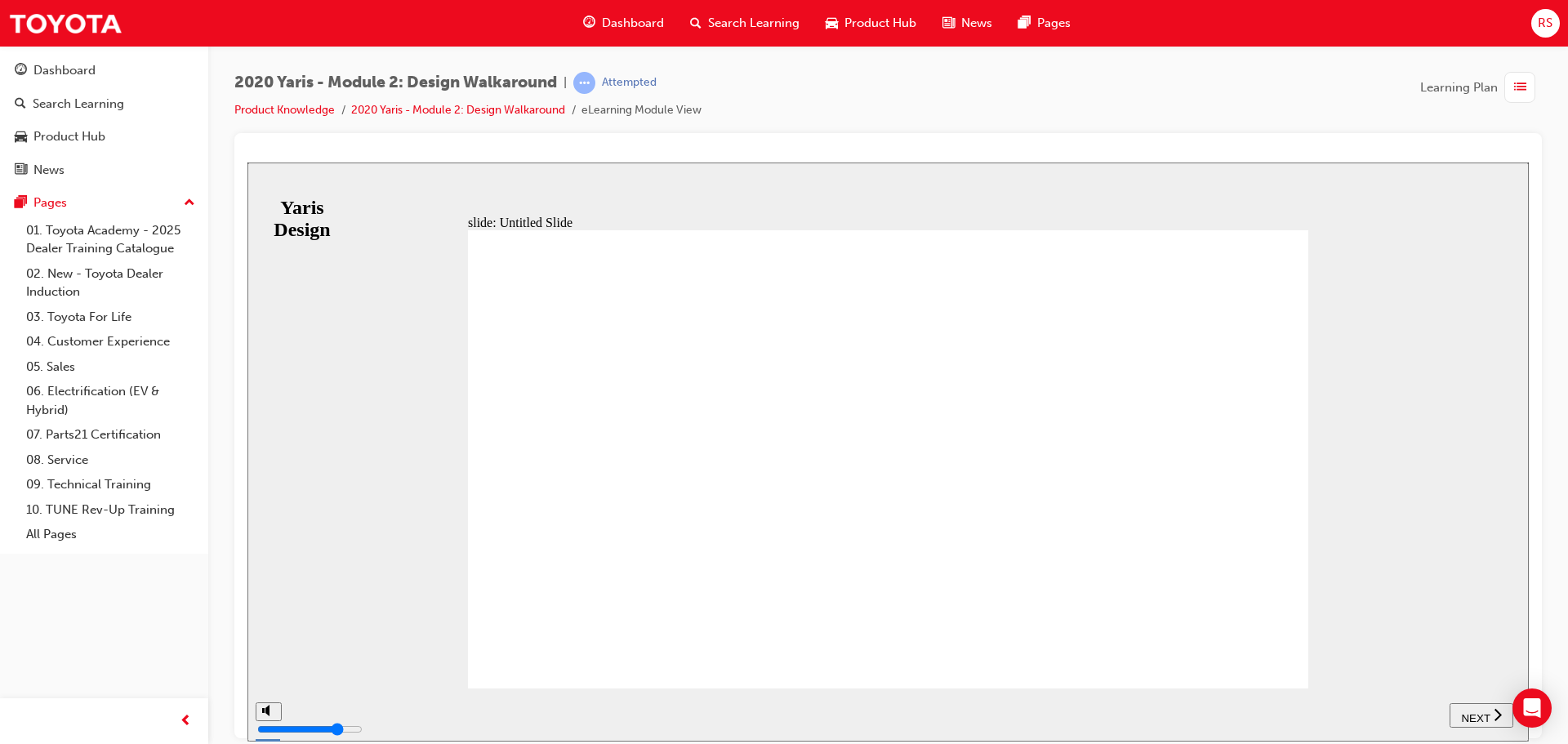
click at [1477, 711] on span "NEXT" at bounding box center [1475, 717] width 28 height 12
click at [1493, 711] on span "NEXT" at bounding box center [1483, 717] width 28 height 12
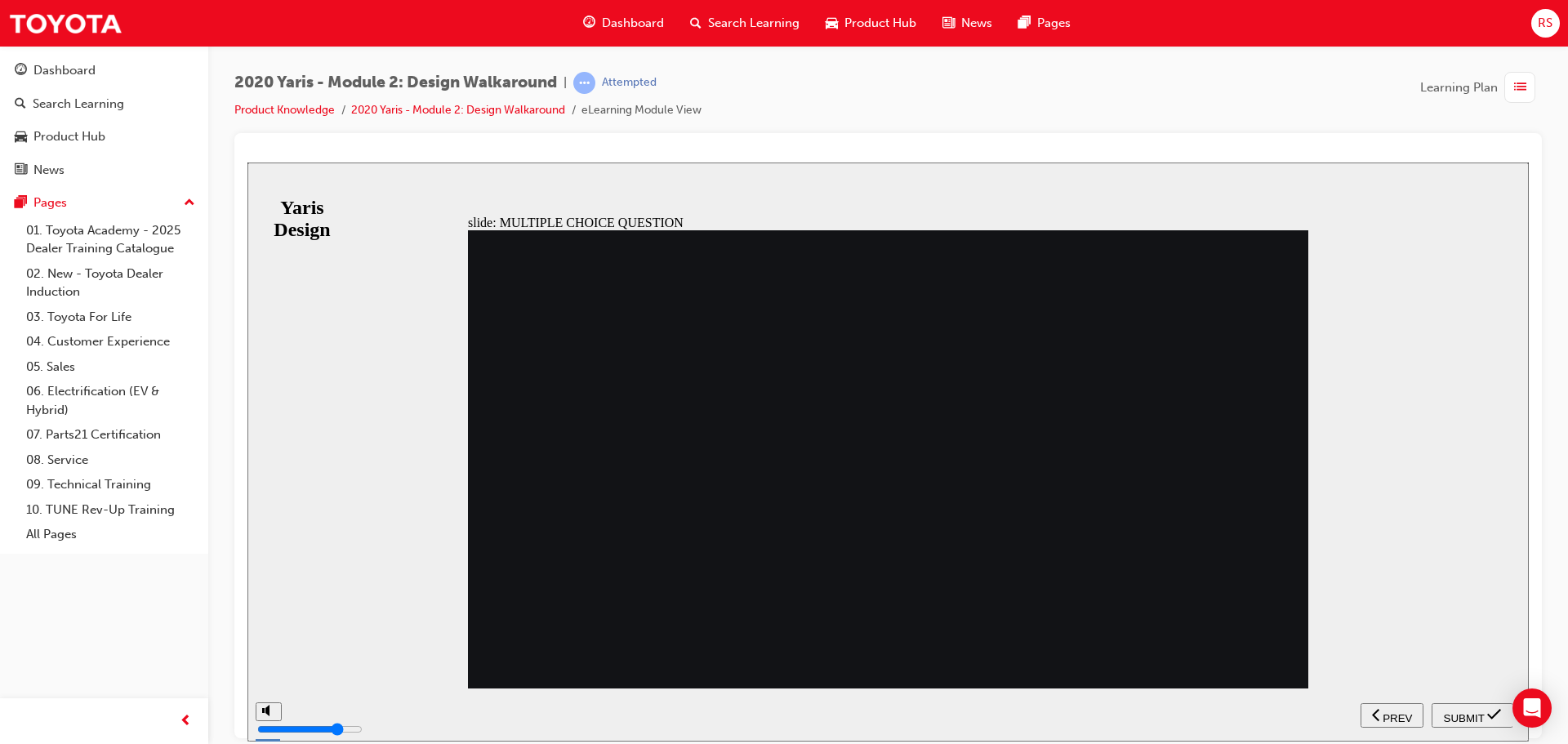
drag, startPoint x: 656, startPoint y: 310, endPoint x: 507, endPoint y: 283, distance: 151.4
drag, startPoint x: 511, startPoint y: 283, endPoint x: 722, endPoint y: 306, distance: 212.2
